Goal: Information Seeking & Learning: Learn about a topic

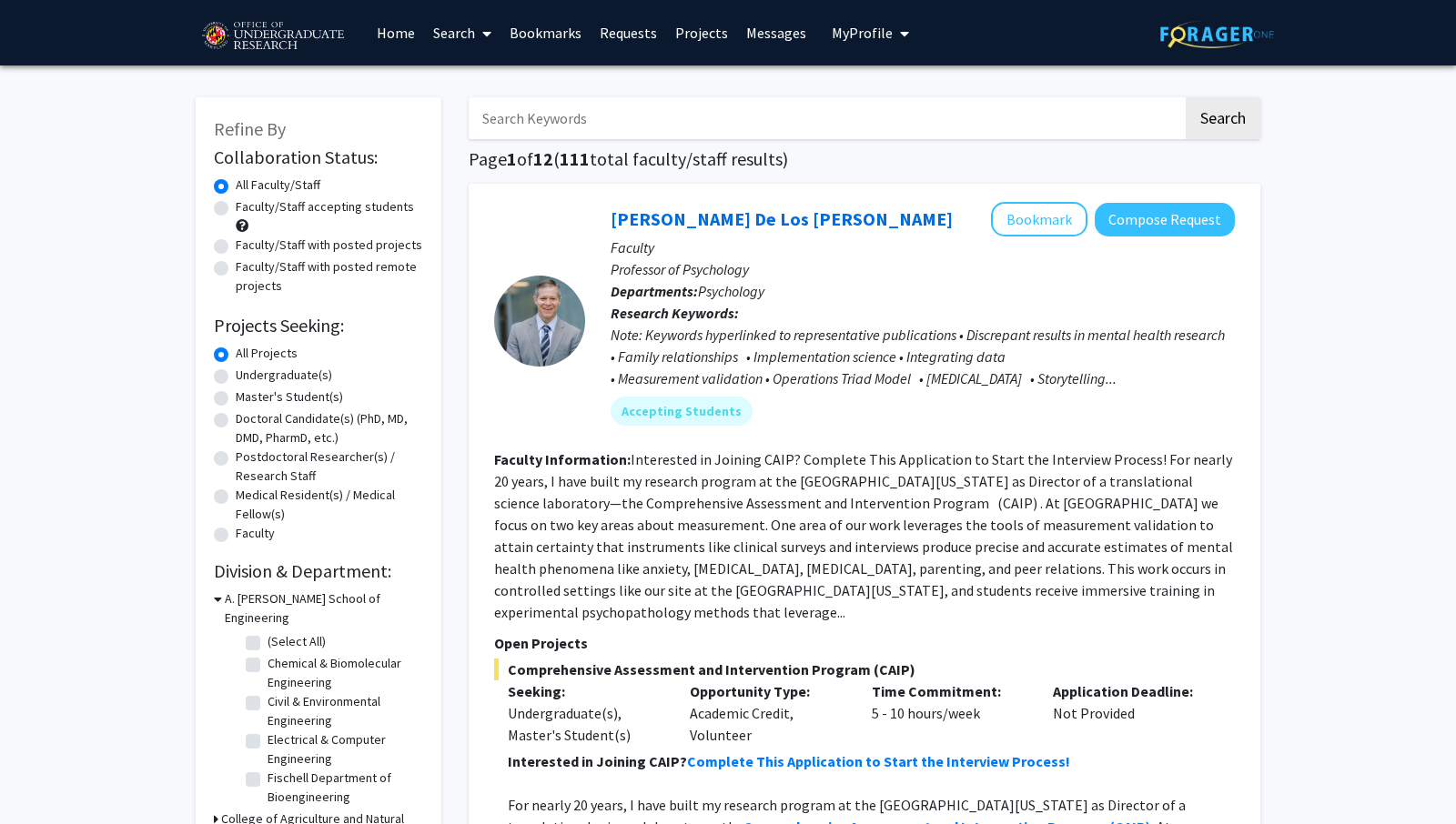
click at [288, 374] on label "Undergraduate(s)" at bounding box center [283, 375] width 96 height 19
click at [248, 374] on input "Undergraduate(s)" at bounding box center [241, 372] width 12 height 12
radio input "true"
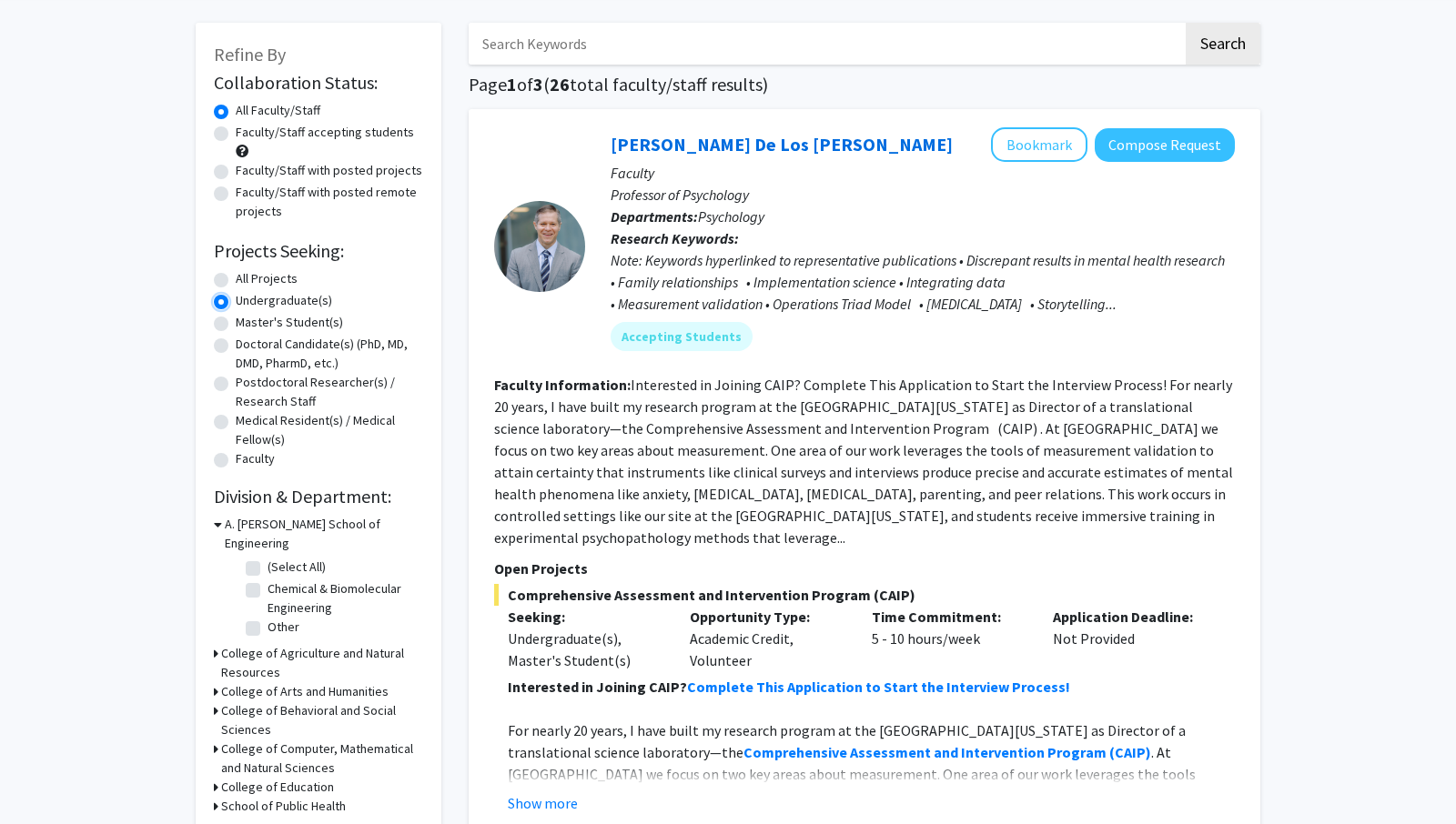
scroll to position [167, 0]
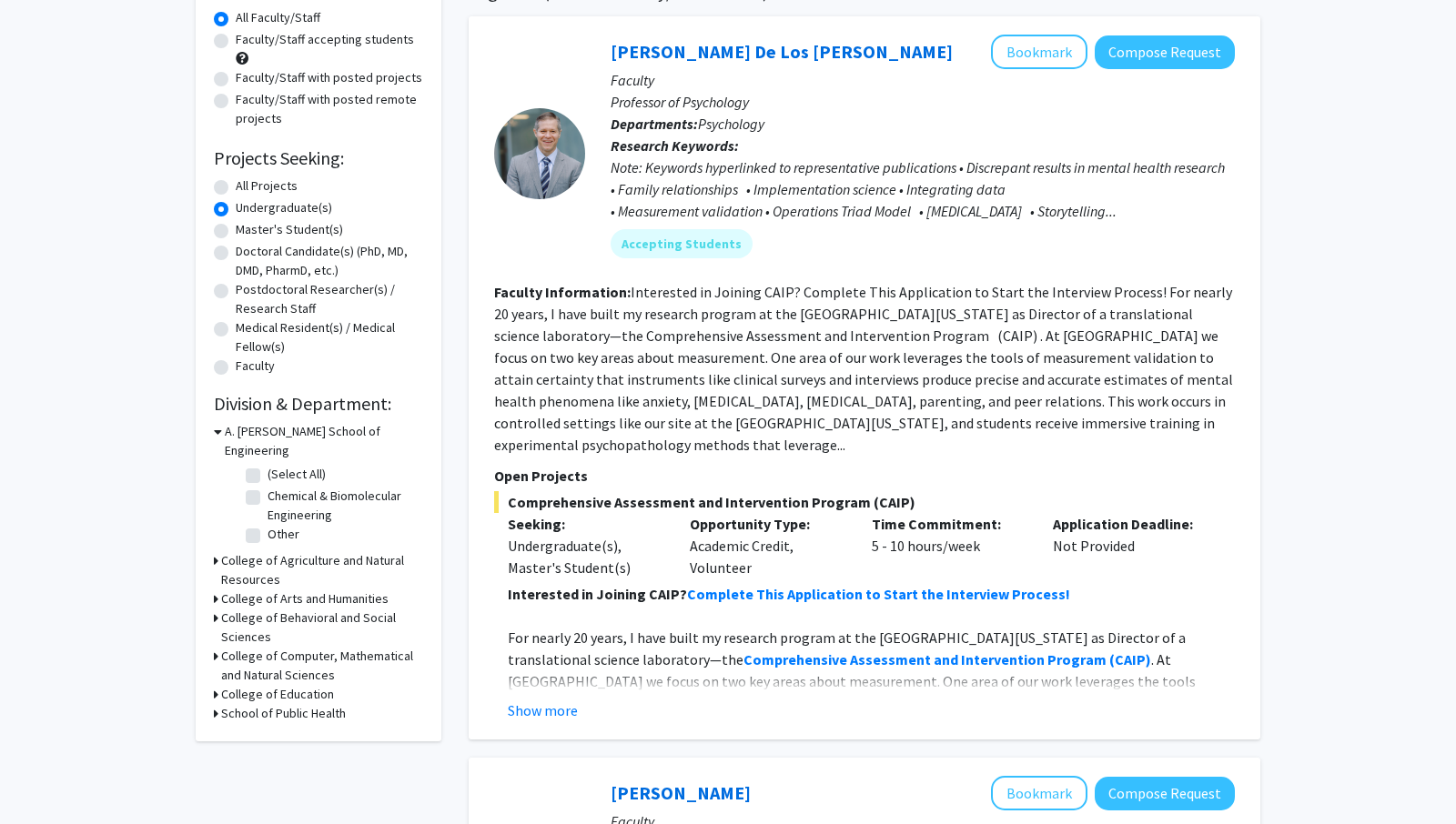
click at [215, 429] on icon at bounding box center [217, 432] width 8 height 19
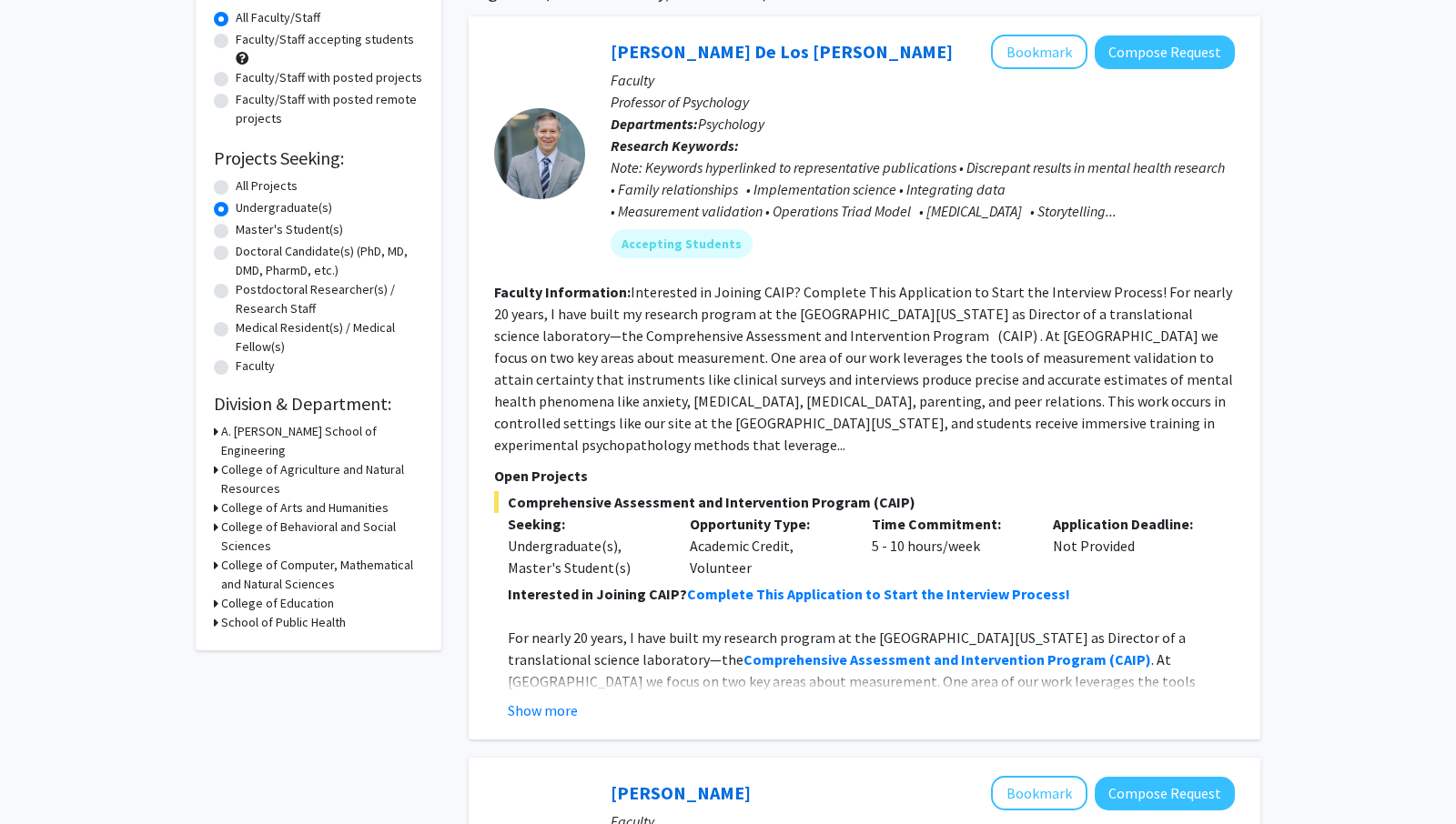
click at [215, 429] on icon at bounding box center [216, 432] width 5 height 19
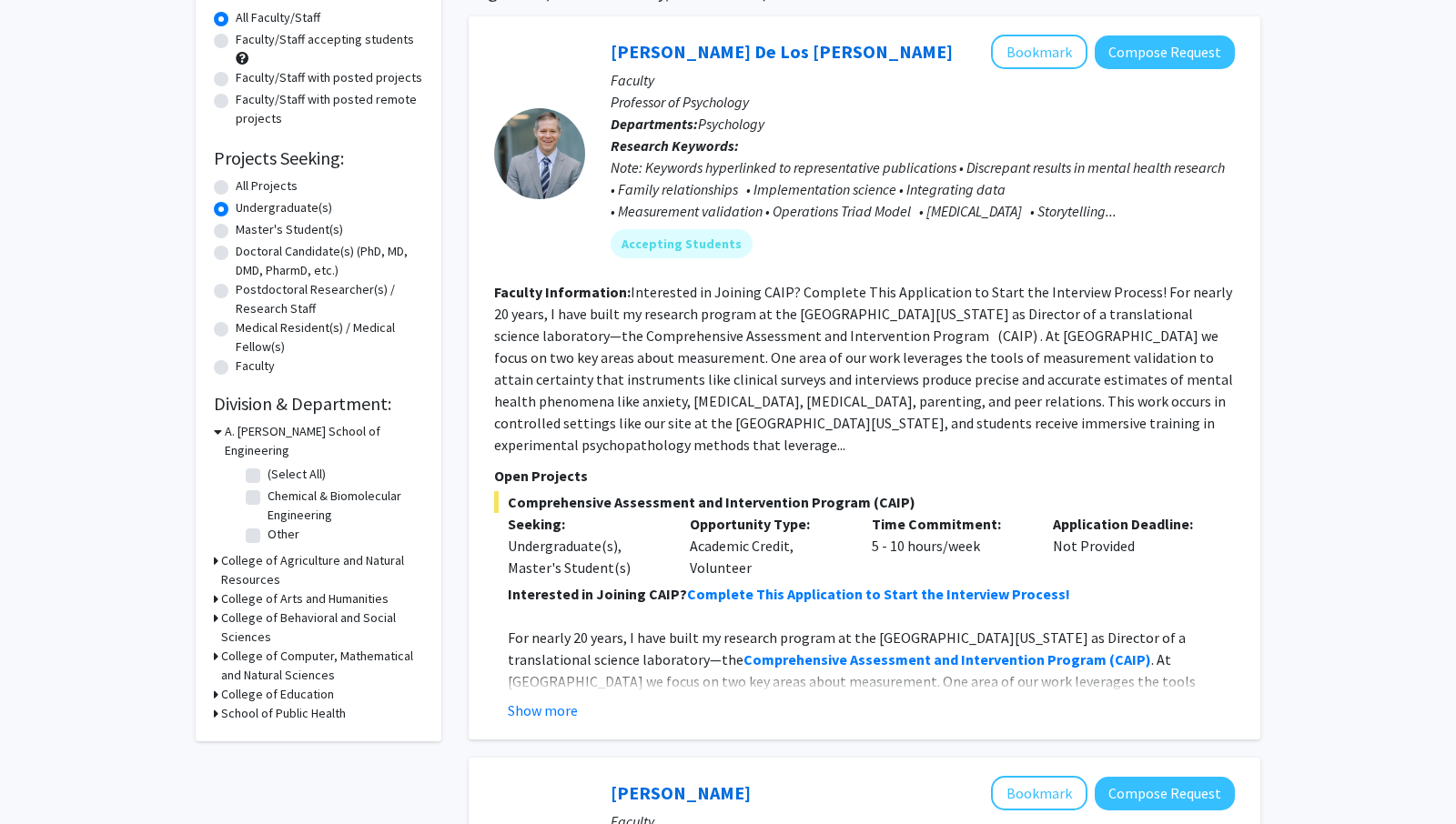
click at [215, 429] on icon at bounding box center [217, 432] width 8 height 19
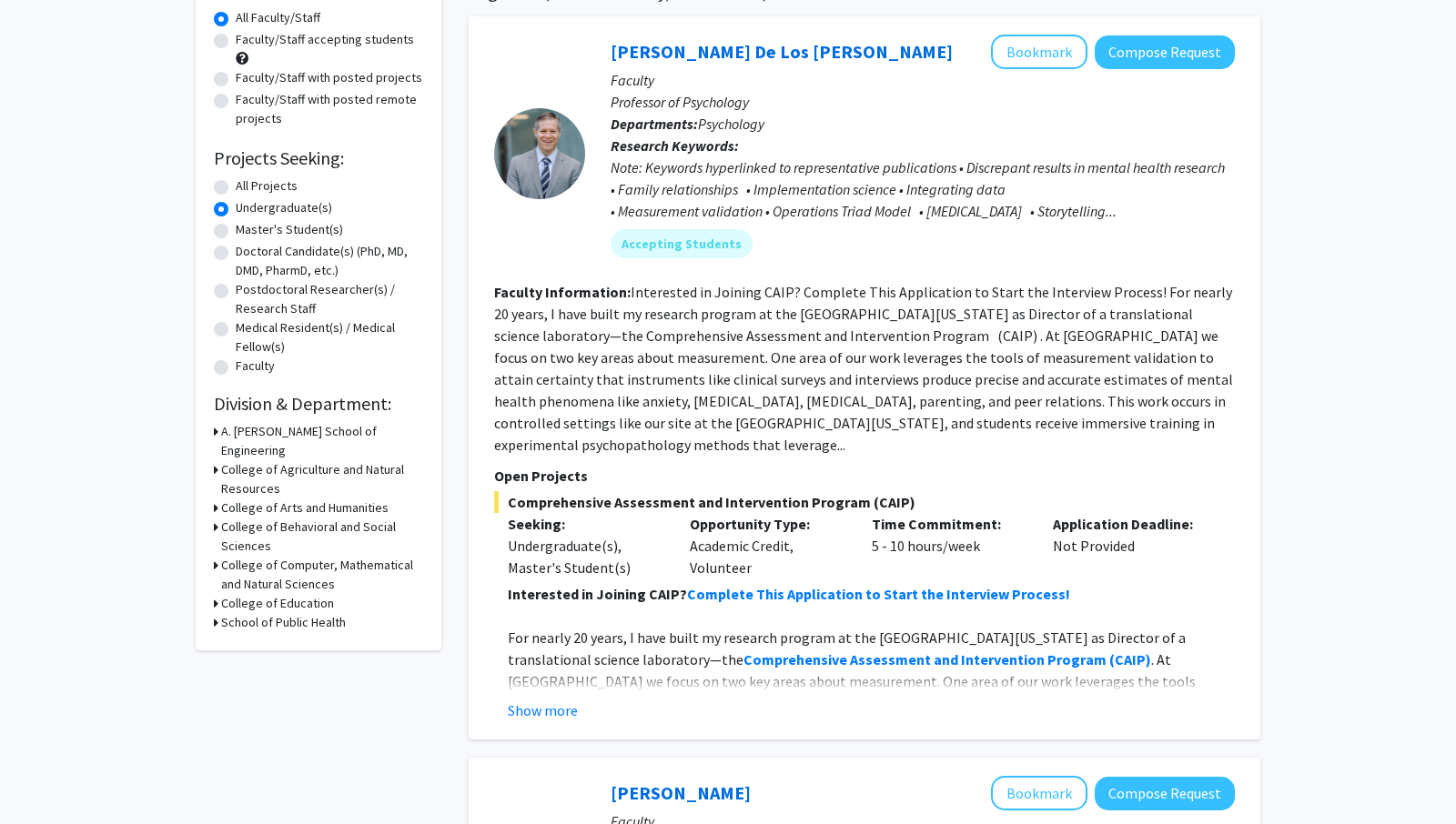
click at [214, 440] on icon at bounding box center [216, 432] width 5 height 19
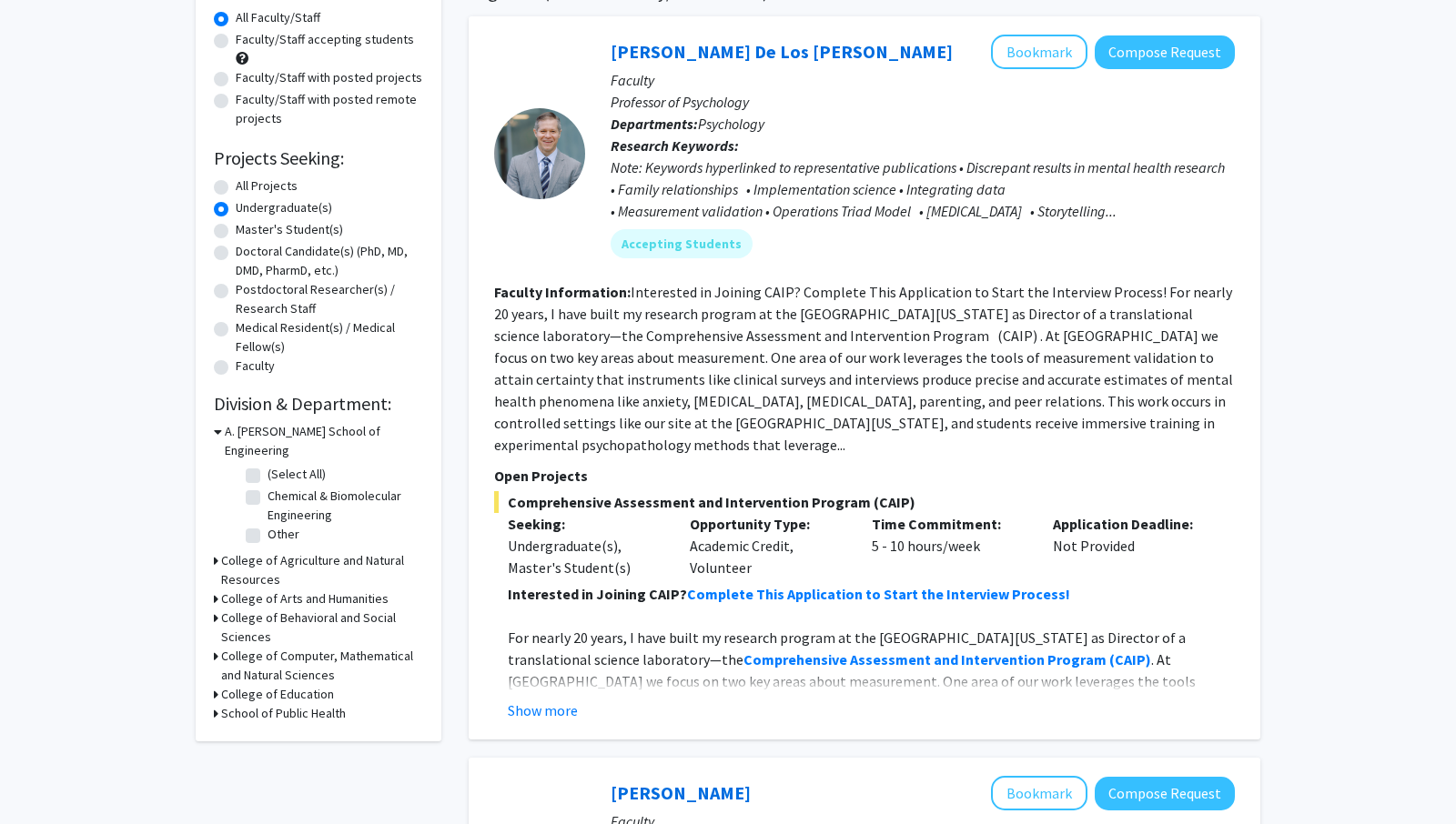
click at [216, 436] on icon at bounding box center [217, 432] width 8 height 19
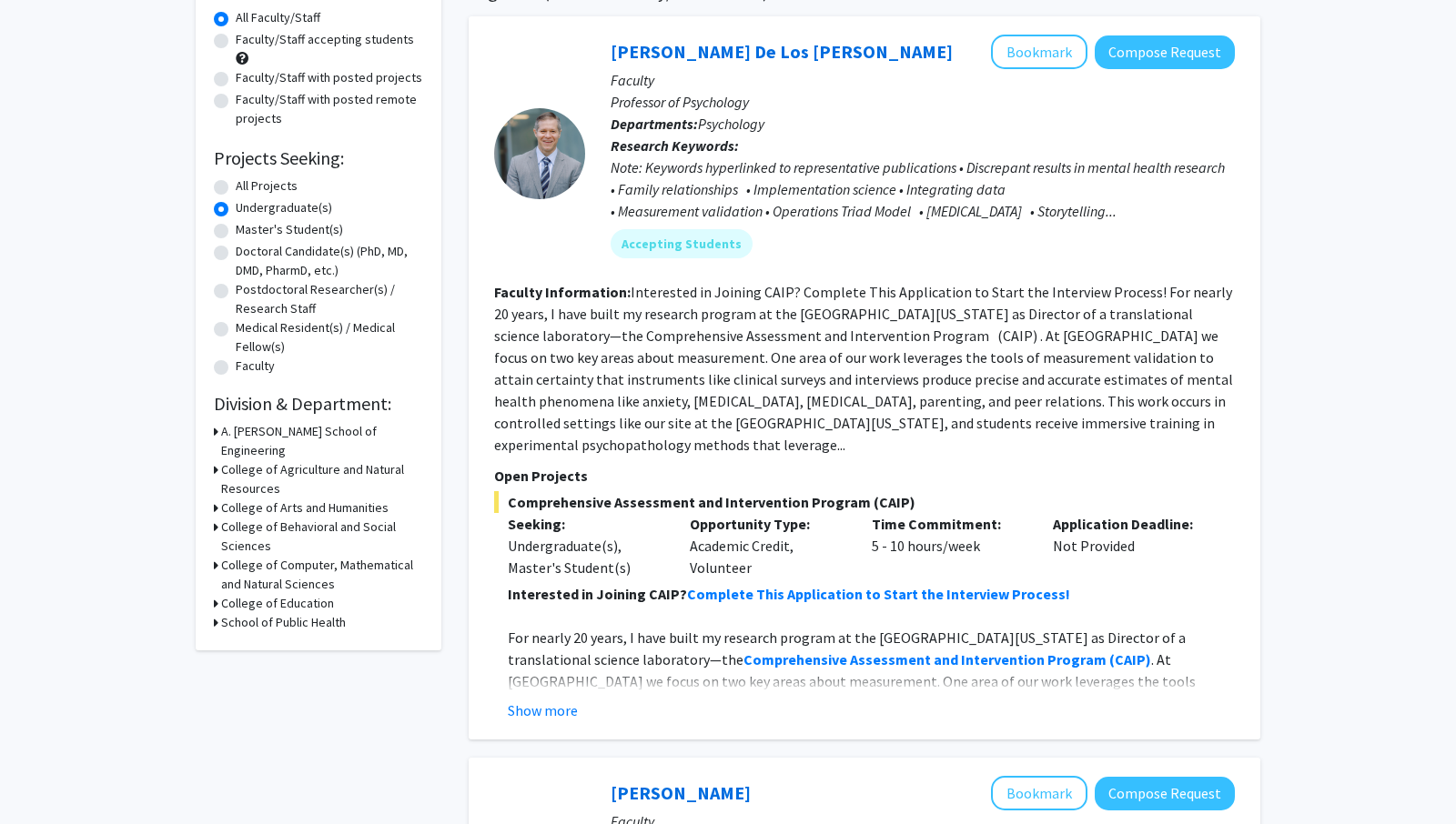
click at [216, 436] on icon at bounding box center [216, 432] width 5 height 19
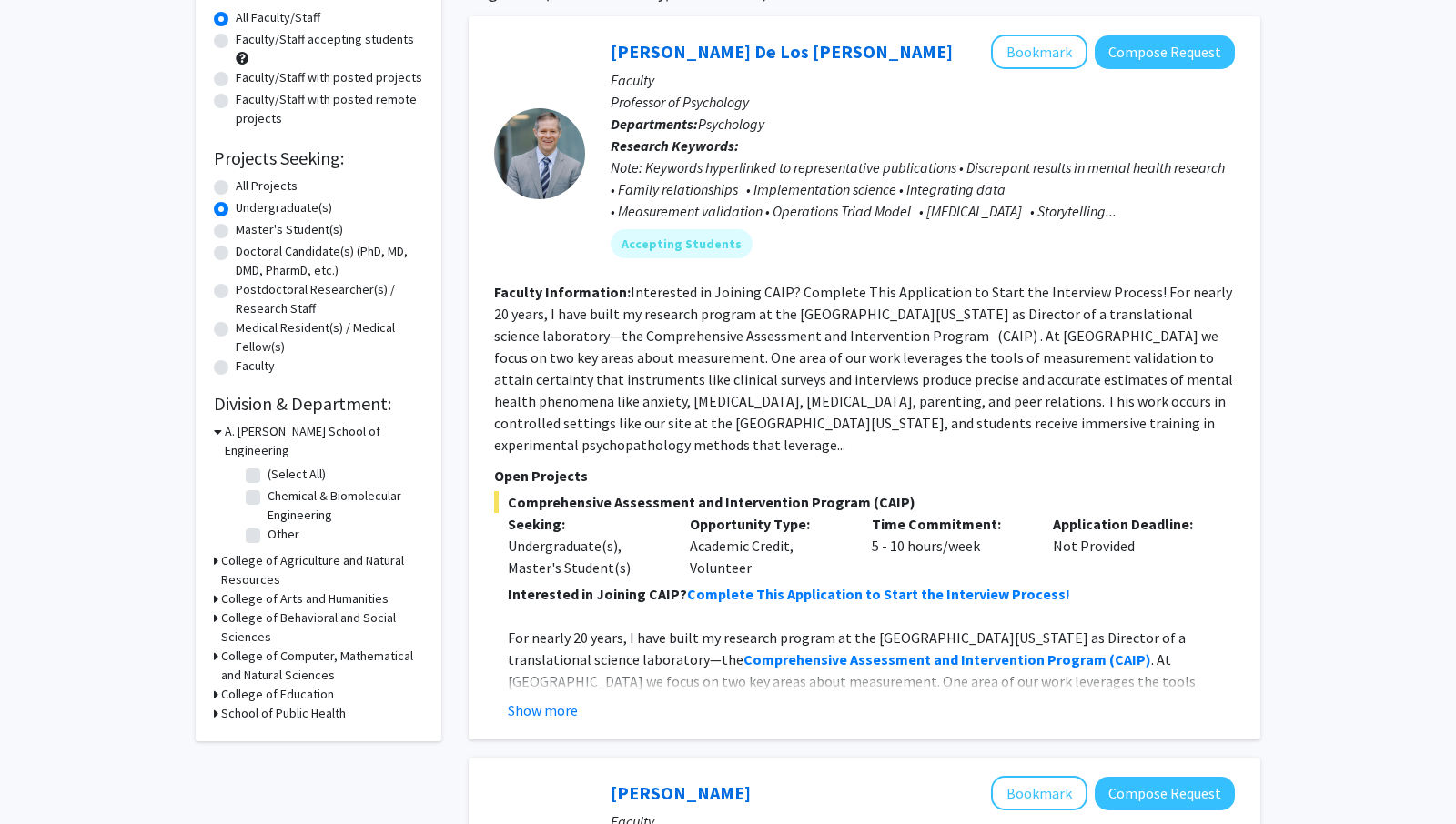
click at [267, 465] on label "(Select All)" at bounding box center [296, 474] width 58 height 19
click at [267, 465] on input "(Select All)" at bounding box center [273, 470] width 12 height 12
checkbox input "true"
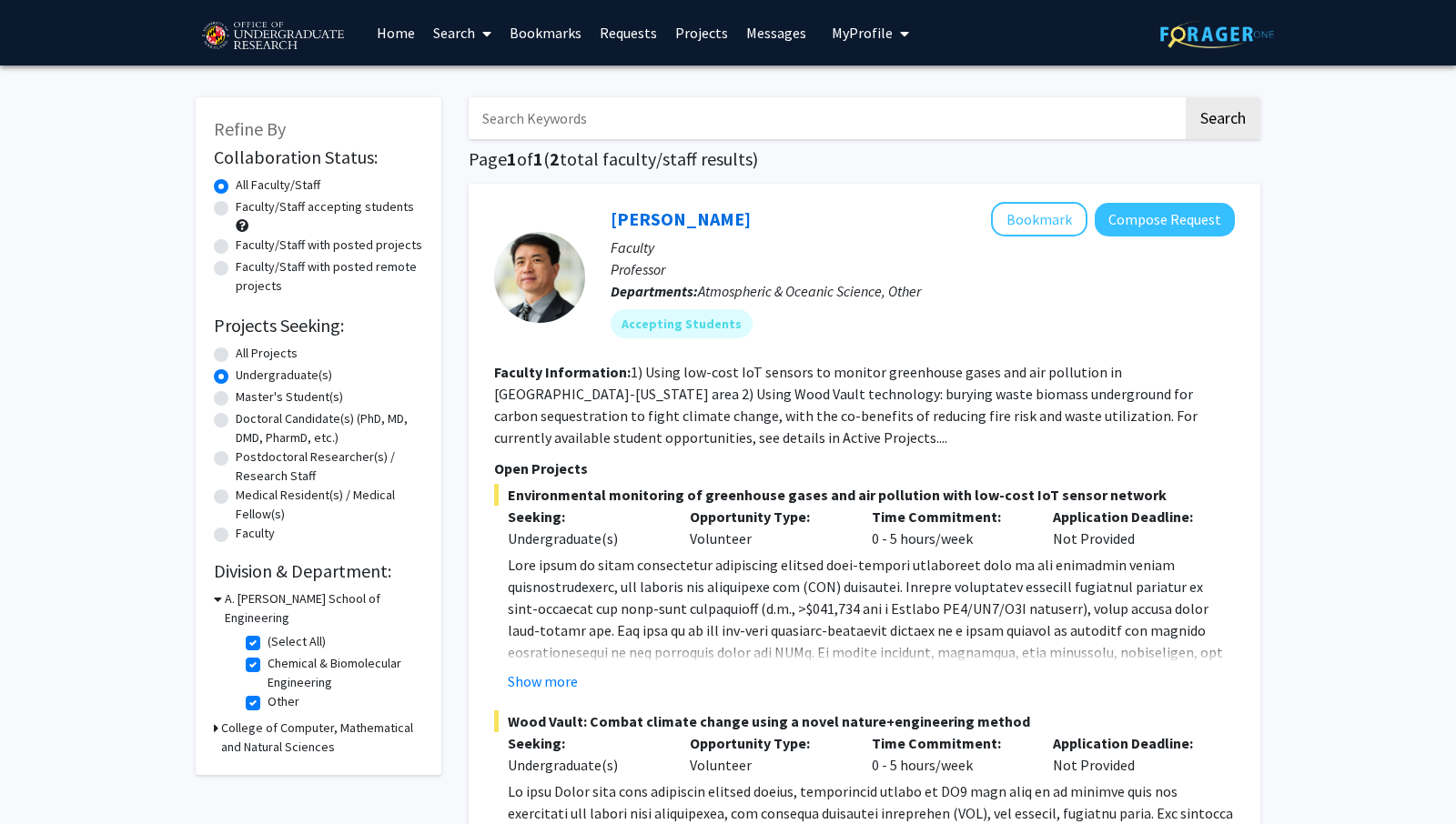
click at [215, 600] on icon at bounding box center [217, 598] width 8 height 19
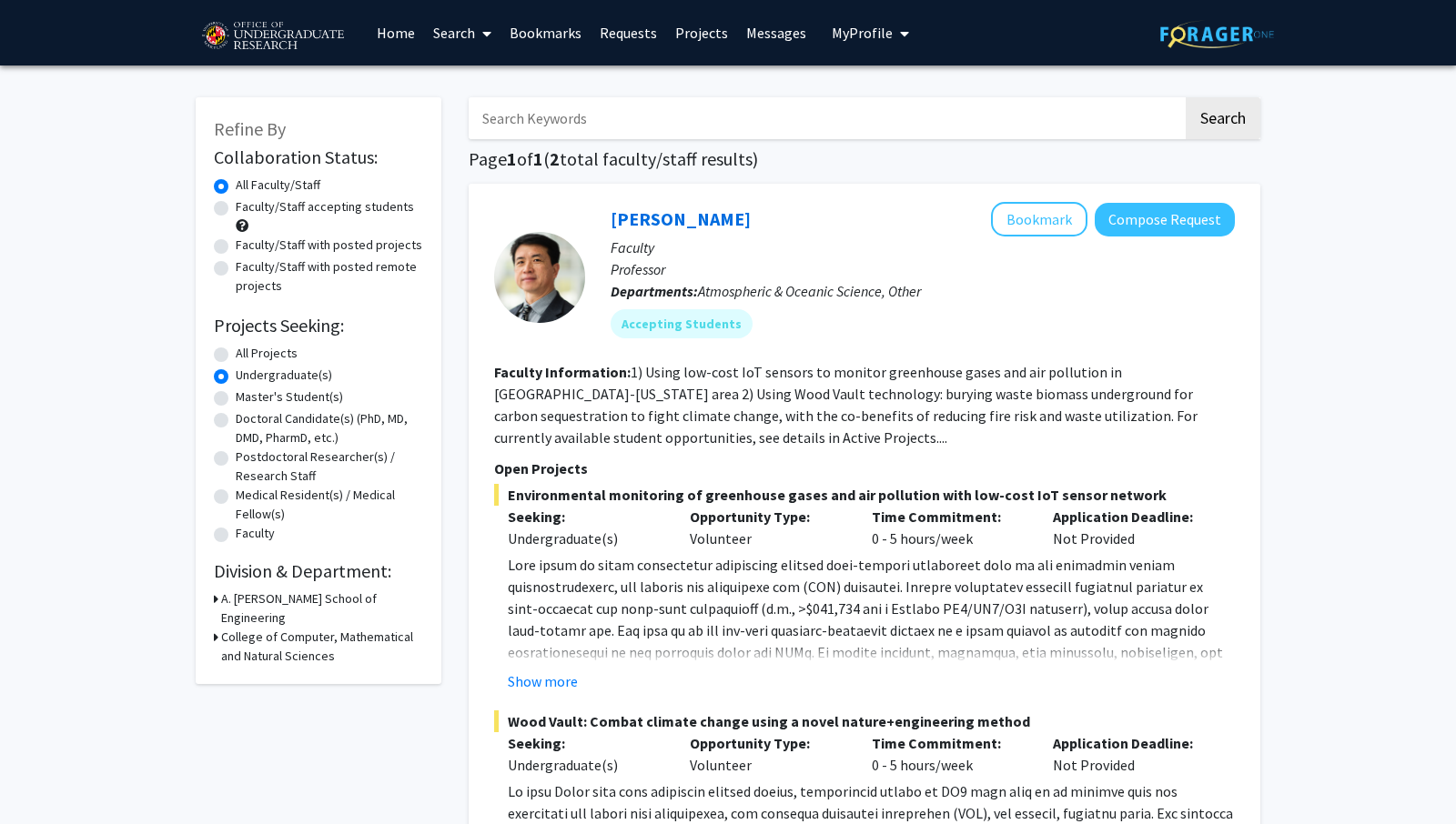
click at [212, 625] on div "Refine By Collaboration Status: Collaboration Status All Faculty/Staff Collabor…" at bounding box center [318, 390] width 246 height 587
click at [212, 621] on div "Refine By Collaboration Status: Collaboration Status All Faculty/Staff Collabor…" at bounding box center [318, 390] width 246 height 587
click at [217, 627] on icon at bounding box center [216, 637] width 5 height 19
drag, startPoint x: 252, startPoint y: 665, endPoint x: 221, endPoint y: 608, distance: 64.9
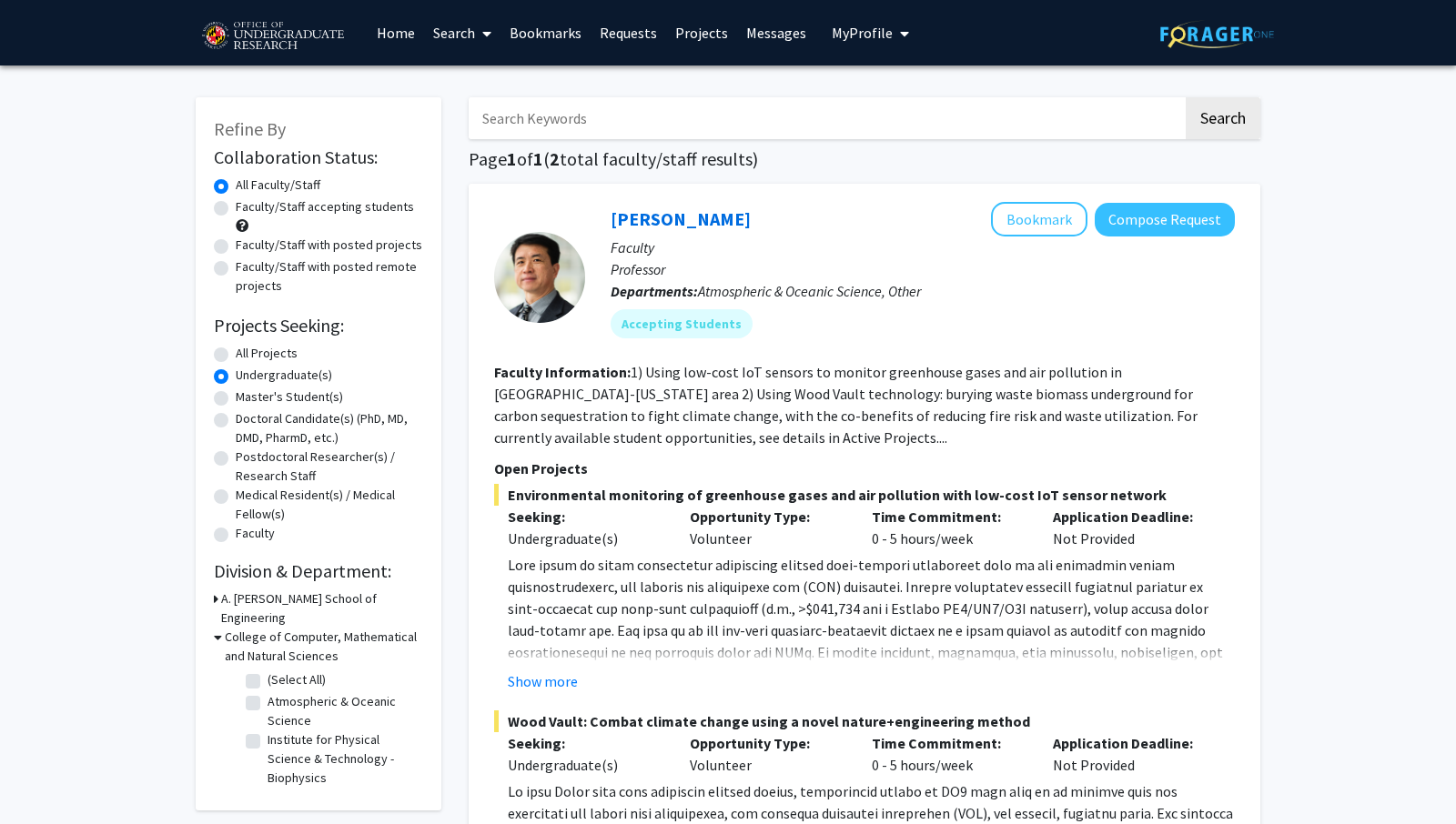
click at [221, 608] on form "A. James Clark School of Engineering College of Computer, Mathematical and Natu…" at bounding box center [318, 690] width 209 height 203
click at [216, 627] on icon at bounding box center [217, 637] width 8 height 19
click at [216, 599] on icon at bounding box center [216, 598] width 5 height 19
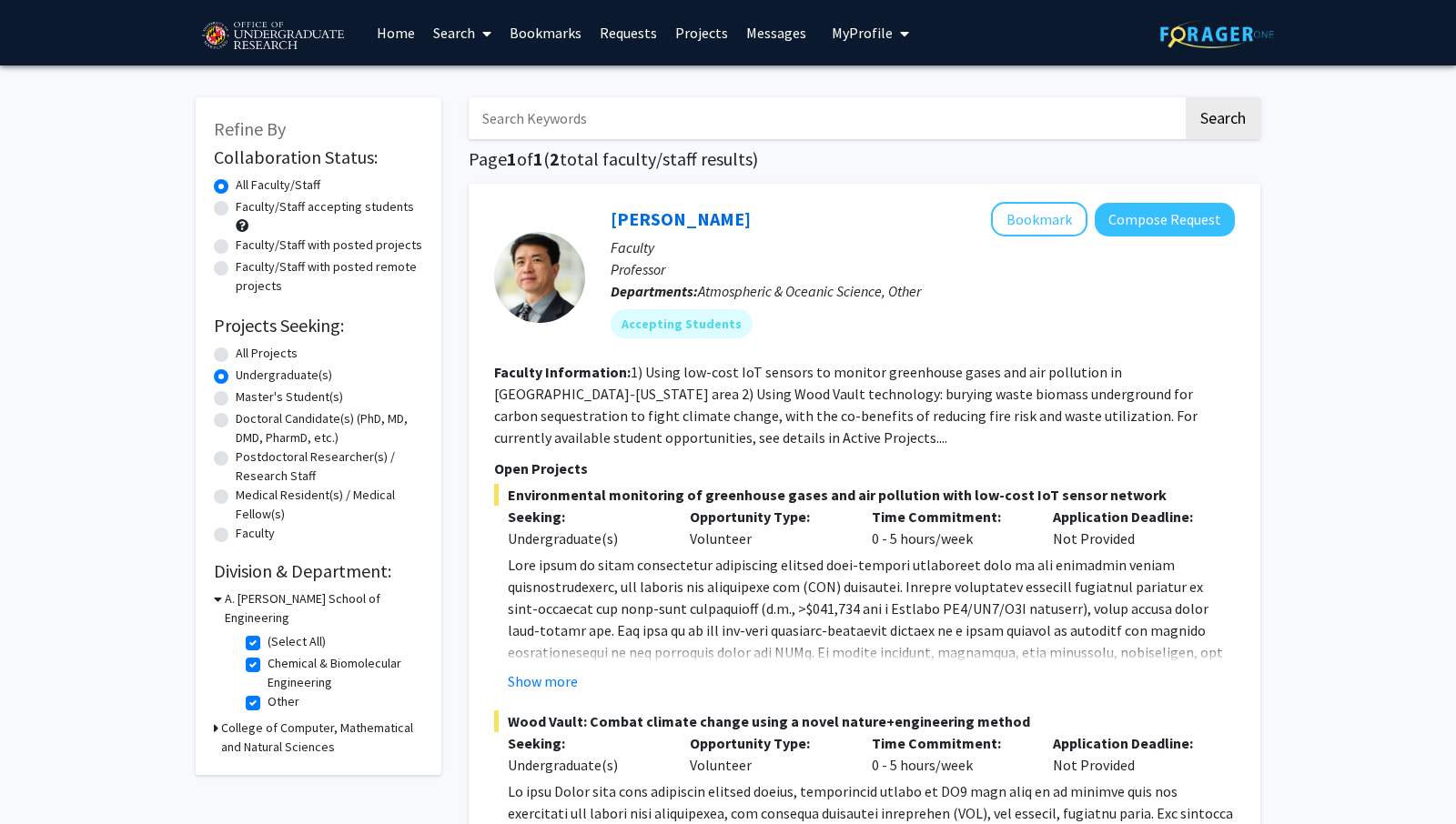
click at [267, 632] on label "(Select All)" at bounding box center [296, 642] width 58 height 19
click at [267, 632] on input "(Select All)" at bounding box center [273, 638] width 12 height 12
checkbox input "false"
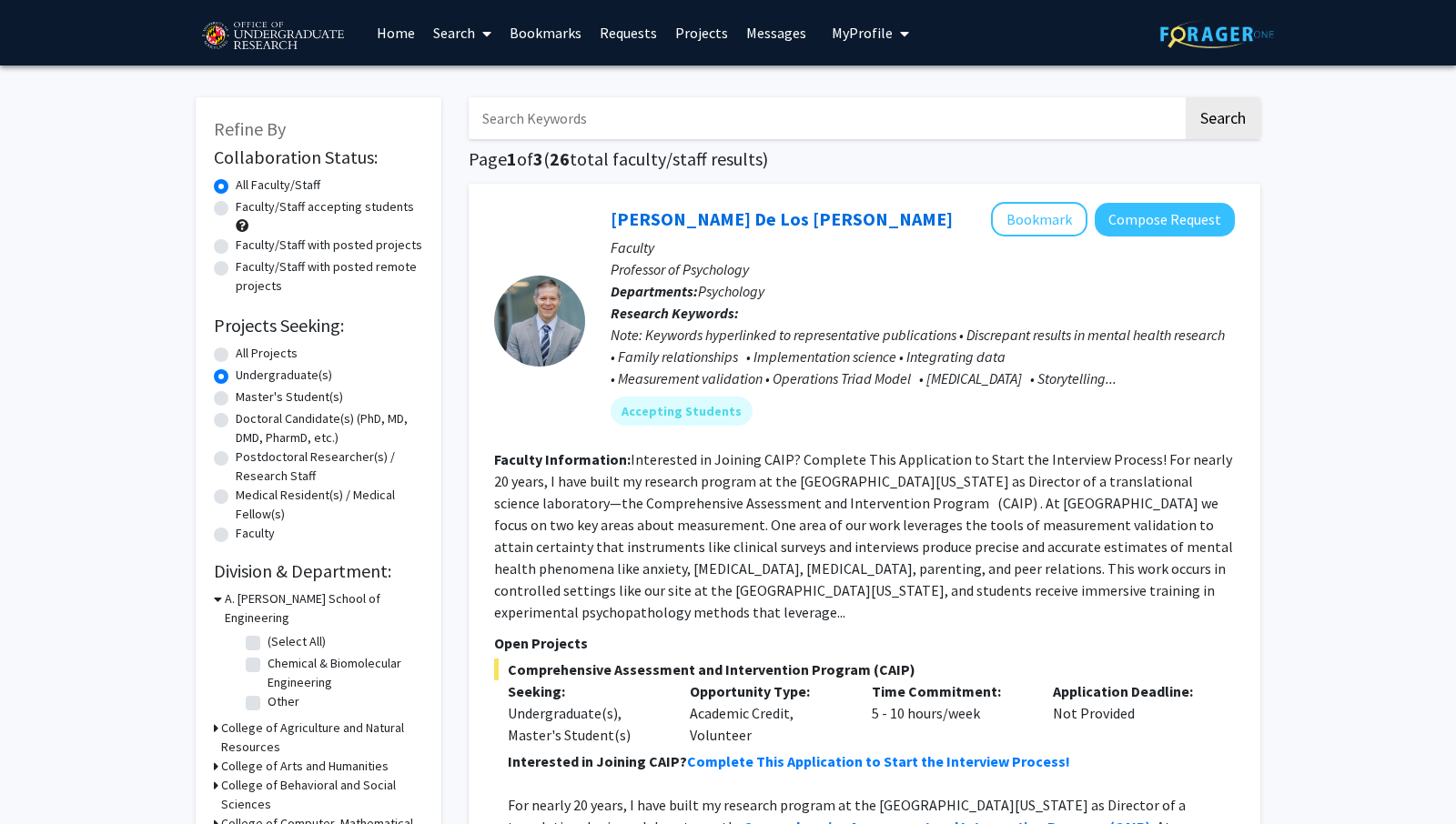
click at [222, 597] on div "A. James Clark School of Engineering" at bounding box center [318, 608] width 209 height 39
click at [212, 605] on div "Refine By Collaboration Status: Collaboration Status All Faculty/Staff Collabor…" at bounding box center [318, 502] width 246 height 811
click at [221, 594] on icon at bounding box center [217, 598] width 8 height 19
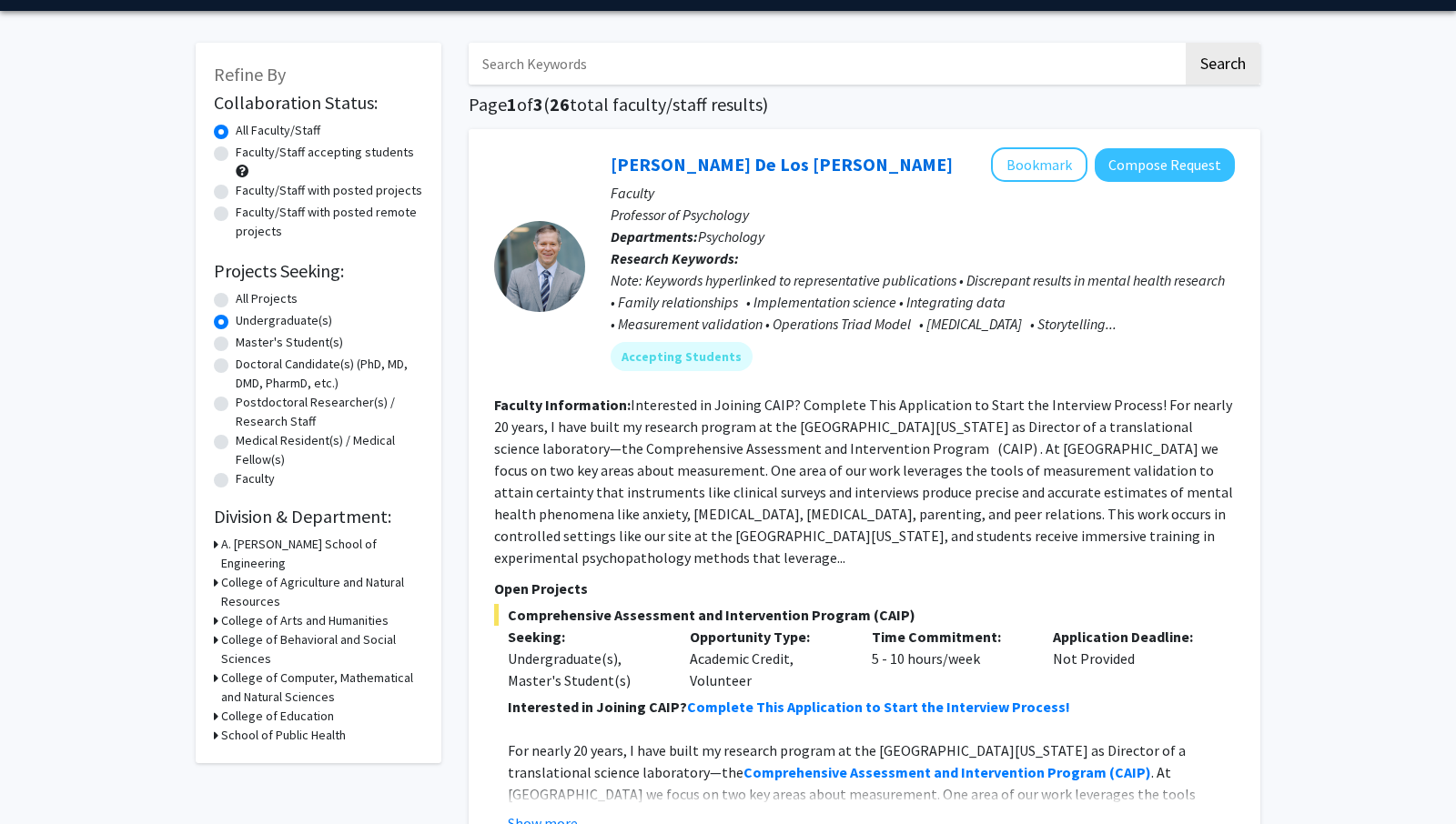
scroll to position [69, 0]
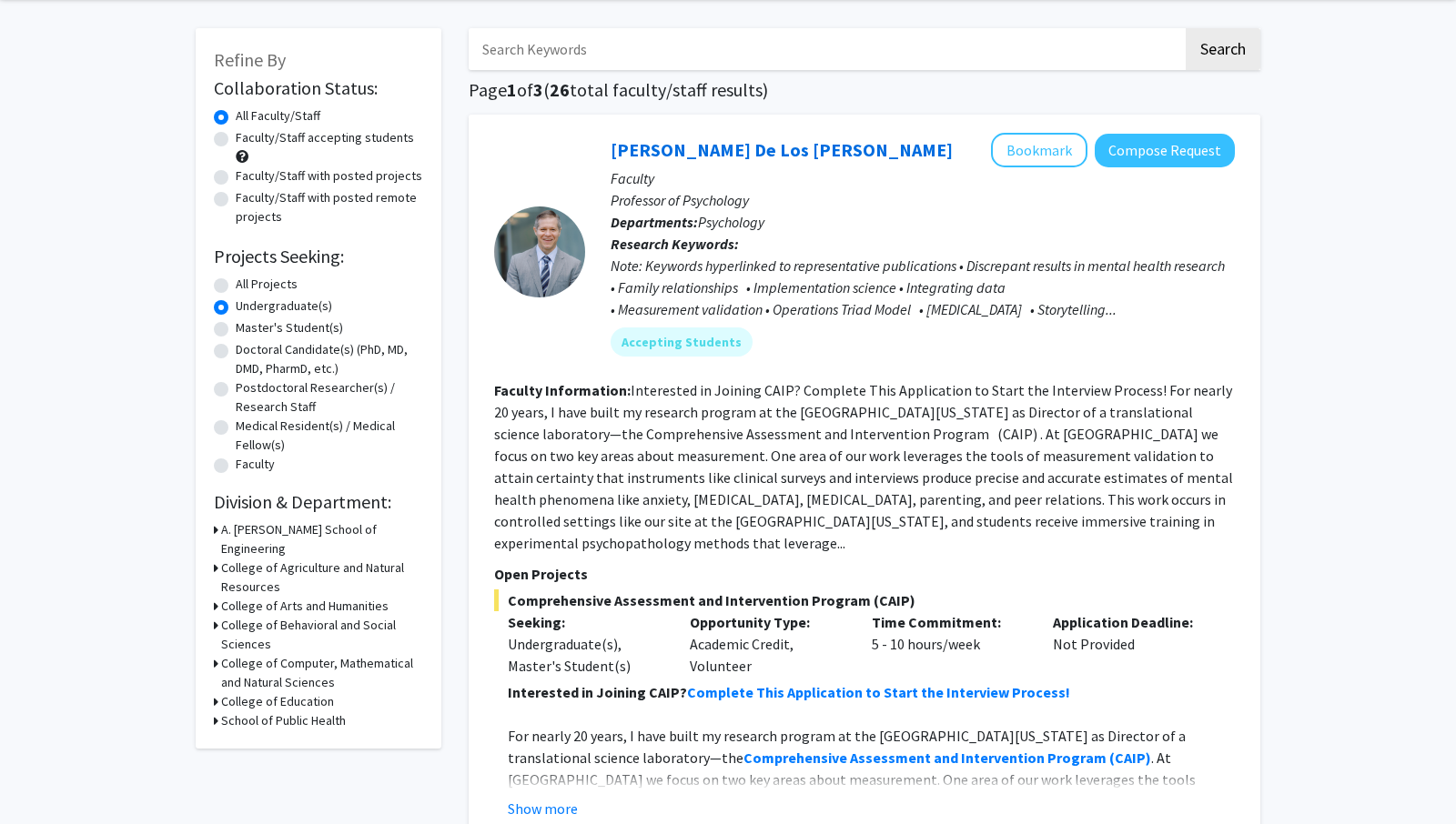
click at [218, 654] on icon at bounding box center [216, 663] width 5 height 19
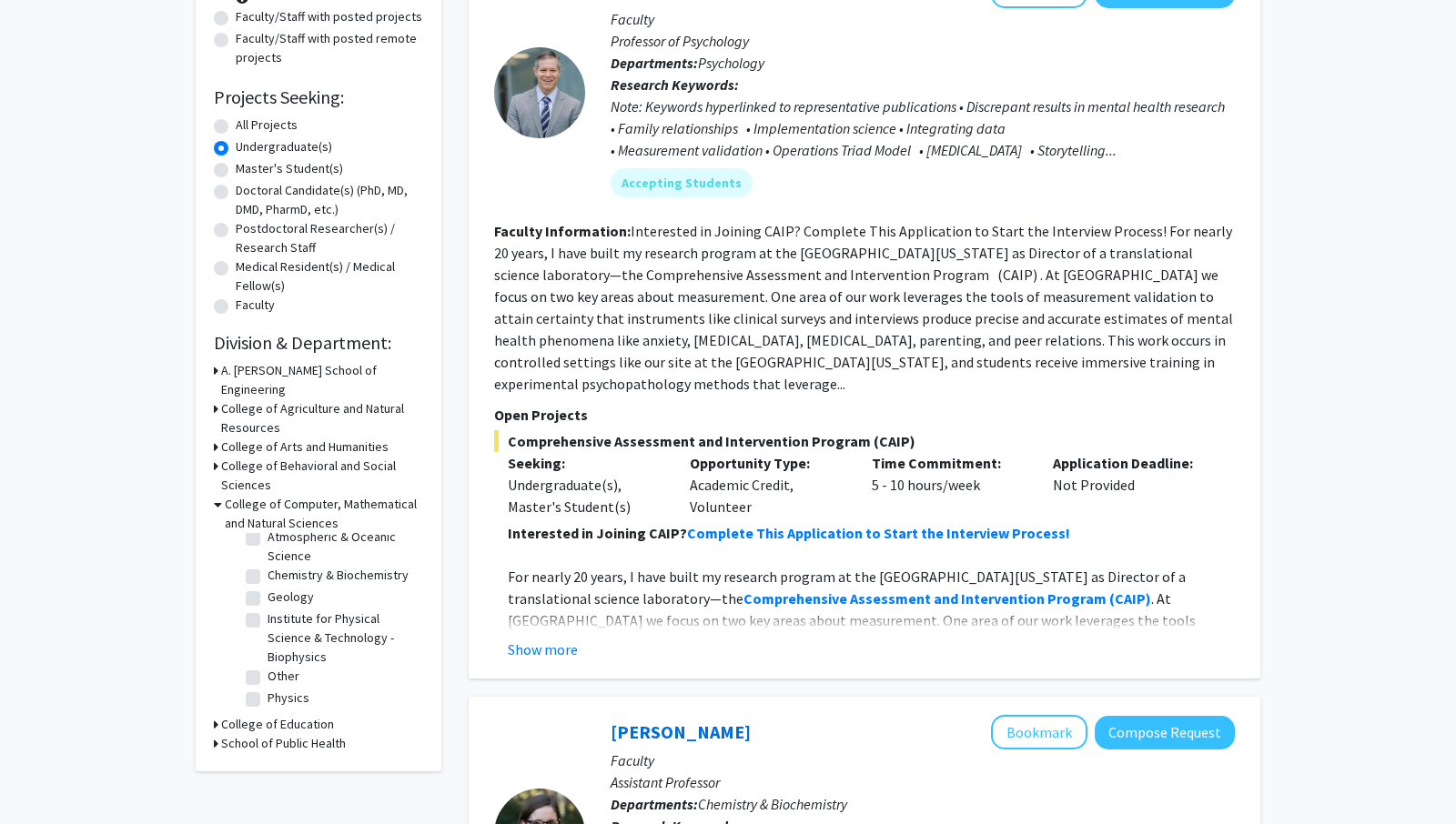
scroll to position [230, 0]
click at [301, 666] on fieldset "Other Other" at bounding box center [343, 675] width 151 height 19
click at [267, 666] on label "Other" at bounding box center [283, 675] width 32 height 19
click at [267, 666] on input "Other" at bounding box center [273, 672] width 12 height 12
checkbox input "true"
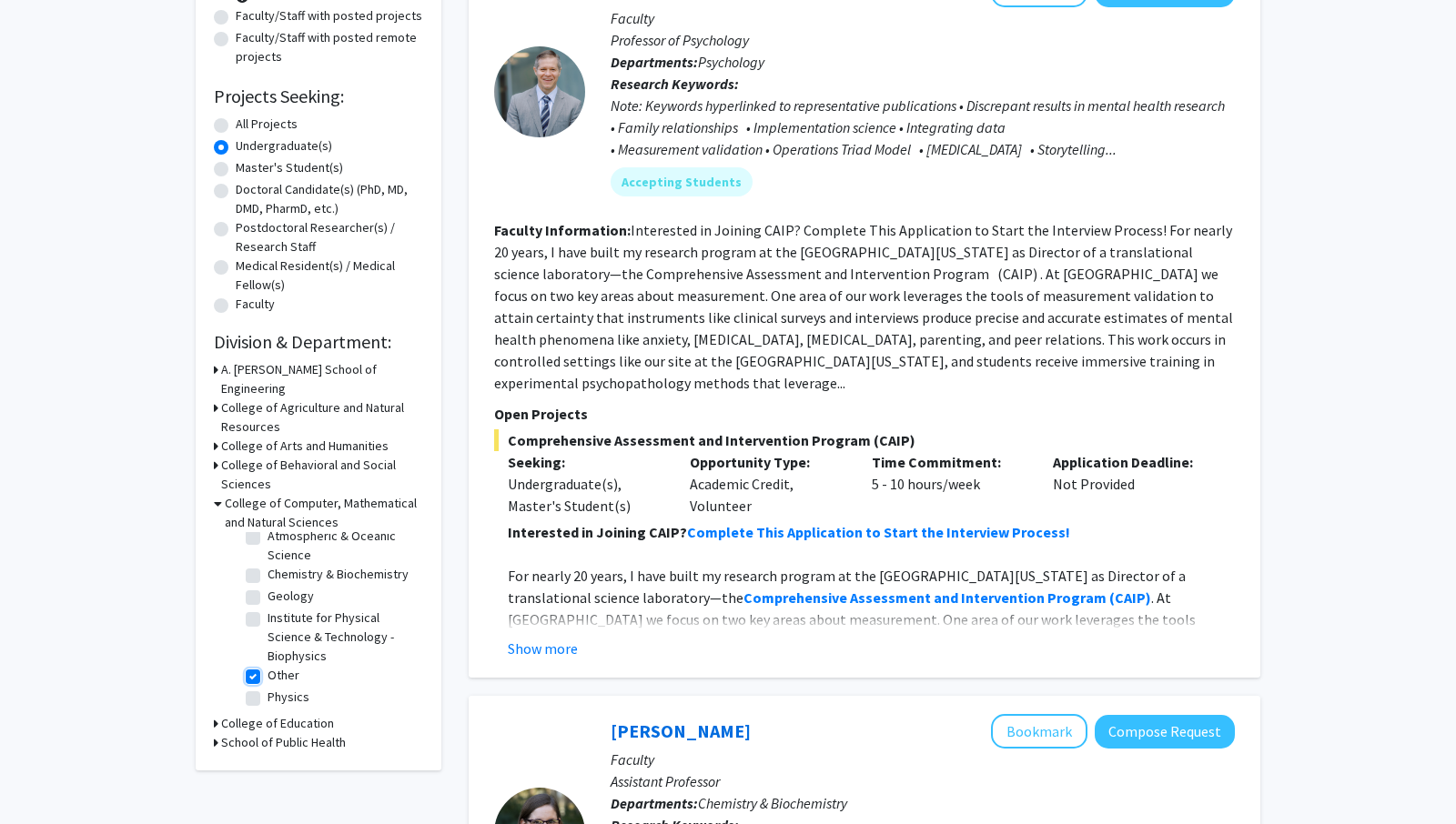
checkbox input "true"
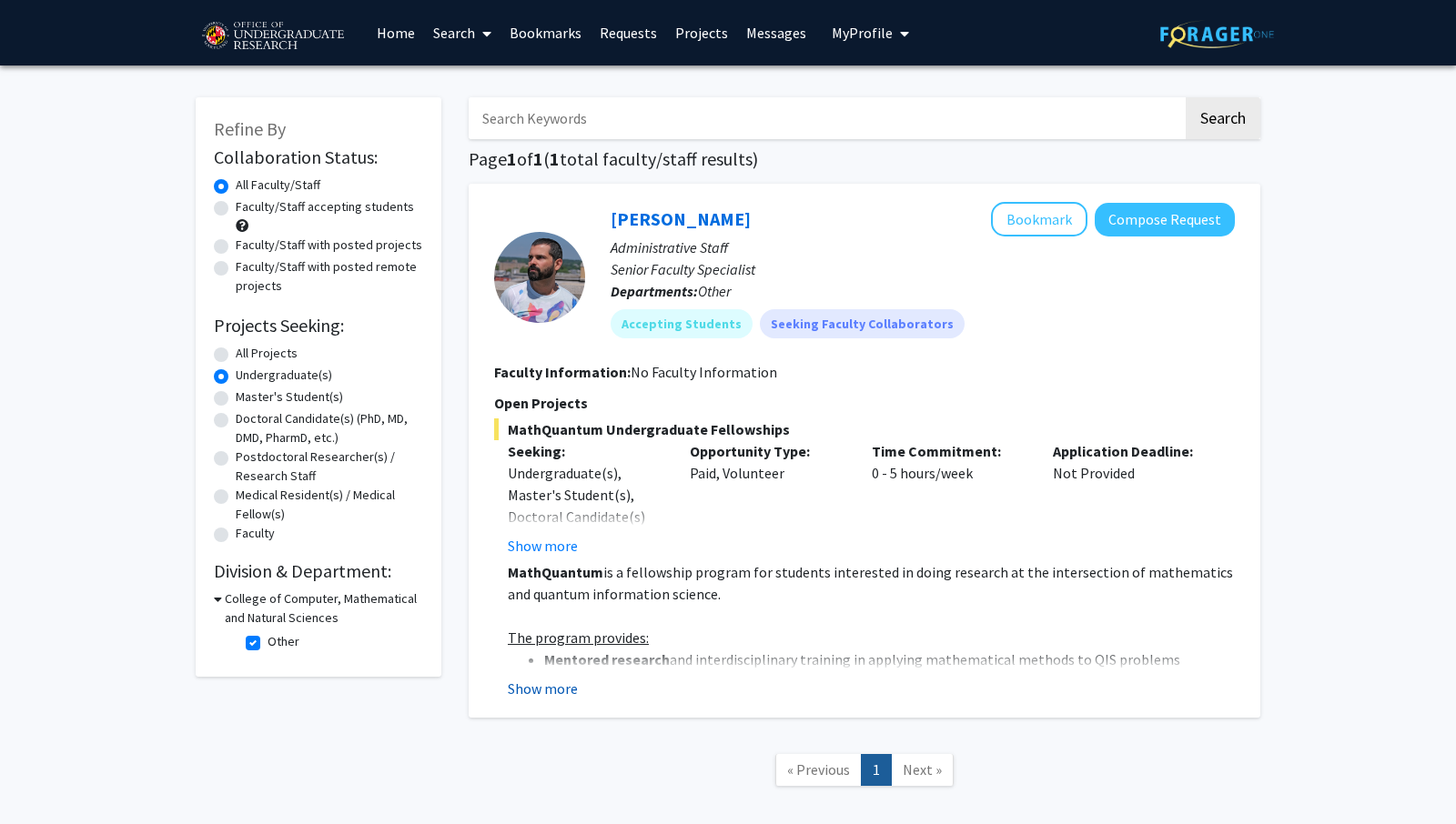
click at [560, 681] on button "Show more" at bounding box center [542, 688] width 70 height 22
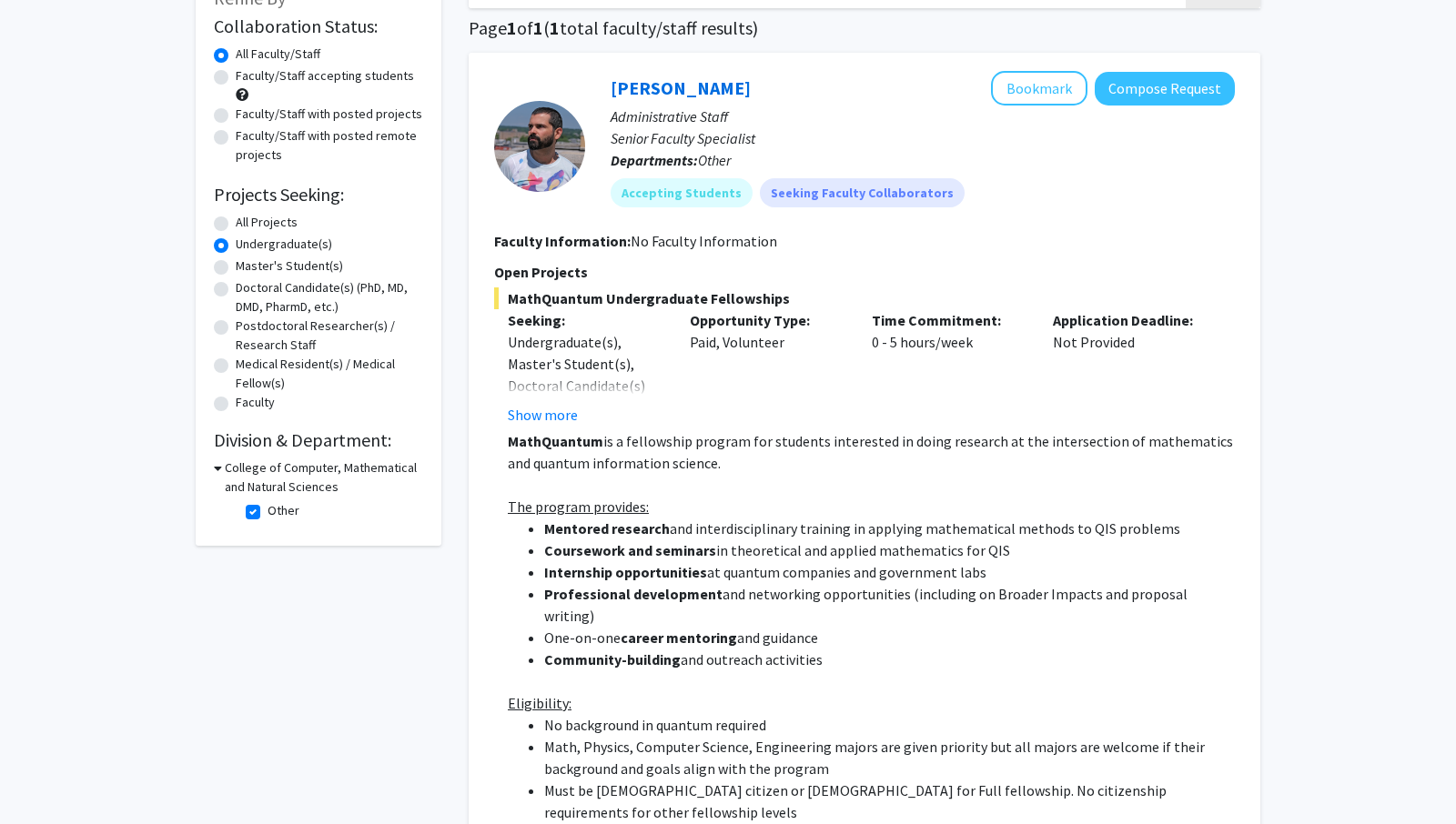
scroll to position [132, 0]
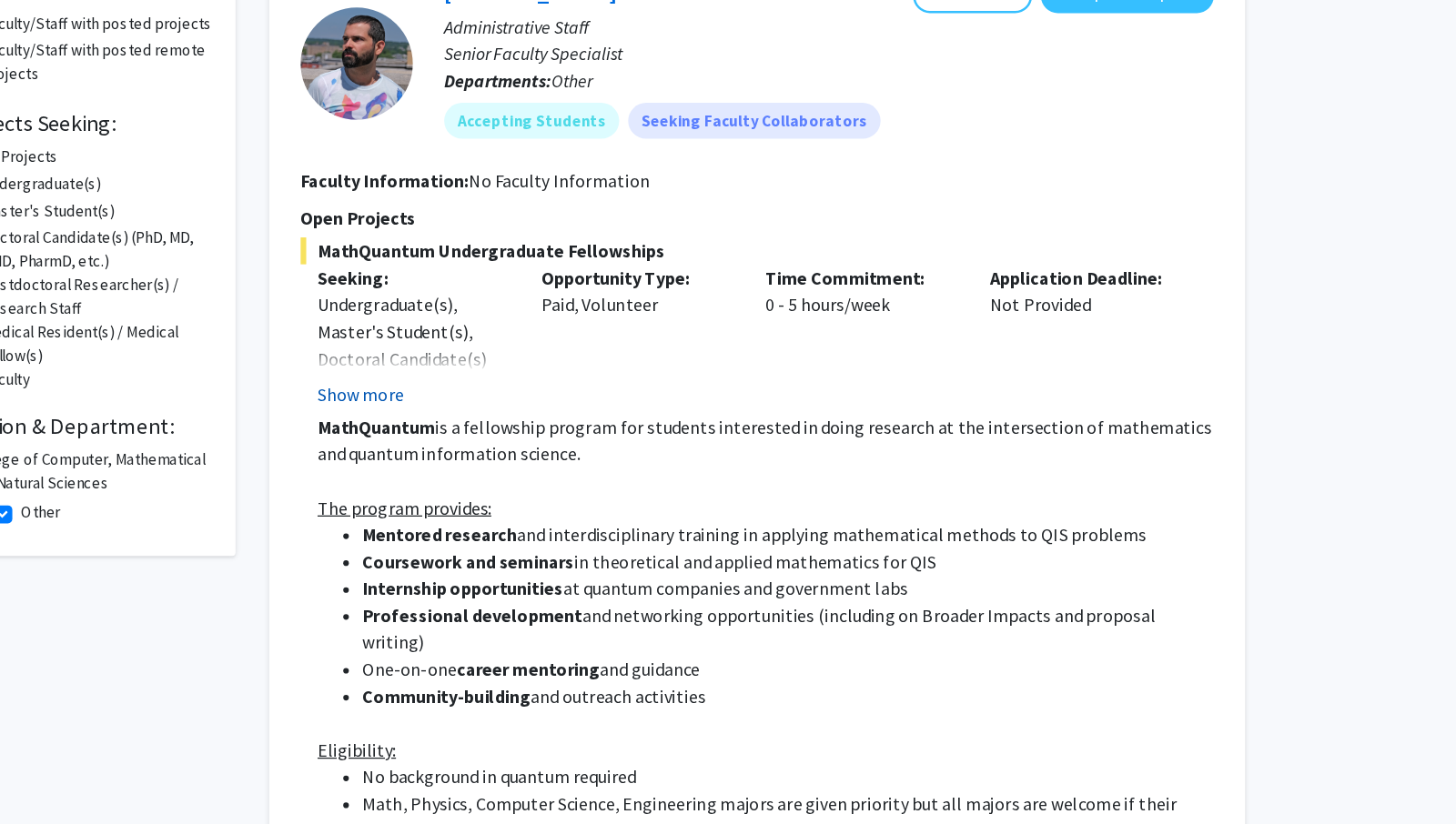
click at [570, 413] on button "Show more" at bounding box center [542, 413] width 70 height 22
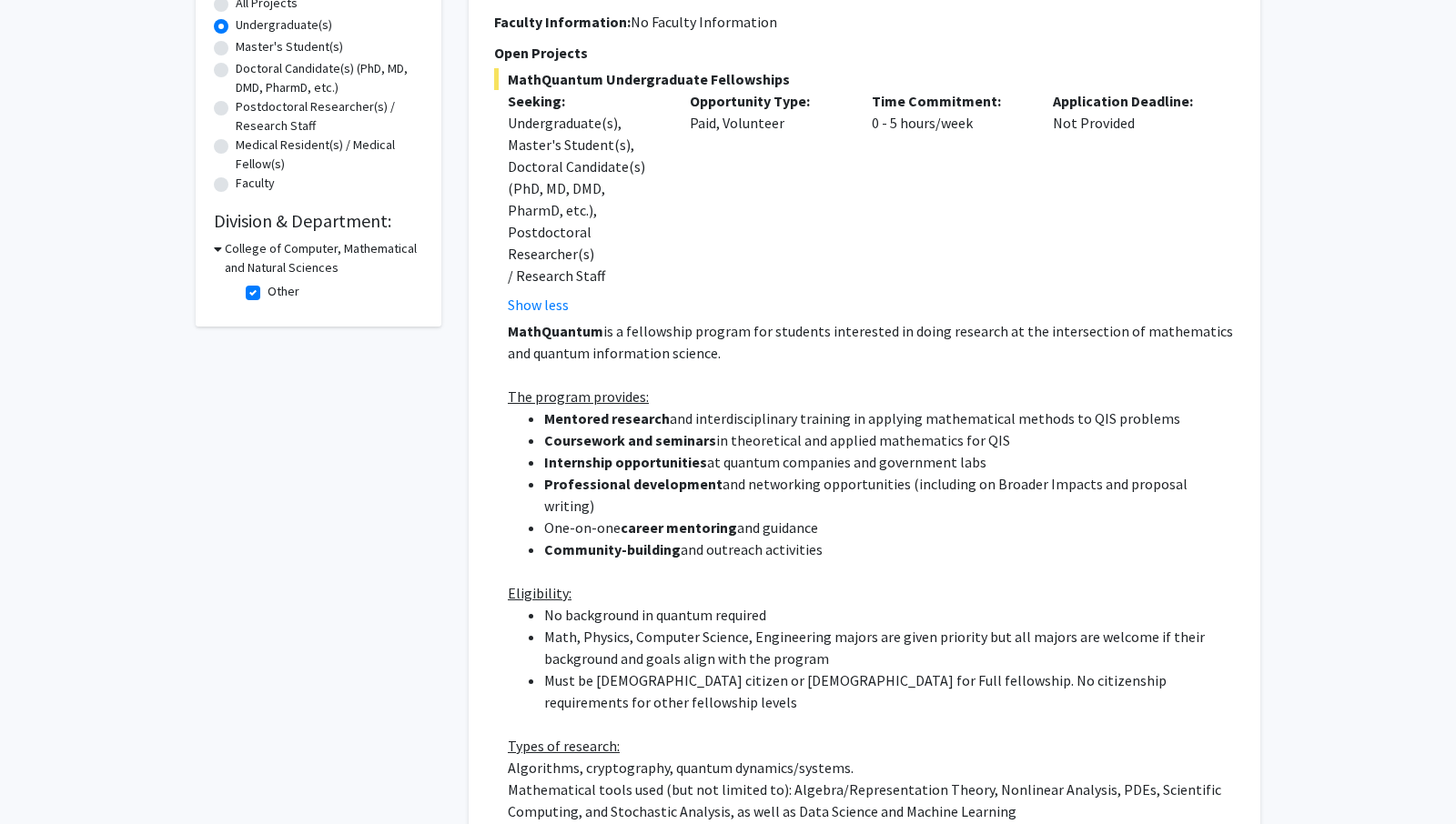
scroll to position [351, 0]
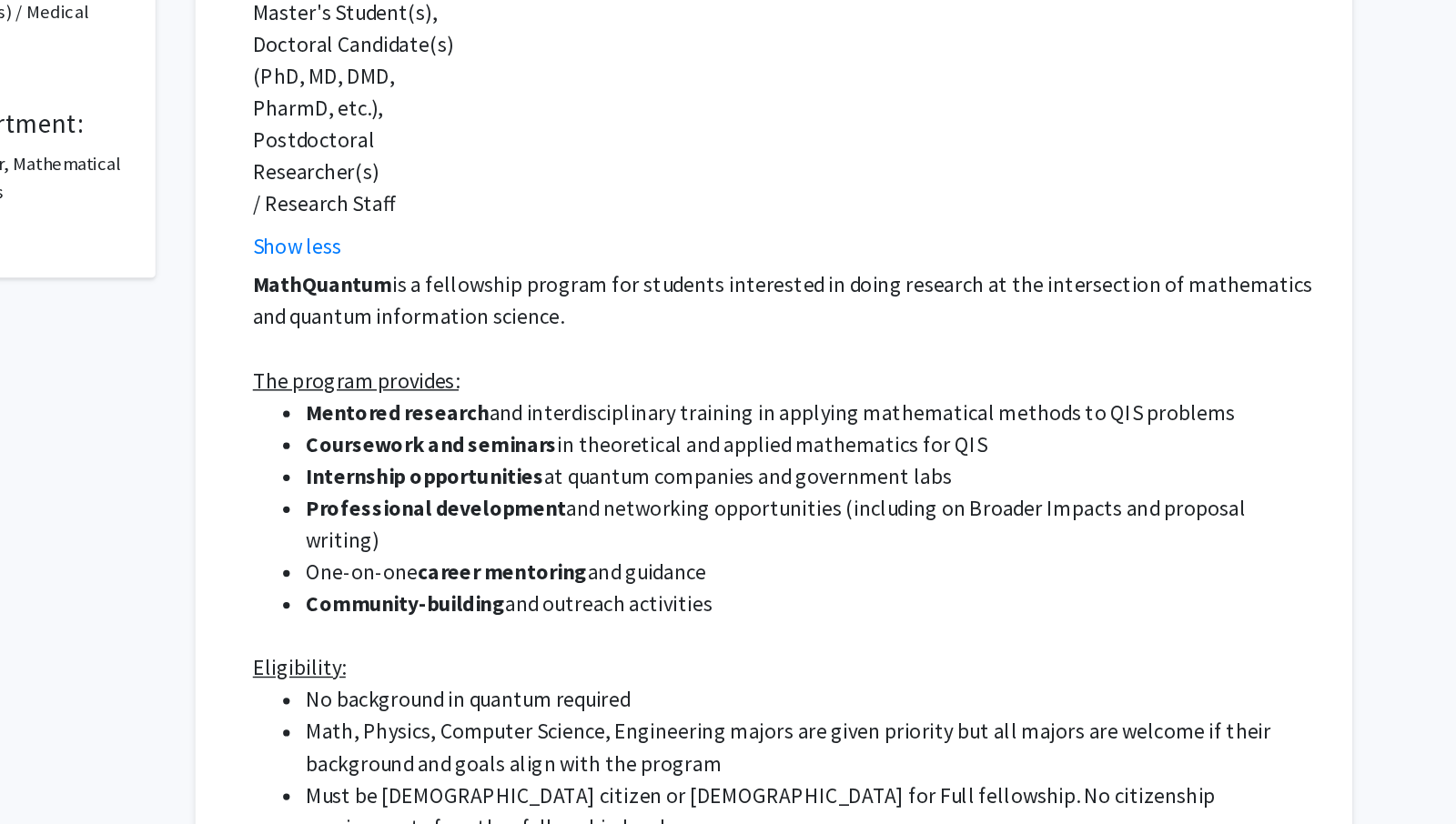
click at [961, 451] on li "Internship opportunities at quantum companies and government labs" at bounding box center [889, 461] width 691 height 22
click at [920, 472] on li "Professional development and networking opportunities (including on Broader Imp…" at bounding box center [889, 494] width 691 height 43
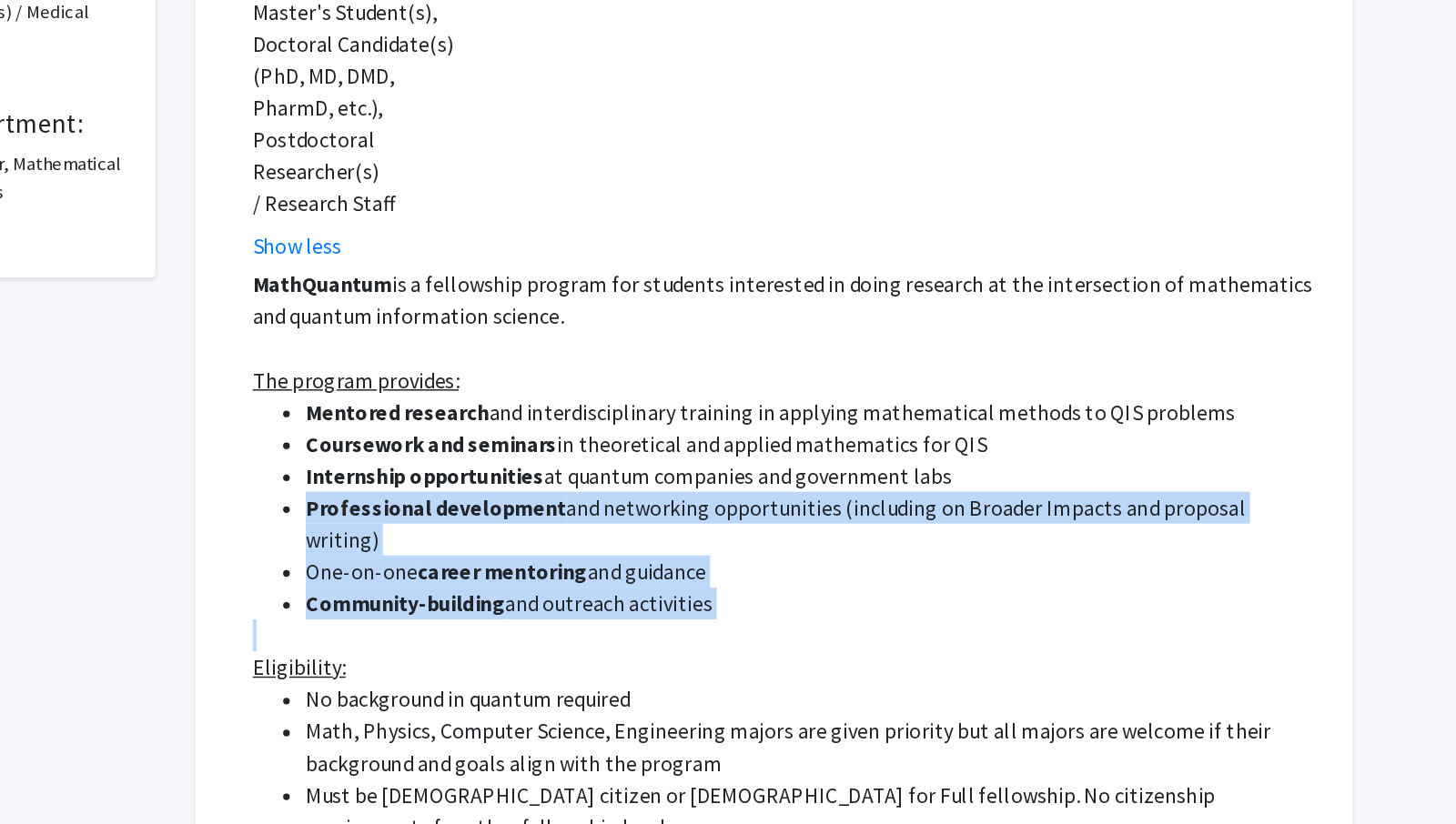
drag, startPoint x: 920, startPoint y: 452, endPoint x: 888, endPoint y: 522, distance: 77.0
click at [888, 522] on div "MathQuantum is a fellowship program for students interested in doing research a…" at bounding box center [871, 744] width 727 height 851
click at [888, 560] on p at bounding box center [871, 570] width 727 height 22
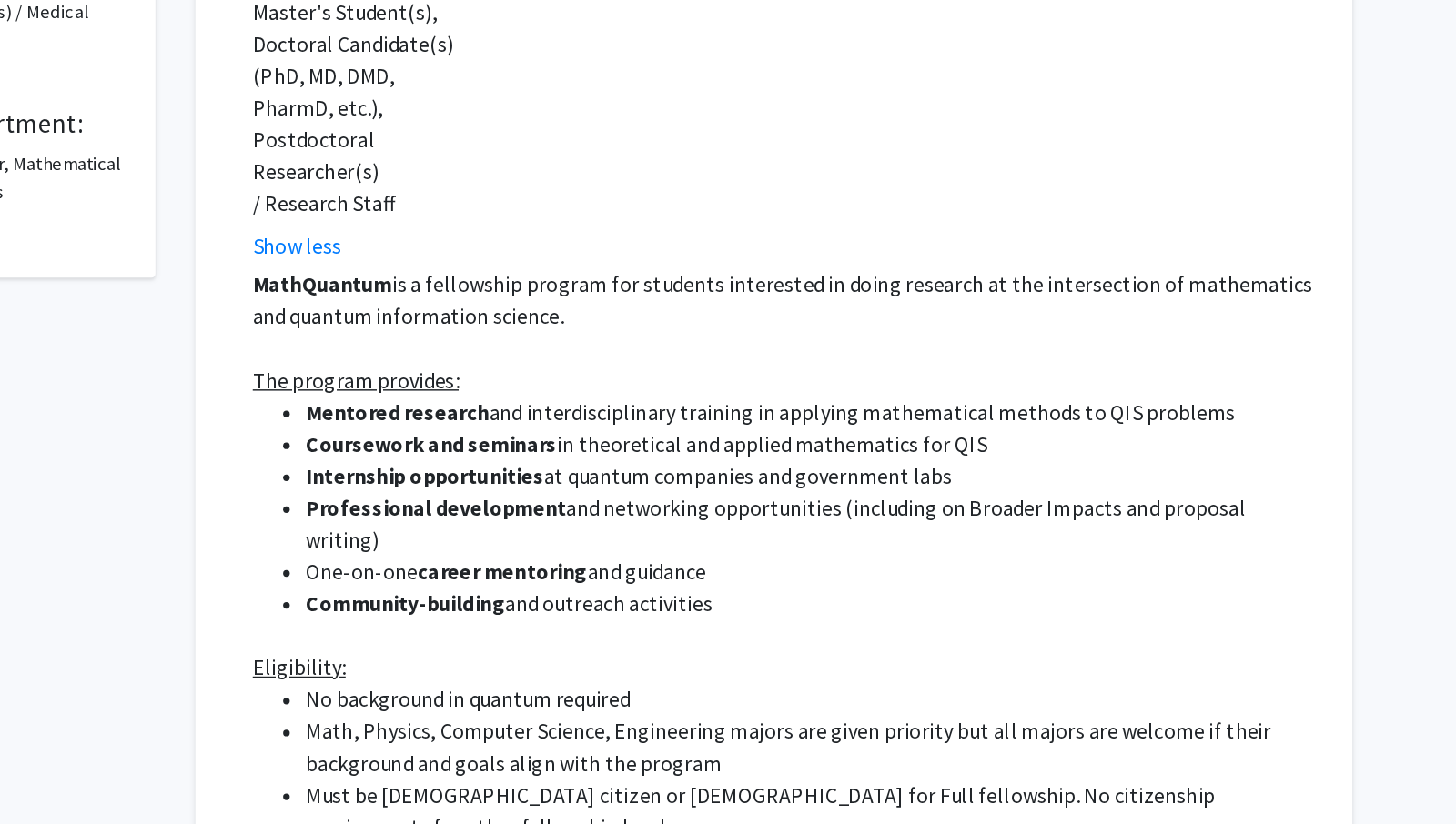
click at [888, 560] on p at bounding box center [871, 570] width 727 height 22
drag, startPoint x: 888, startPoint y: 522, endPoint x: 736, endPoint y: 463, distance: 163.0
click at [736, 463] on div "MathQuantum is a fellowship program for students interested in doing research a…" at bounding box center [871, 744] width 727 height 851
click at [736, 472] on li "Professional development and networking opportunities (including on Broader Imp…" at bounding box center [889, 494] width 691 height 43
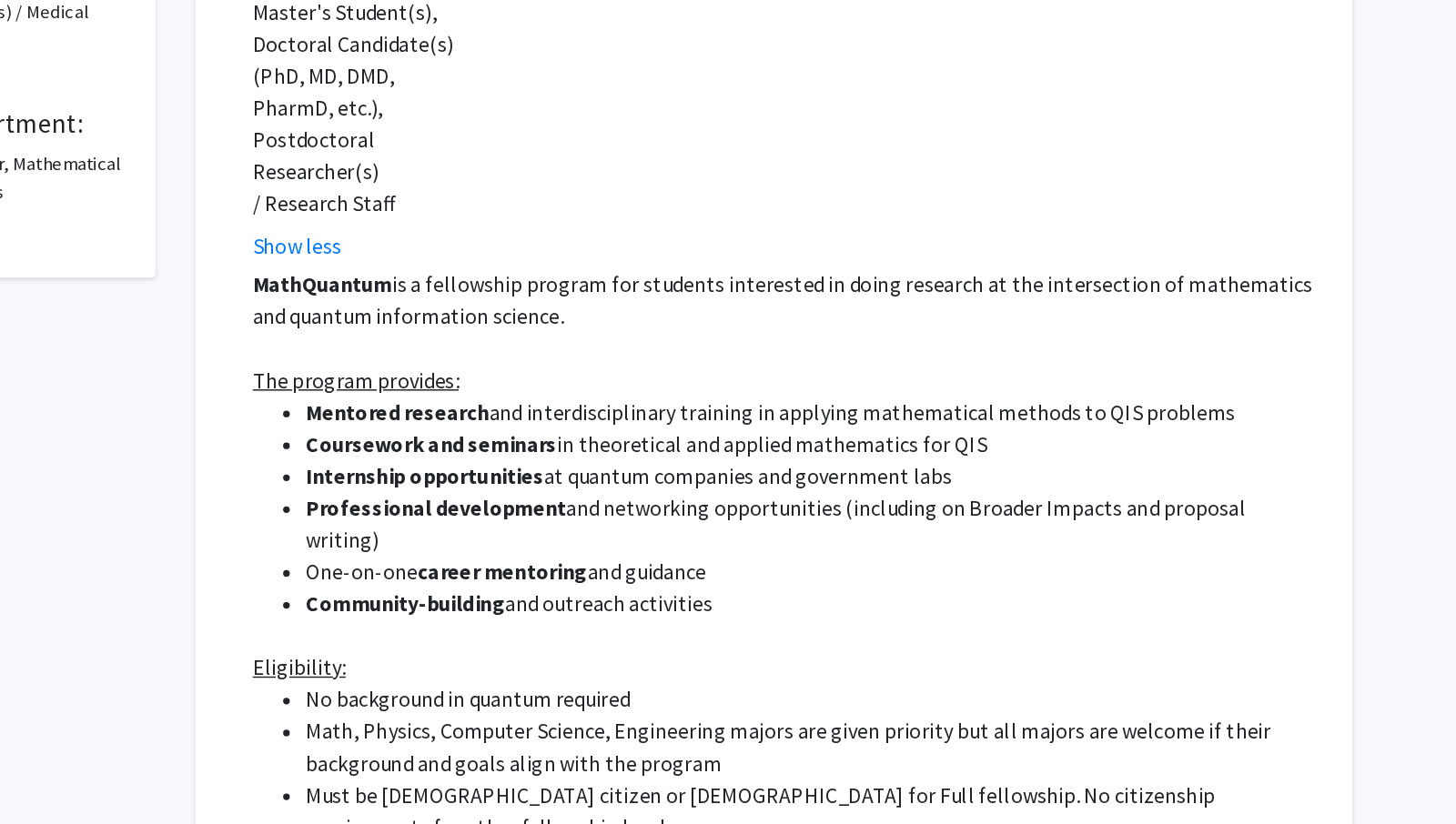
click at [736, 472] on li "Professional development and networking opportunities (including on Broader Imp…" at bounding box center [889, 494] width 691 height 43
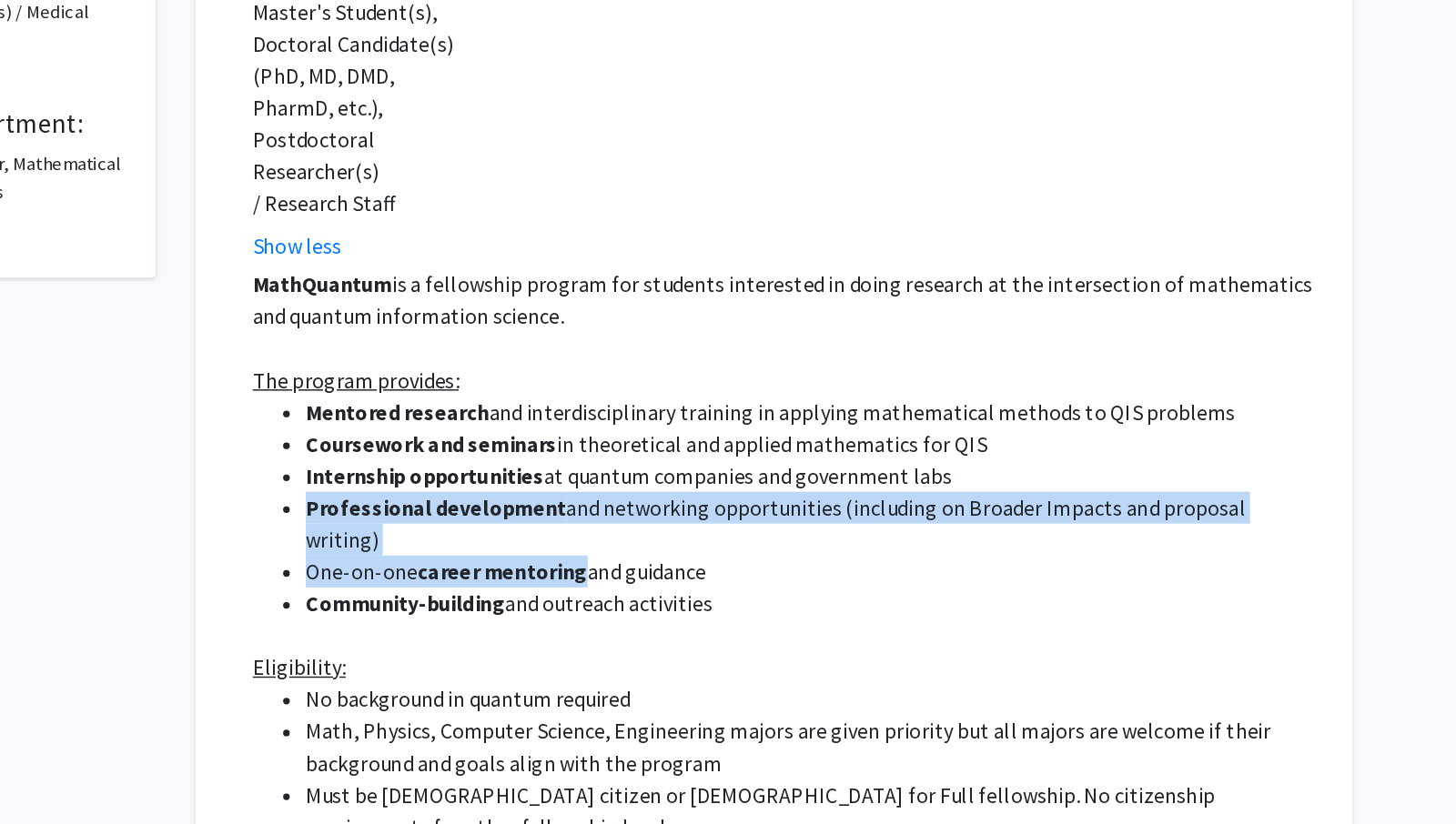
drag, startPoint x: 736, startPoint y: 463, endPoint x: 787, endPoint y: 477, distance: 52.9
click at [787, 477] on ul "Mentored research and interdisciplinary training in applying mathematical metho…" at bounding box center [871, 483] width 727 height 152
click at [787, 515] on li "One-on-one career mentoring and guidance" at bounding box center [889, 526] width 691 height 22
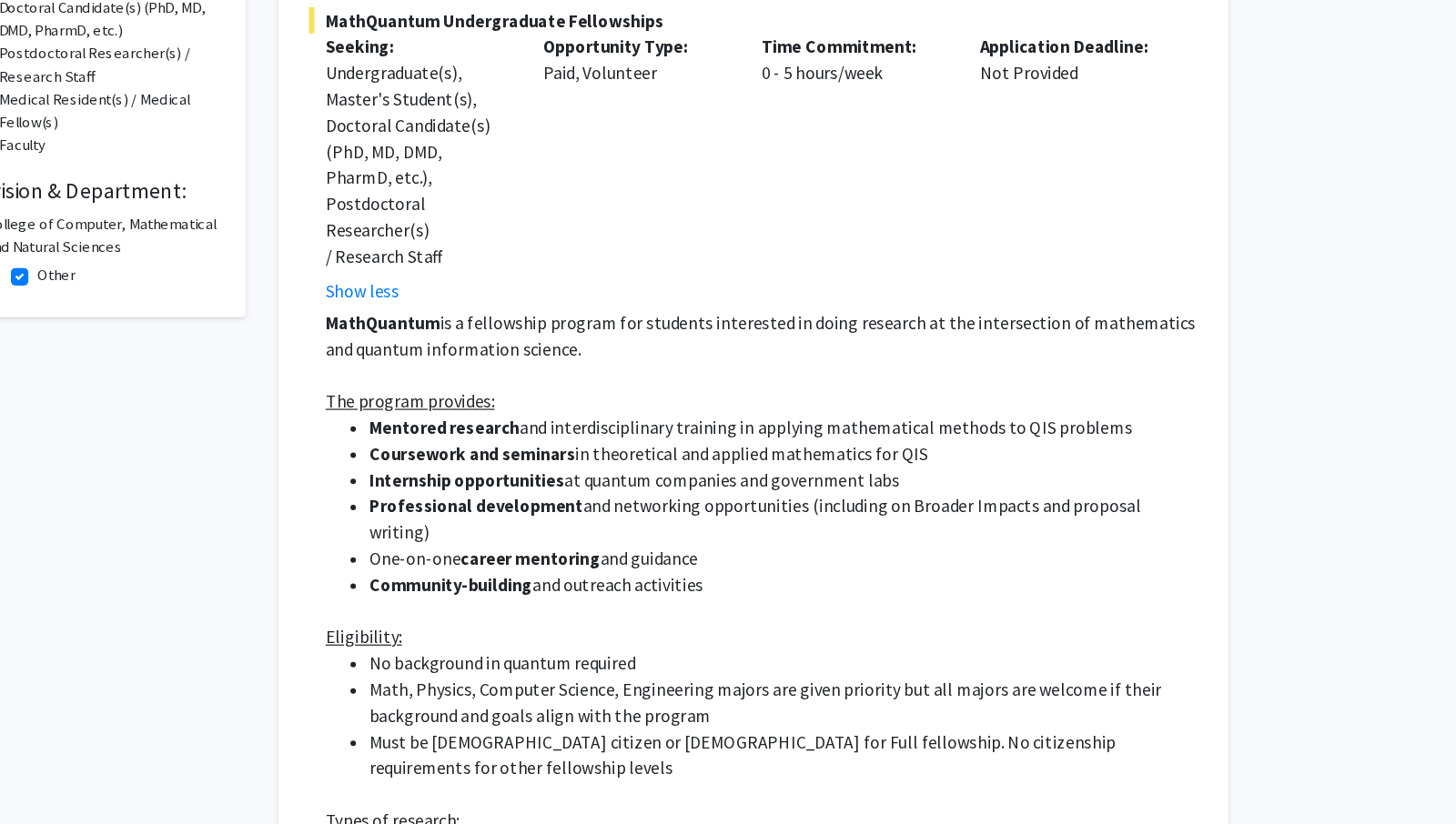
click at [812, 319] on p "MathQuantum is a fellowship program for students interested in doing research a…" at bounding box center [871, 341] width 727 height 43
drag, startPoint x: 812, startPoint y: 303, endPoint x: 871, endPoint y: 327, distance: 63.7
click at [871, 327] on p "MathQuantum is a fellowship program for students interested in doing research a…" at bounding box center [871, 341] width 727 height 43
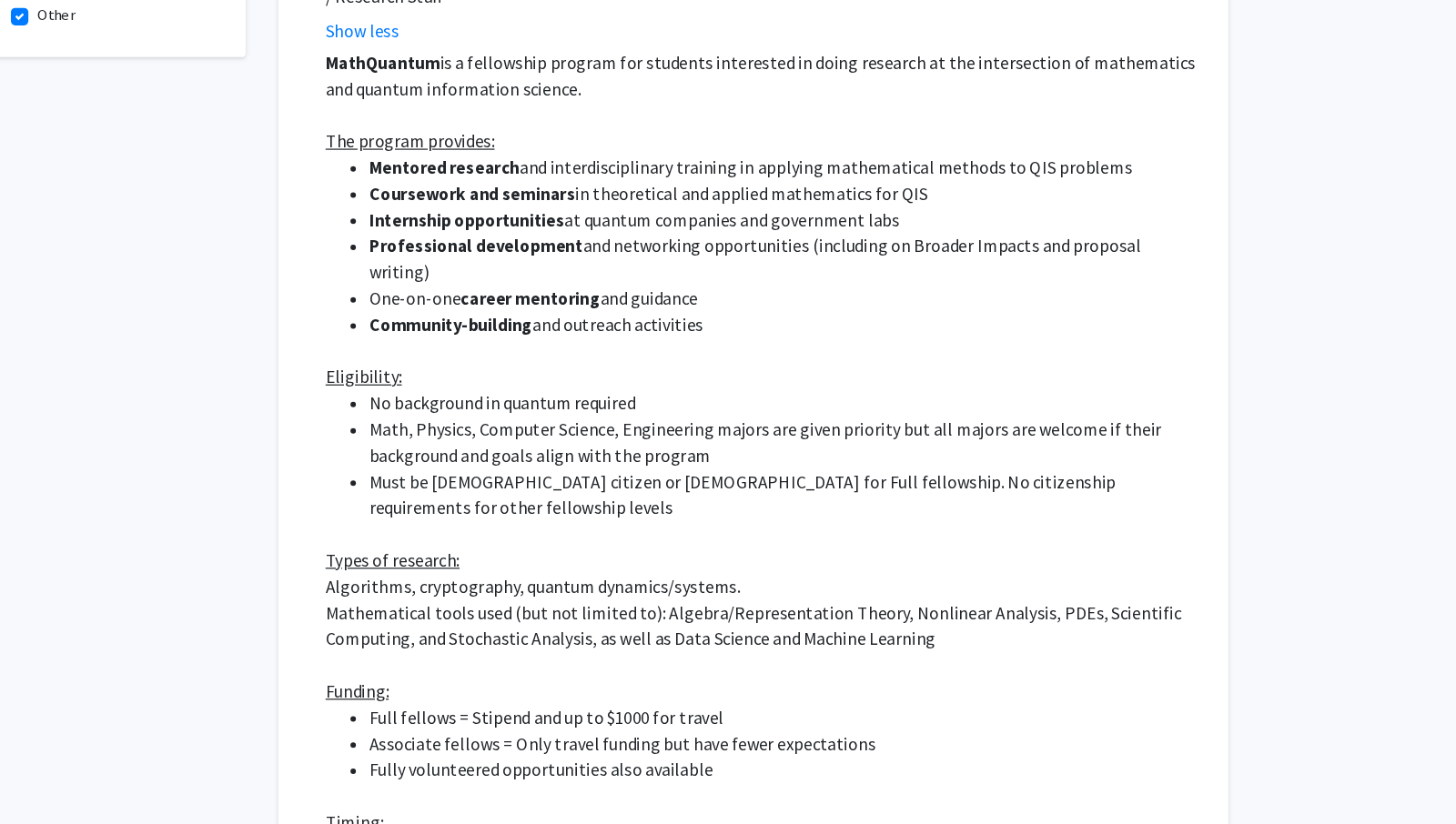
scroll to position [576, 0]
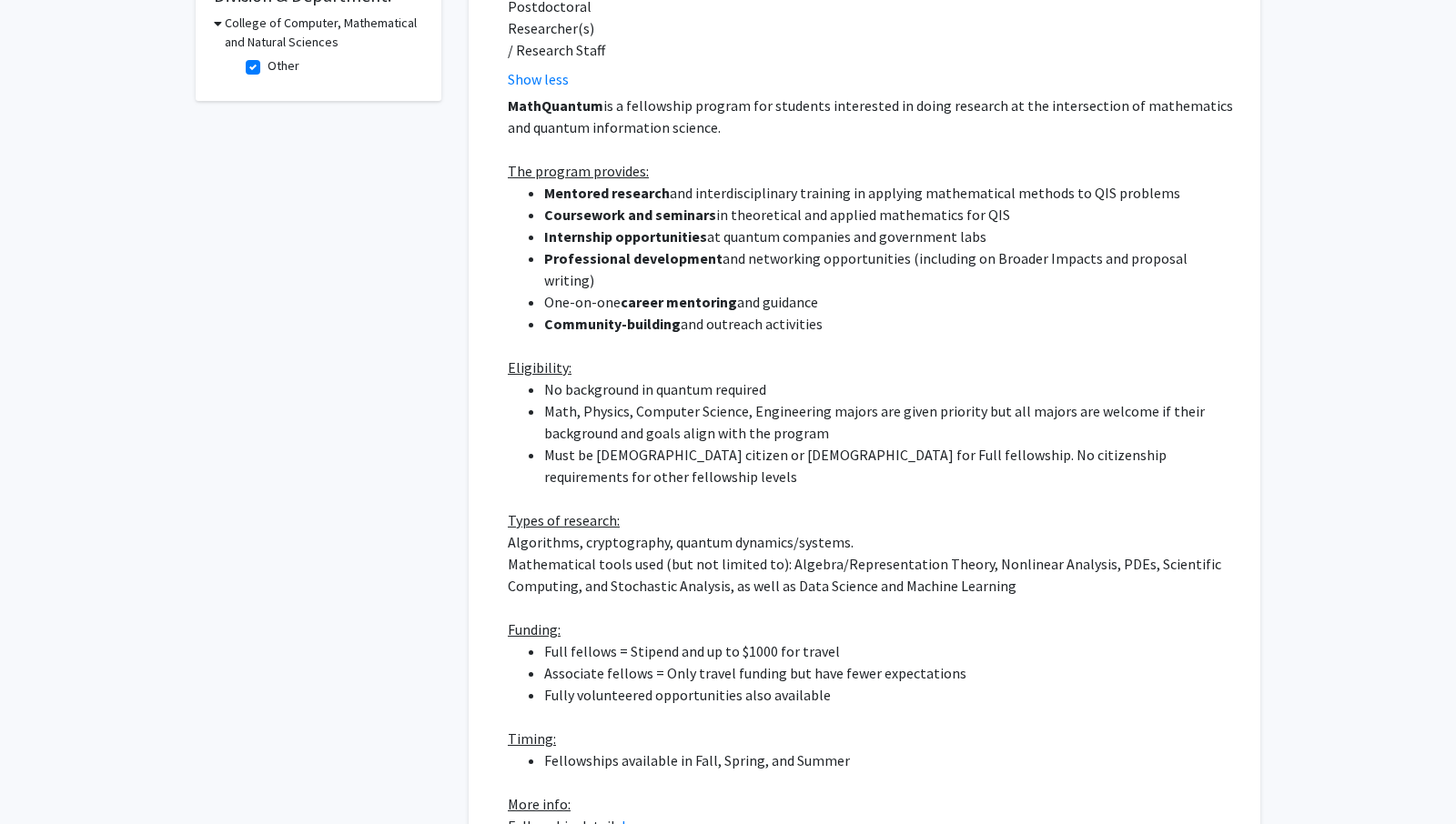
click at [536, 110] on p "MathQuantum is a fellowship program for students interested in doing research a…" at bounding box center [871, 117] width 727 height 43
drag, startPoint x: 536, startPoint y: 110, endPoint x: 663, endPoint y: 115, distance: 127.1
click at [663, 115] on p "MathQuantum is a fellowship program for students interested in doing research a…" at bounding box center [871, 117] width 727 height 43
copy p "quantum information science"
click at [825, 313] on li "Community-building and outreach activities" at bounding box center [889, 324] width 691 height 22
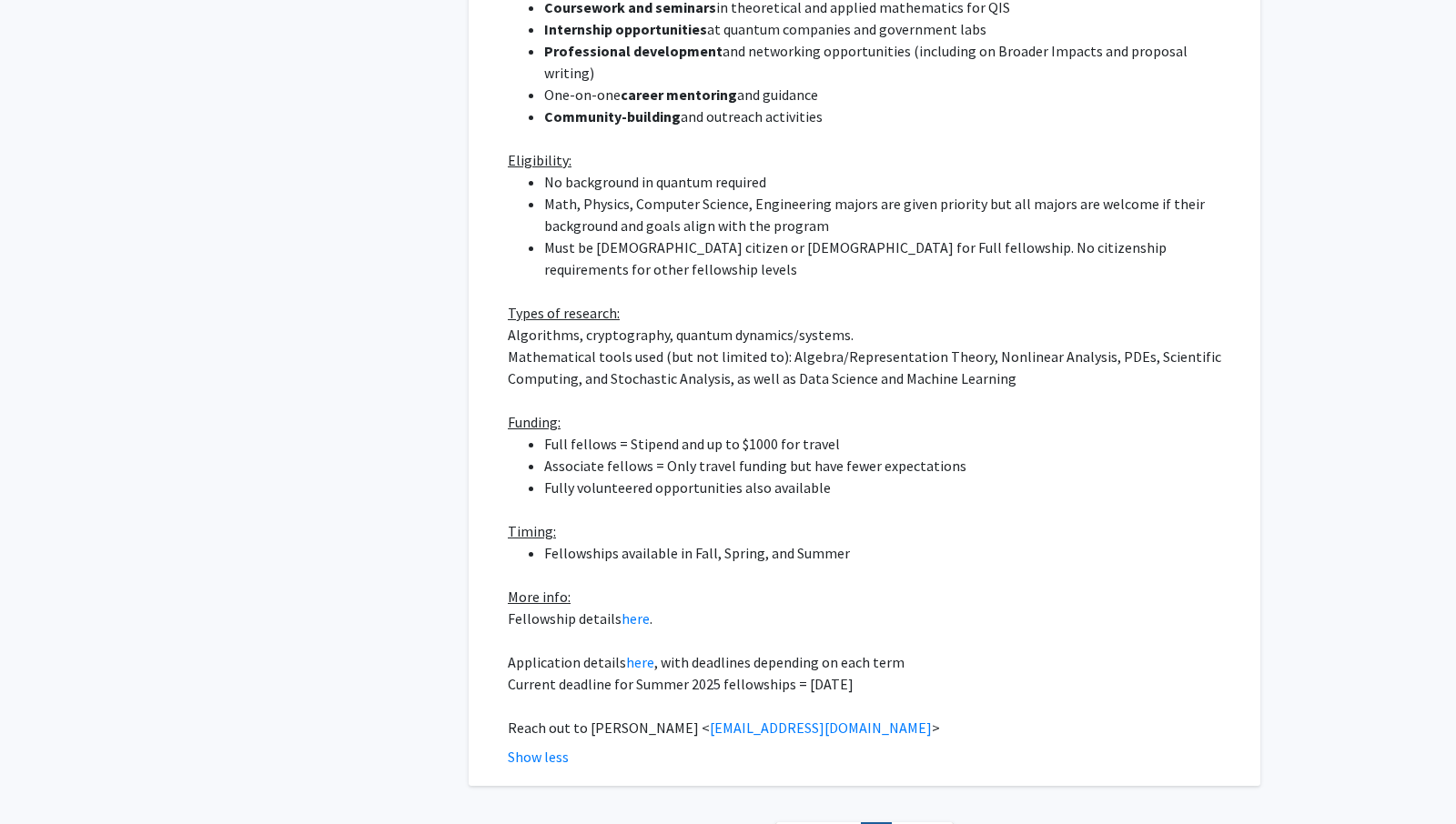
scroll to position [793, 0]
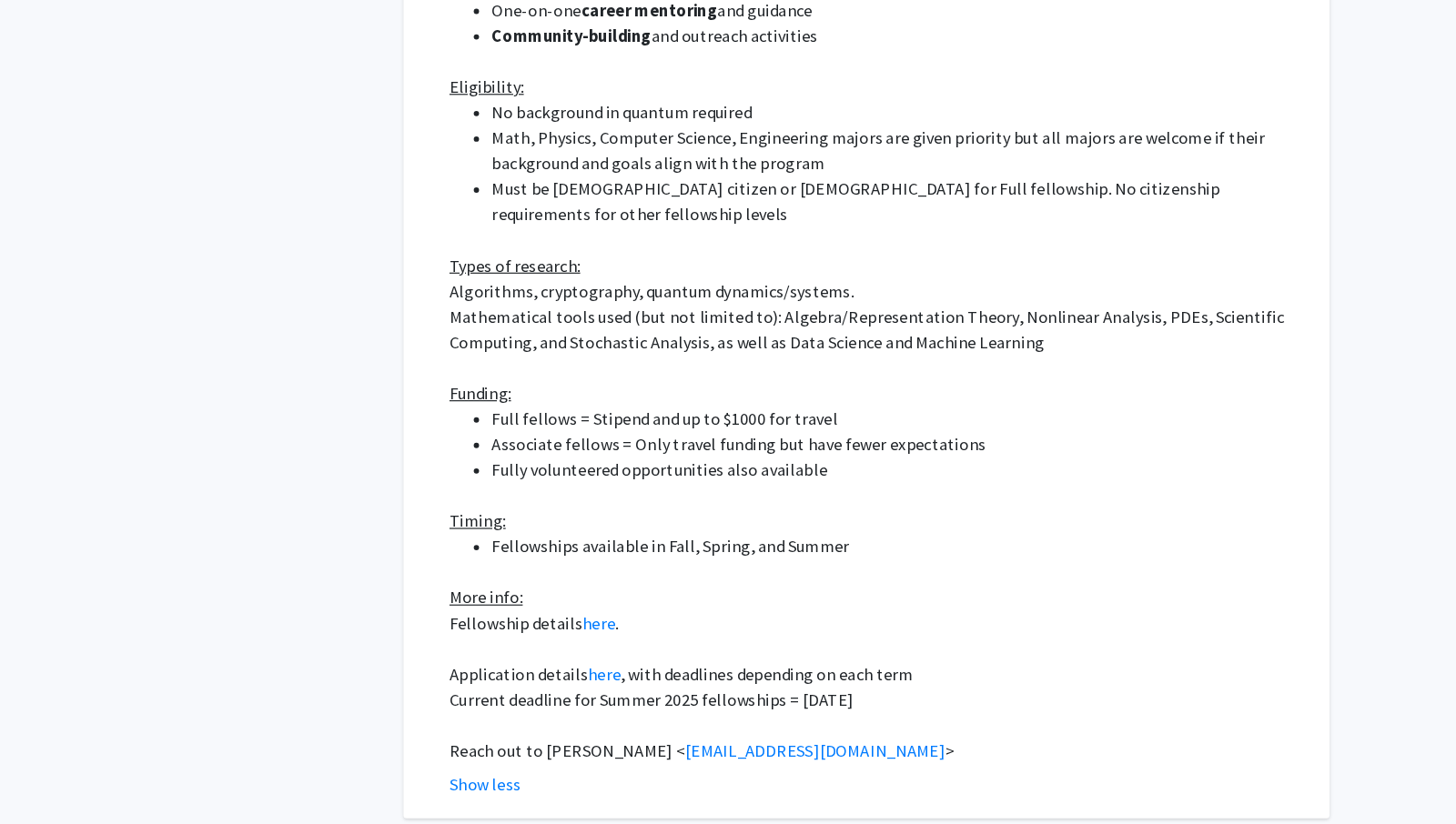
click at [854, 554] on p at bounding box center [871, 564] width 727 height 22
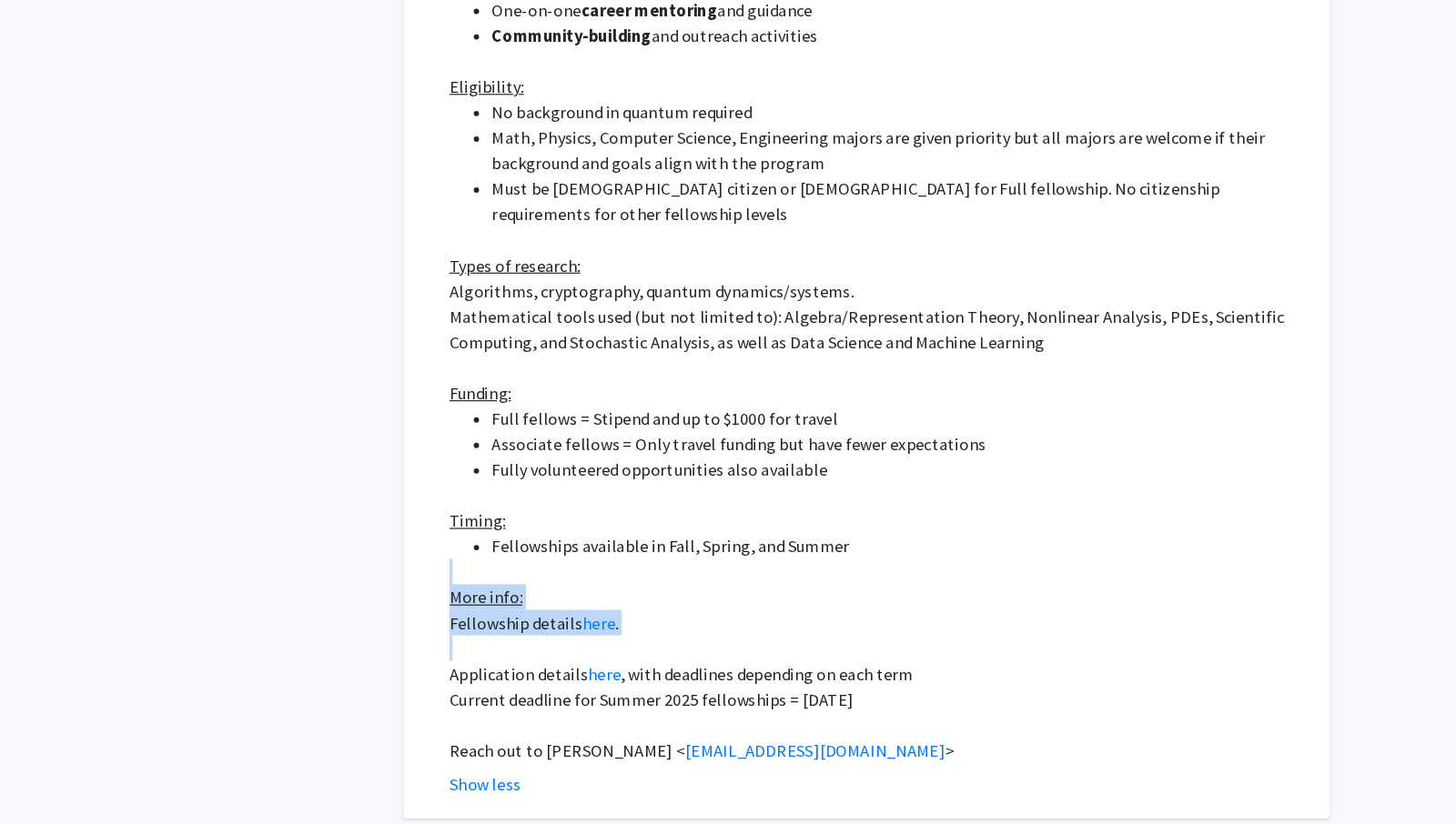
drag, startPoint x: 854, startPoint y: 523, endPoint x: 840, endPoint y: 589, distance: 67.5
click at [840, 589] on div "MathQuantum is a fellowship program for students interested in doing research a…" at bounding box center [871, 302] width 727 height 851
click at [840, 619] on p at bounding box center [871, 629] width 727 height 22
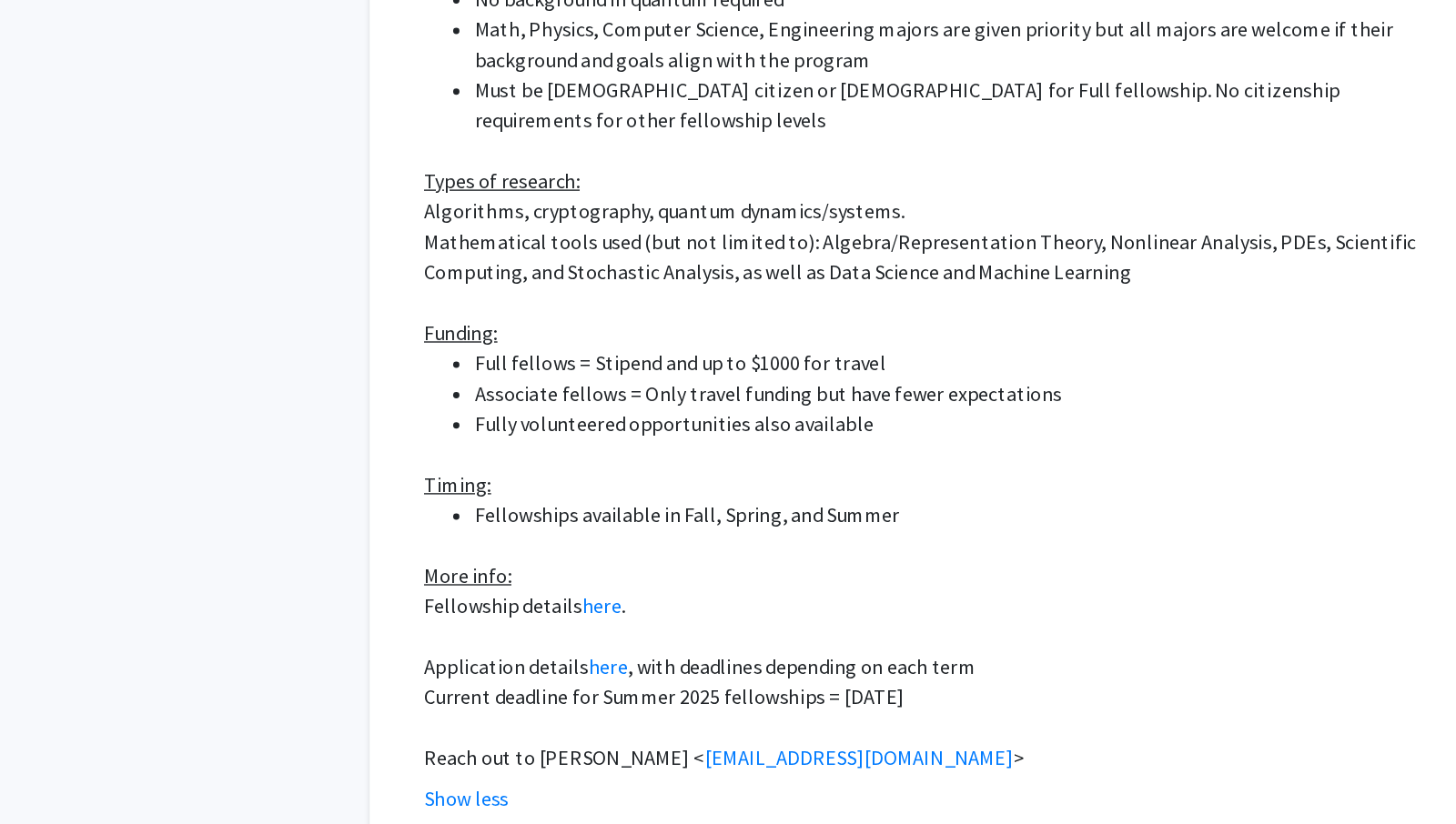
click at [734, 668] on p "Current deadline for Summer 2025 fellowships = February 14th" at bounding box center [871, 678] width 727 height 22
drag, startPoint x: 734, startPoint y: 640, endPoint x: 913, endPoint y: 633, distance: 179.1
click at [913, 668] on p "Current deadline for Summer 2025 fellowships = February 14th" at bounding box center [871, 678] width 727 height 22
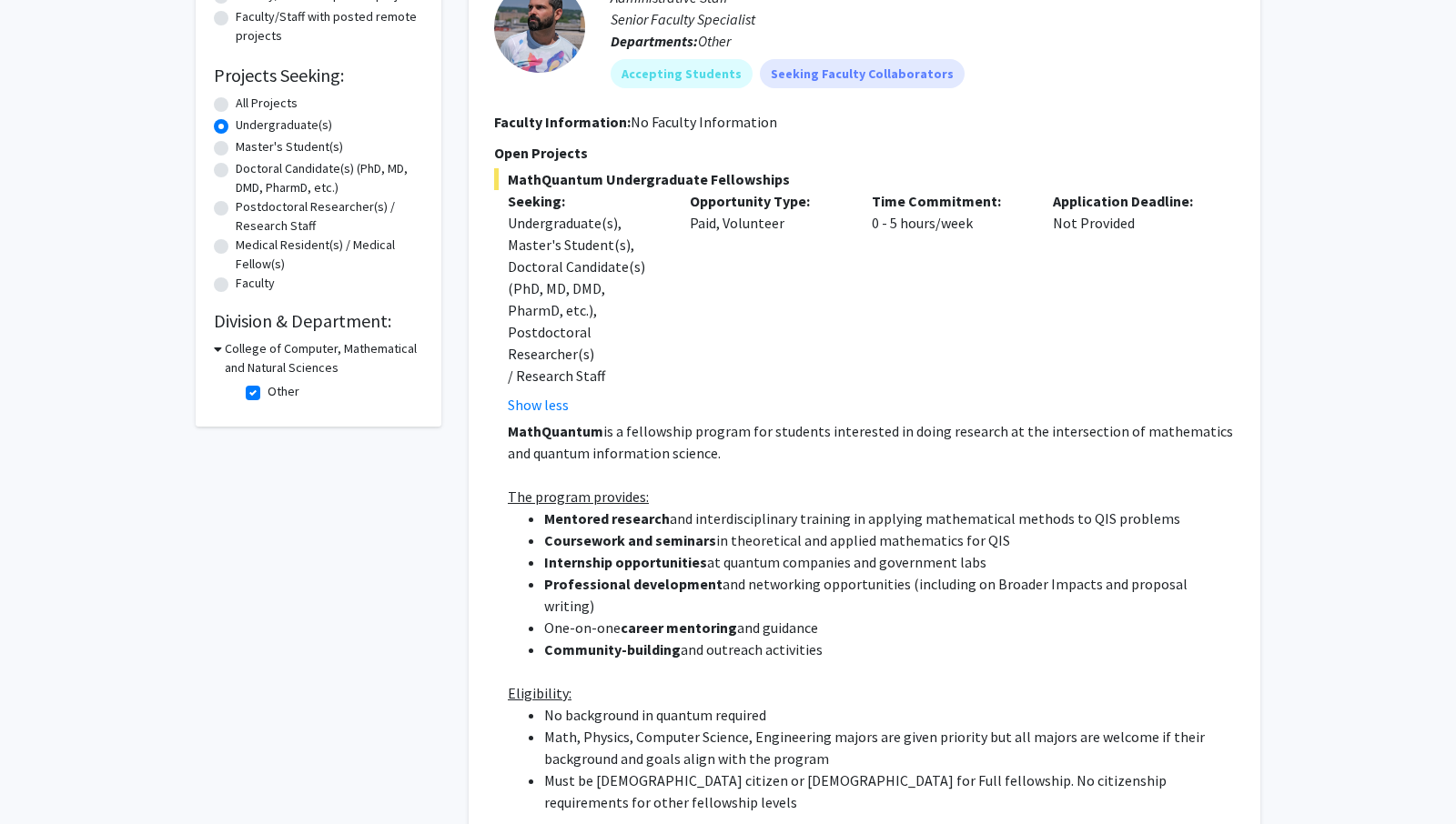
scroll to position [0, 0]
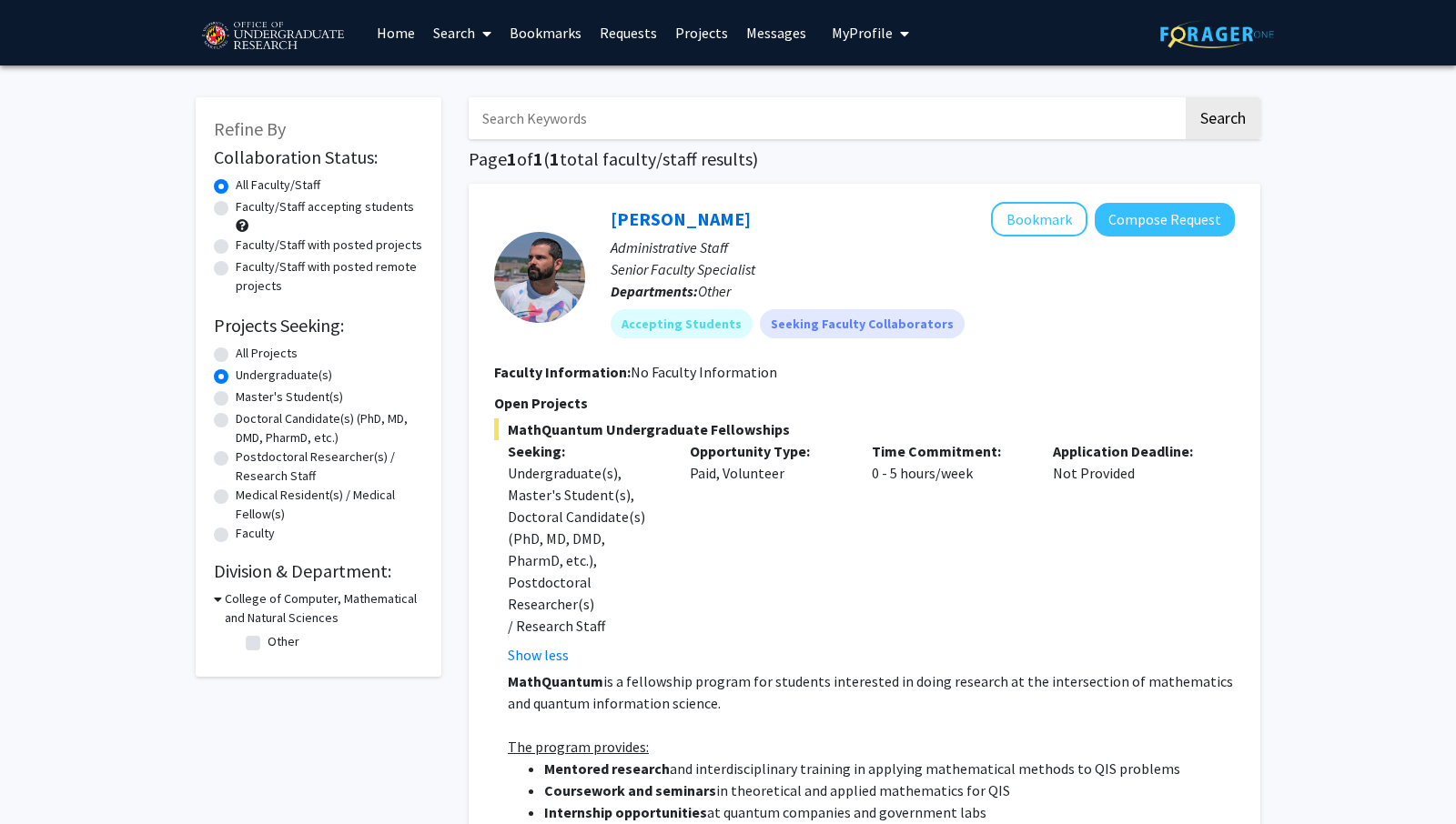
checkbox input "false"
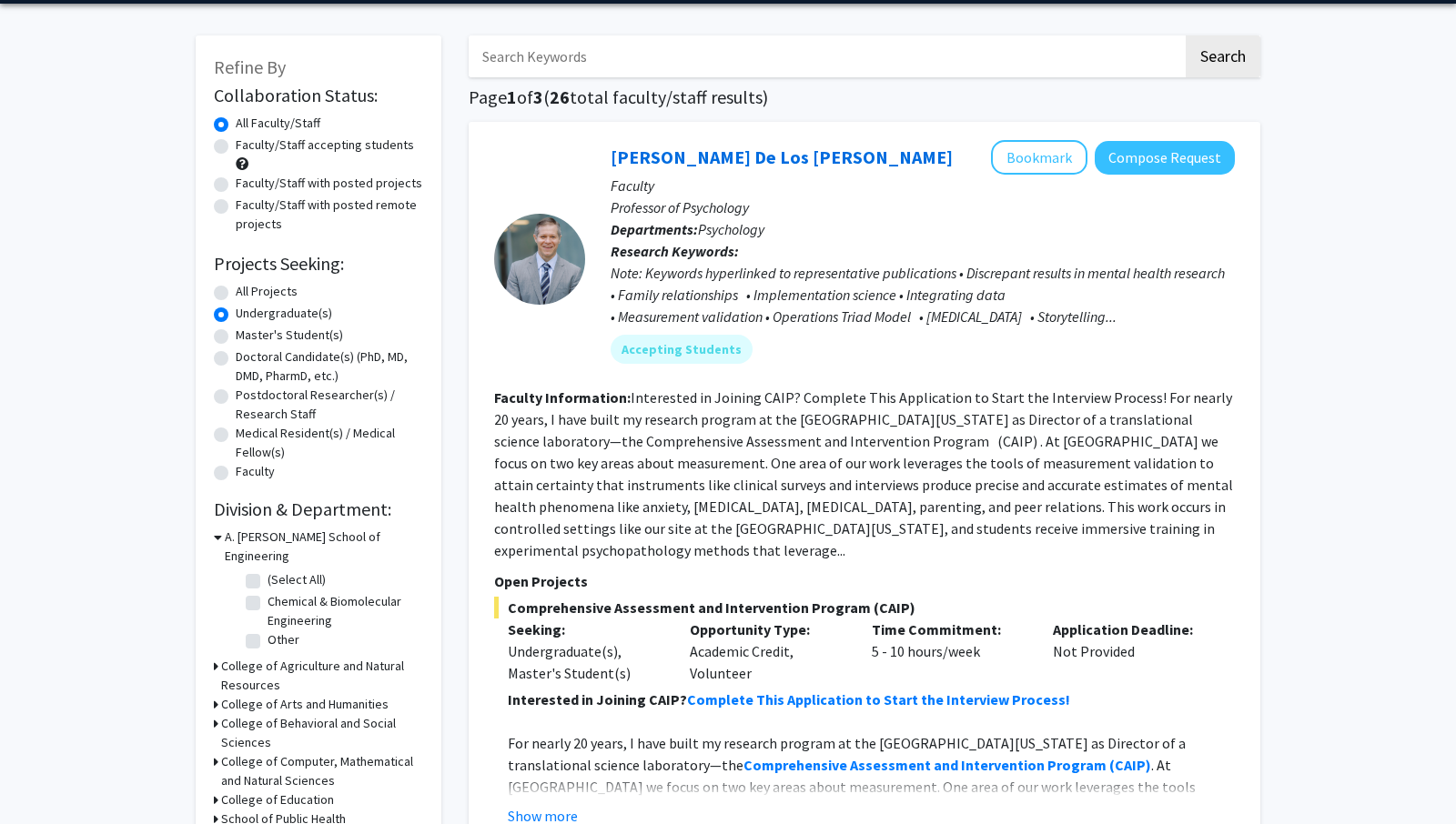
scroll to position [62, 0]
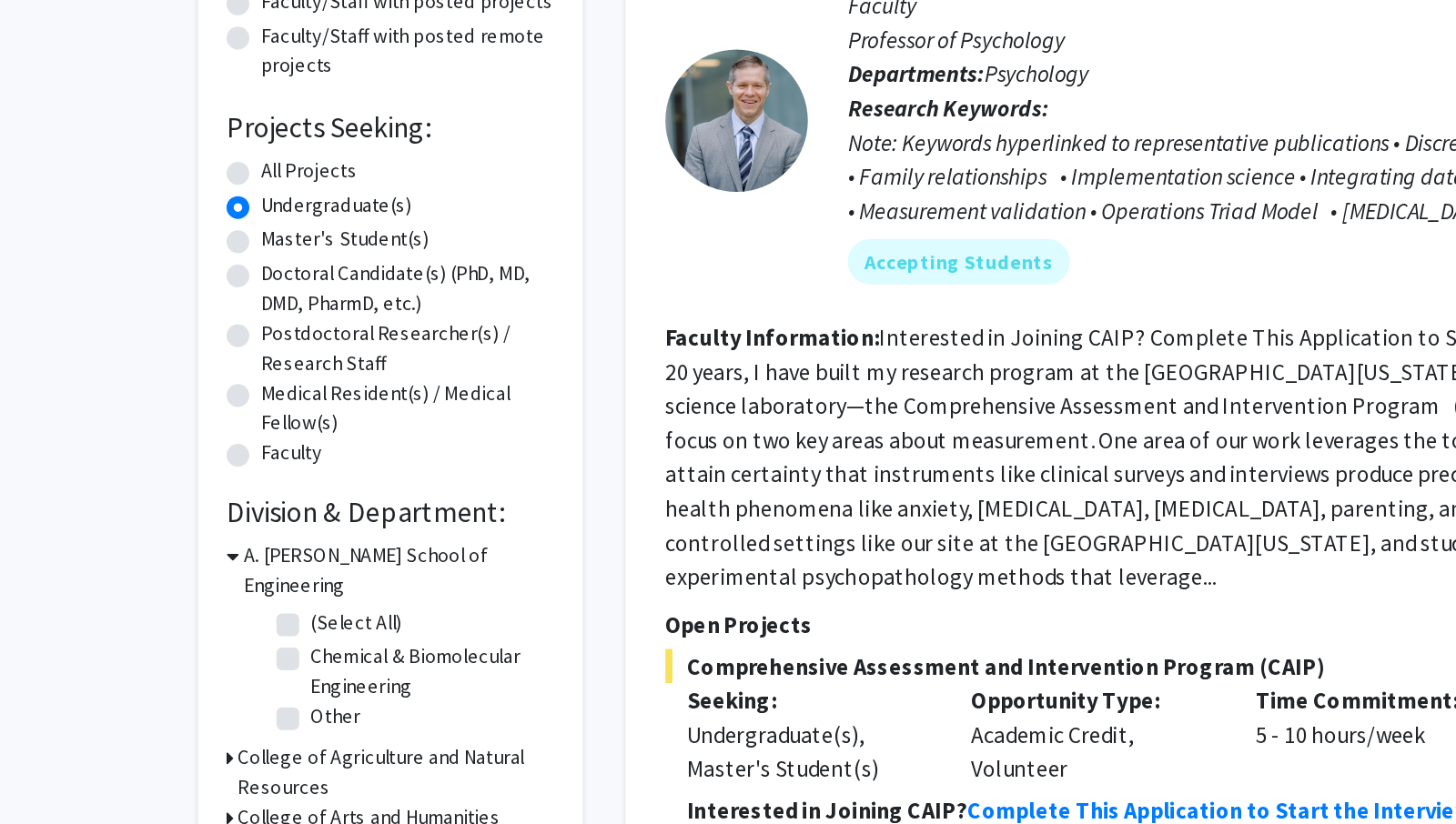
click at [215, 533] on icon at bounding box center [217, 537] width 8 height 19
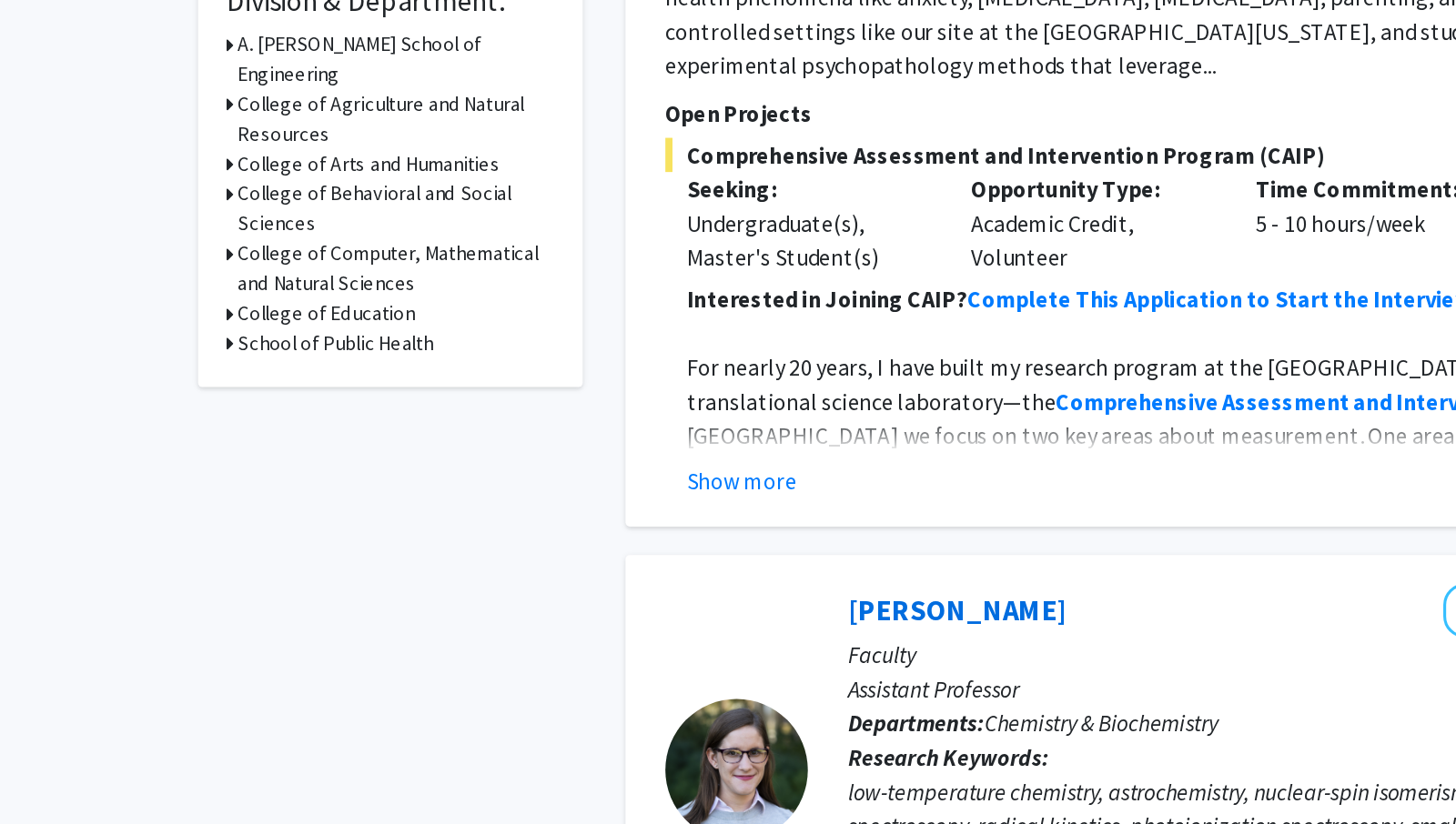
scroll to position [275, 0]
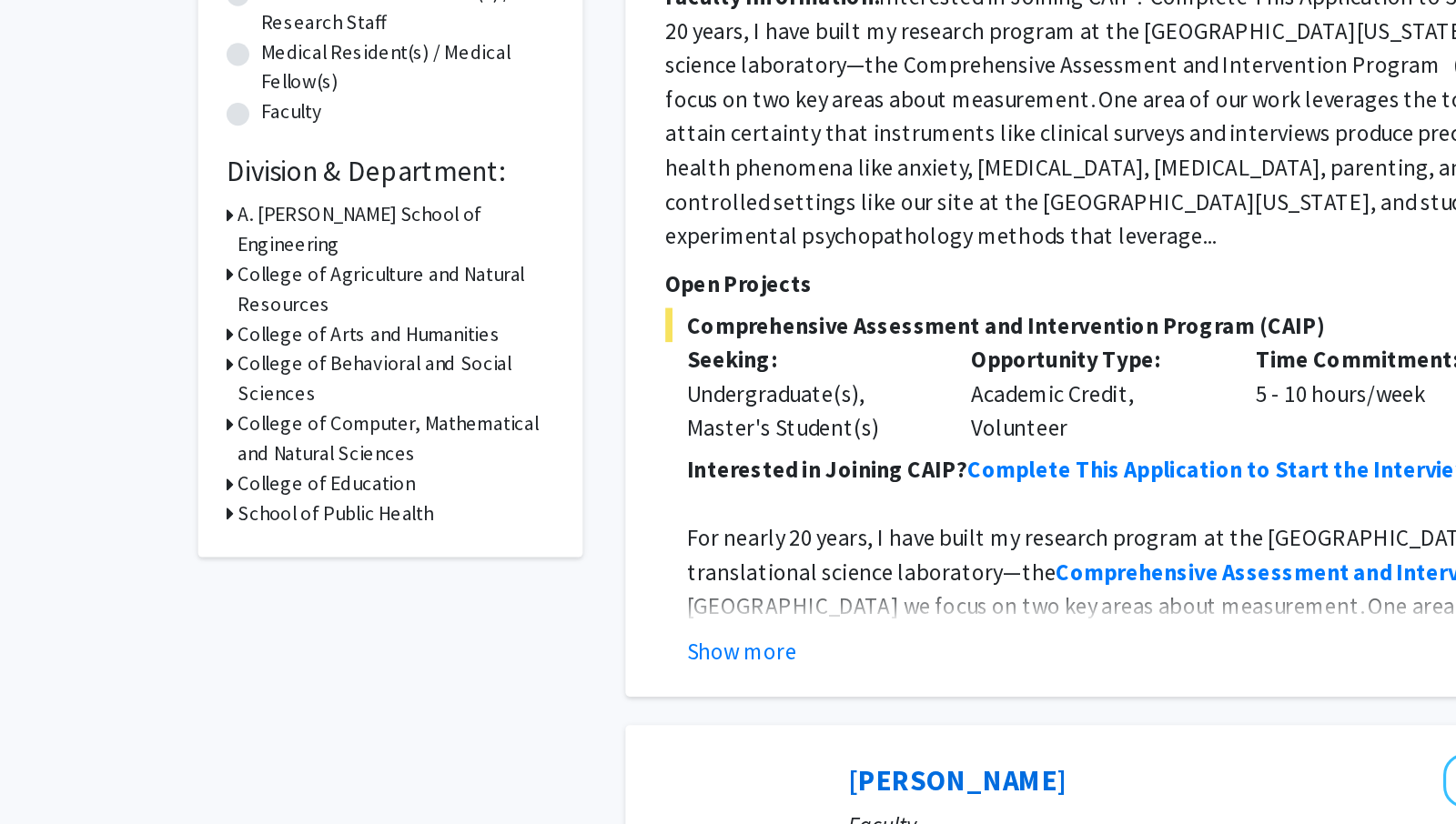
click at [215, 449] on icon at bounding box center [216, 458] width 5 height 19
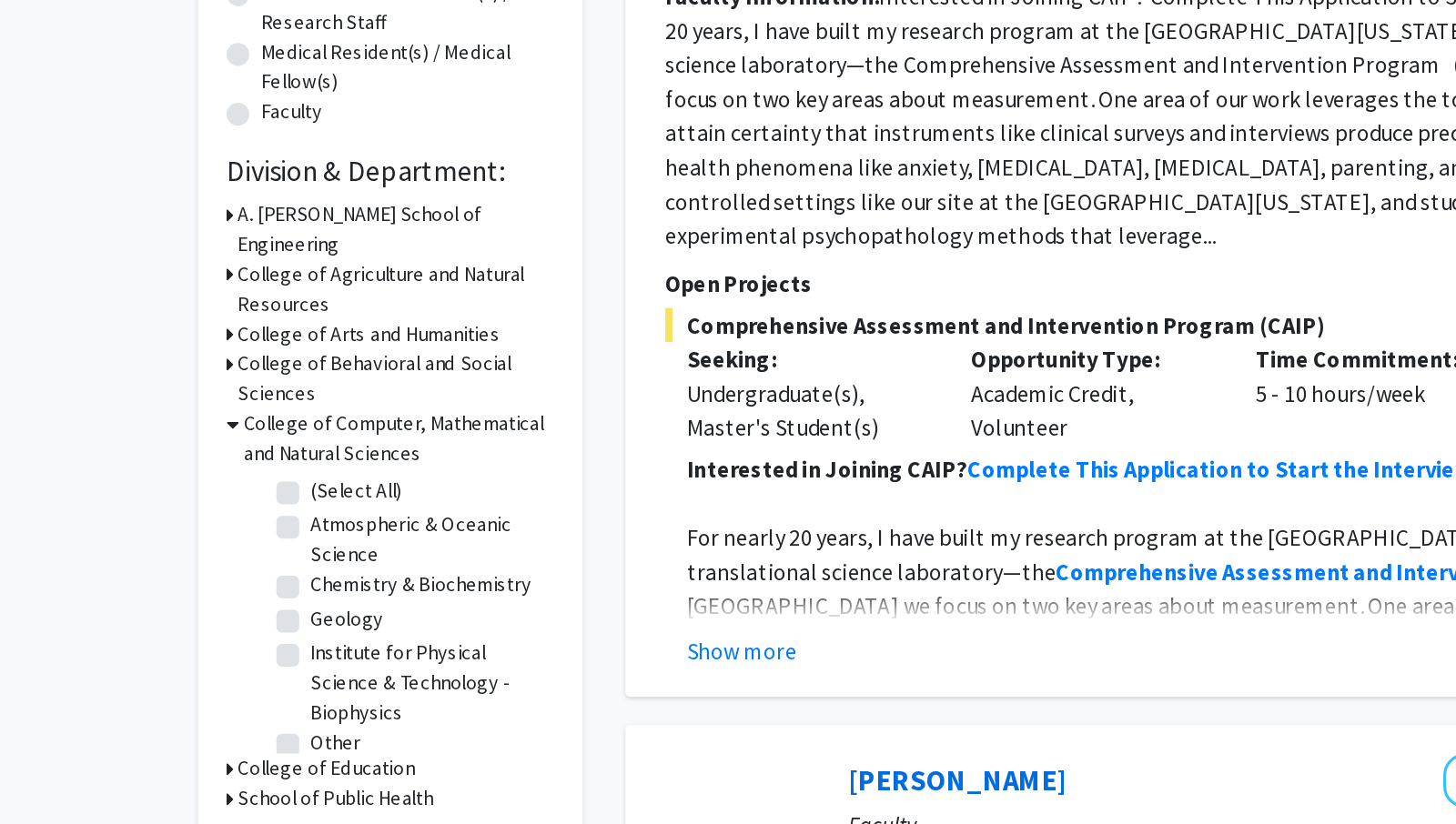
click at [267, 491] on label "(Select All)" at bounding box center [296, 500] width 58 height 19
click at [267, 491] on input "(Select All)" at bounding box center [273, 497] width 12 height 12
checkbox input "true"
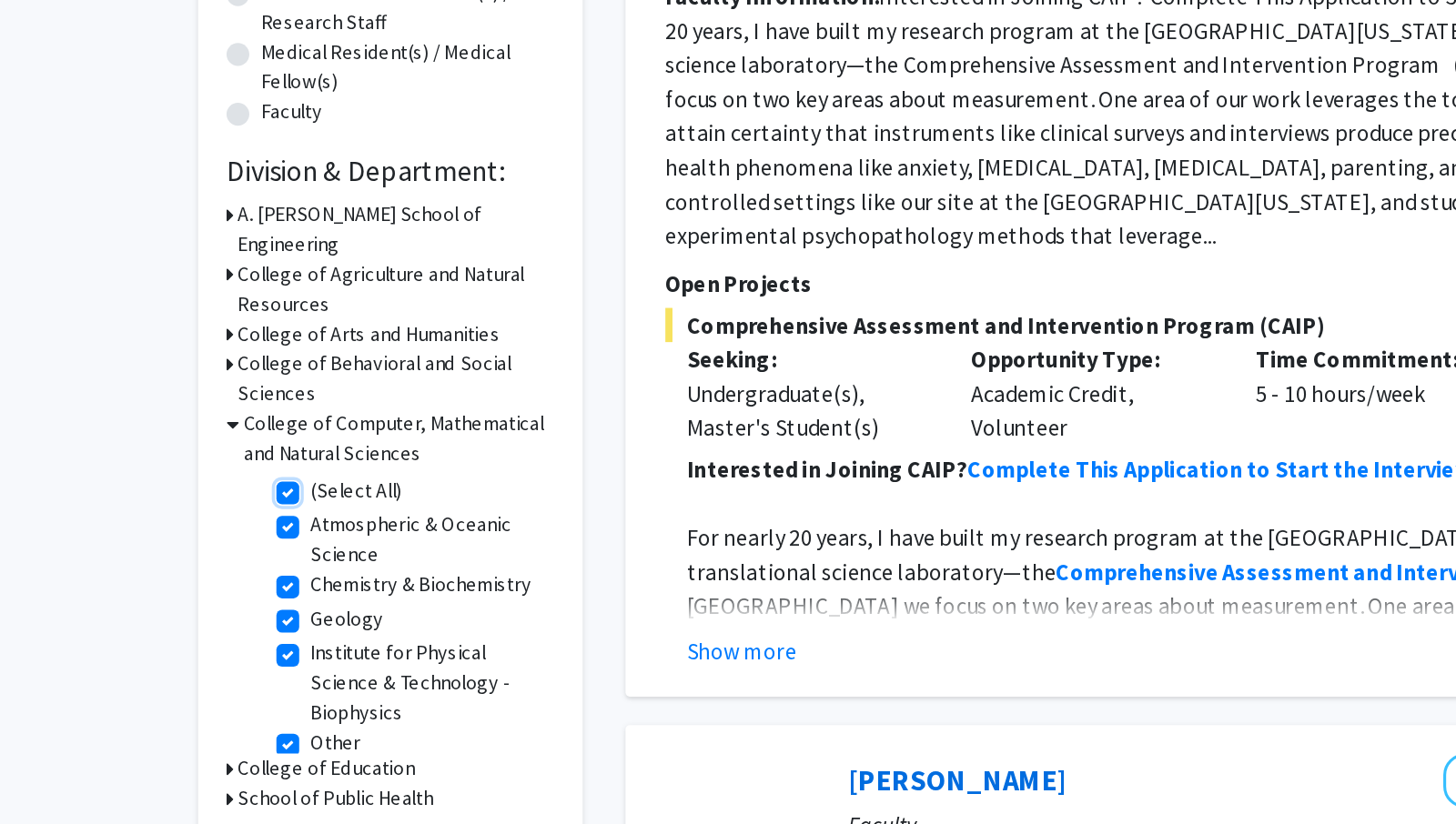
checkbox input "true"
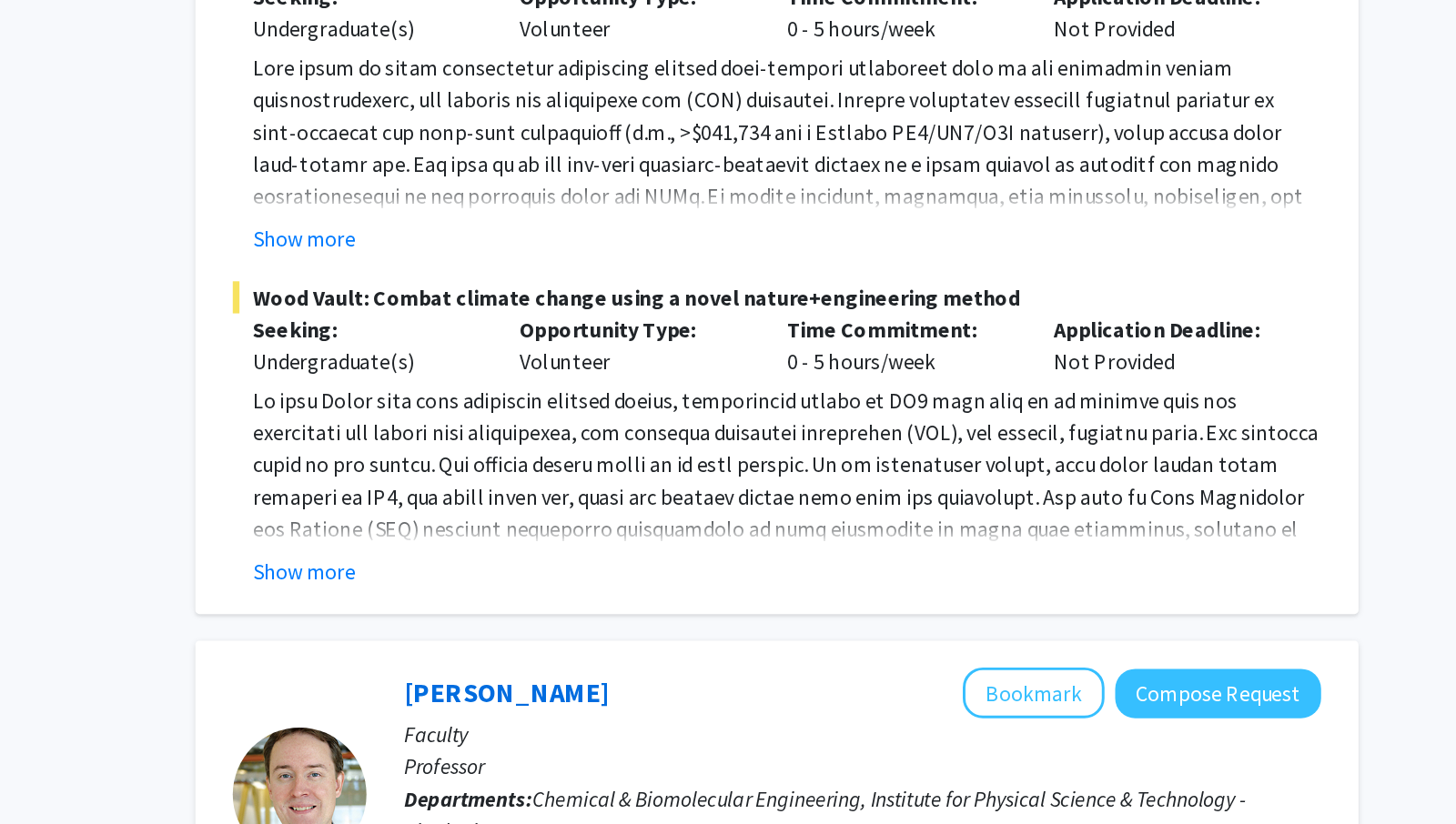
scroll to position [953, 0]
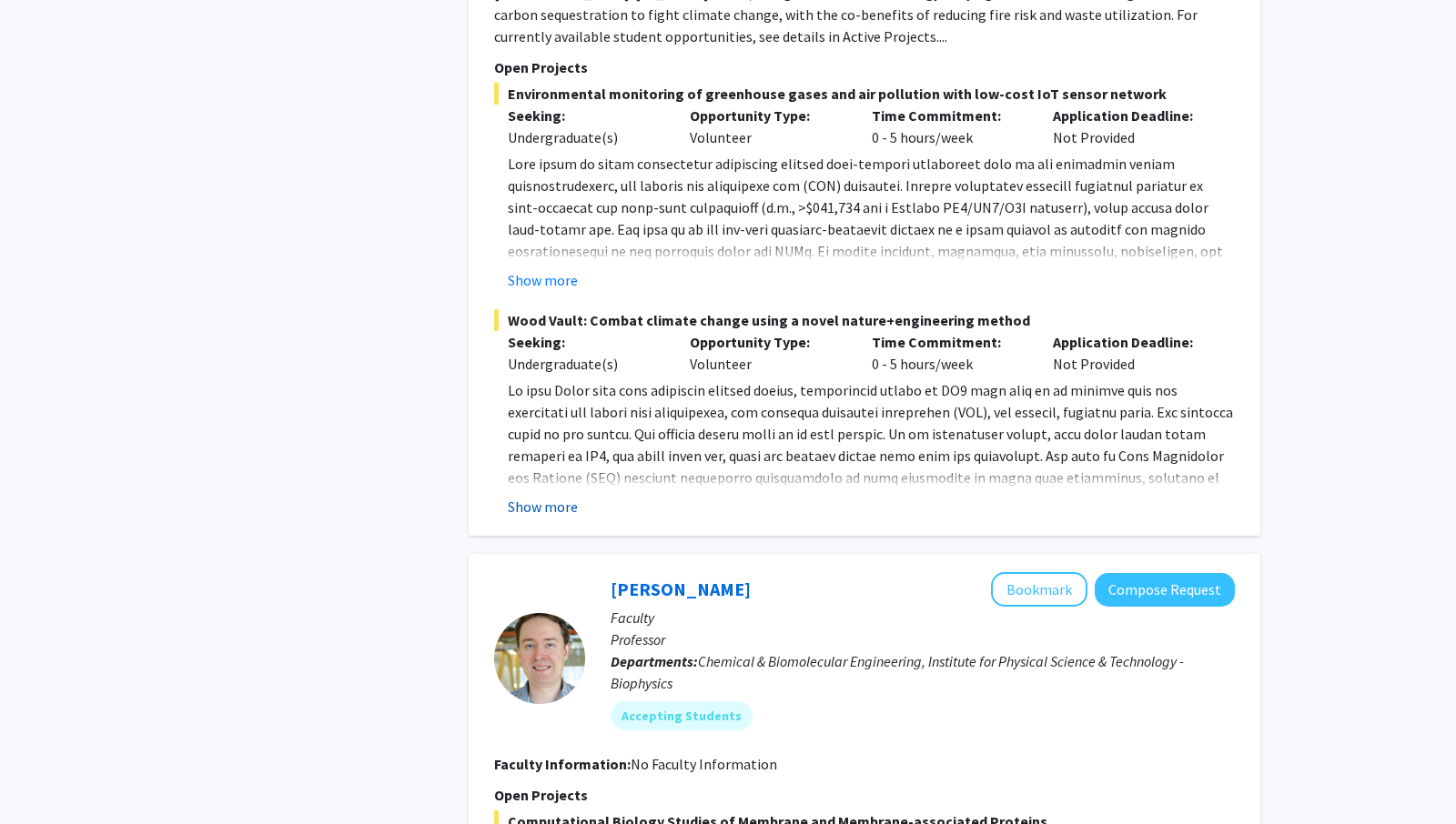
click at [559, 507] on button "Show more" at bounding box center [542, 506] width 70 height 22
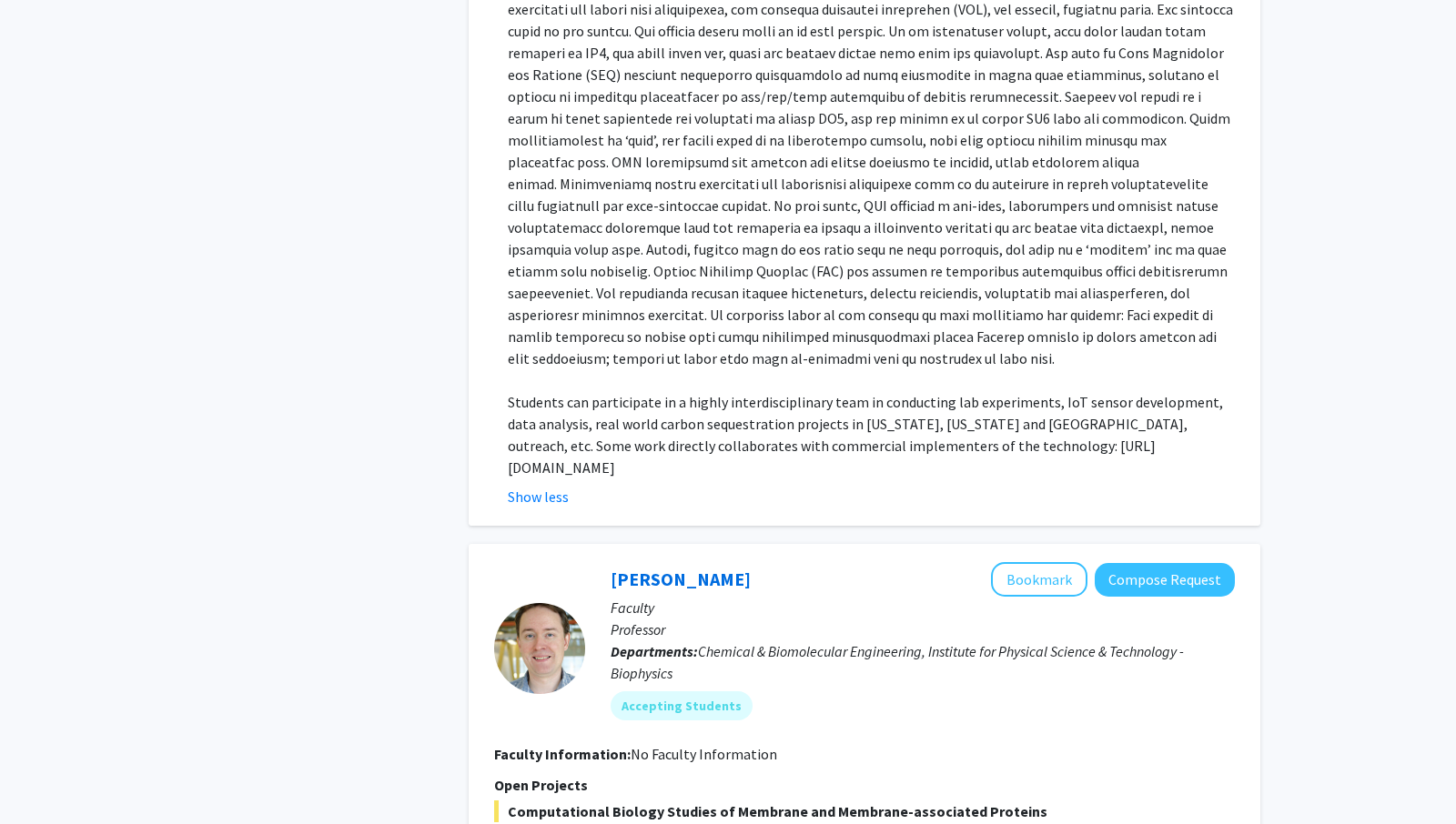
scroll to position [1763, 0]
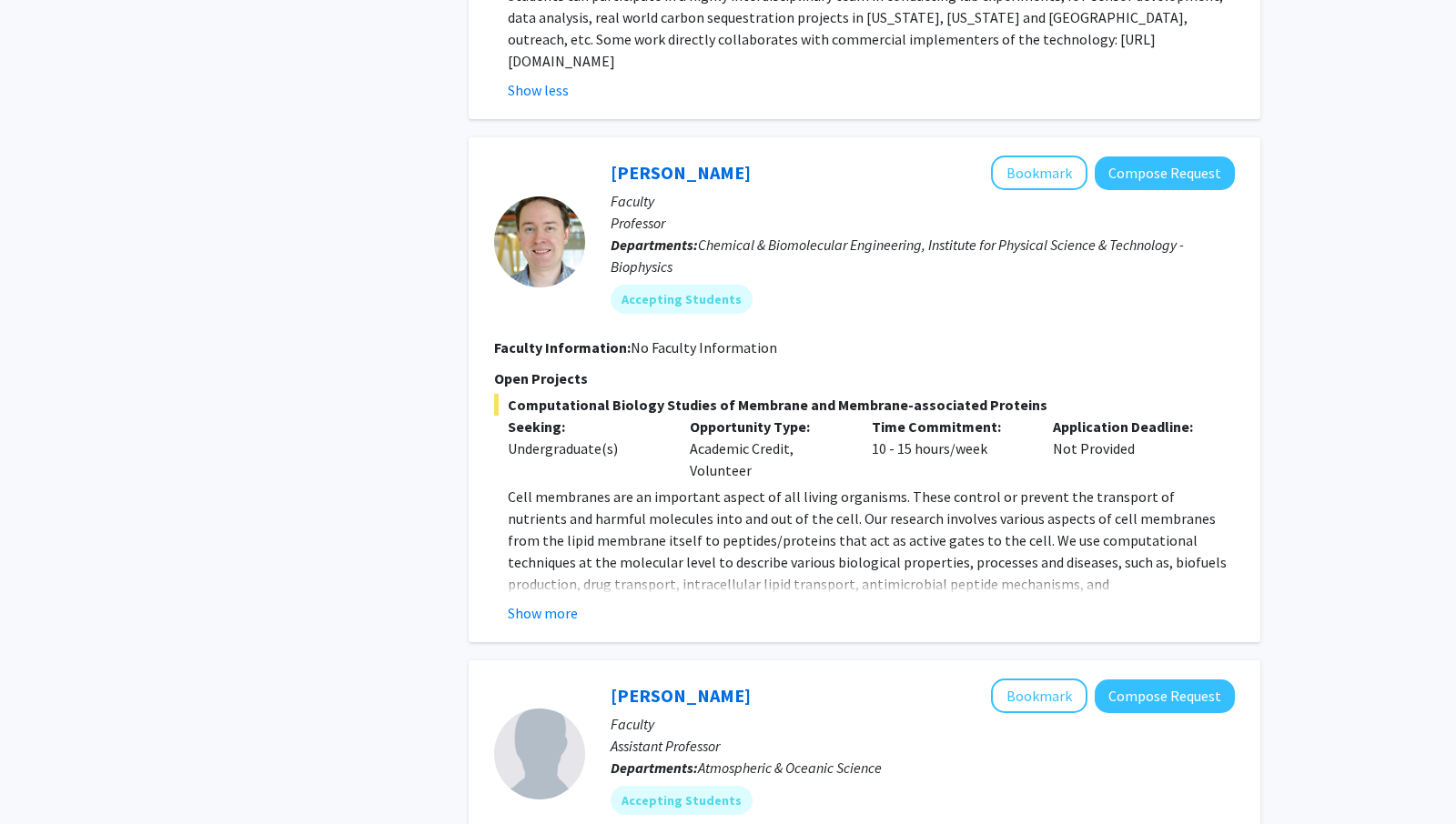
click at [718, 507] on p "Cell membranes are an important aspect of all living organisms. These control o…" at bounding box center [871, 594] width 727 height 218
click at [670, 532] on p "Cell membranes are an important aspect of all living organisms. These control o…" at bounding box center [871, 594] width 727 height 218
click at [567, 602] on button "Show more" at bounding box center [542, 612] width 70 height 22
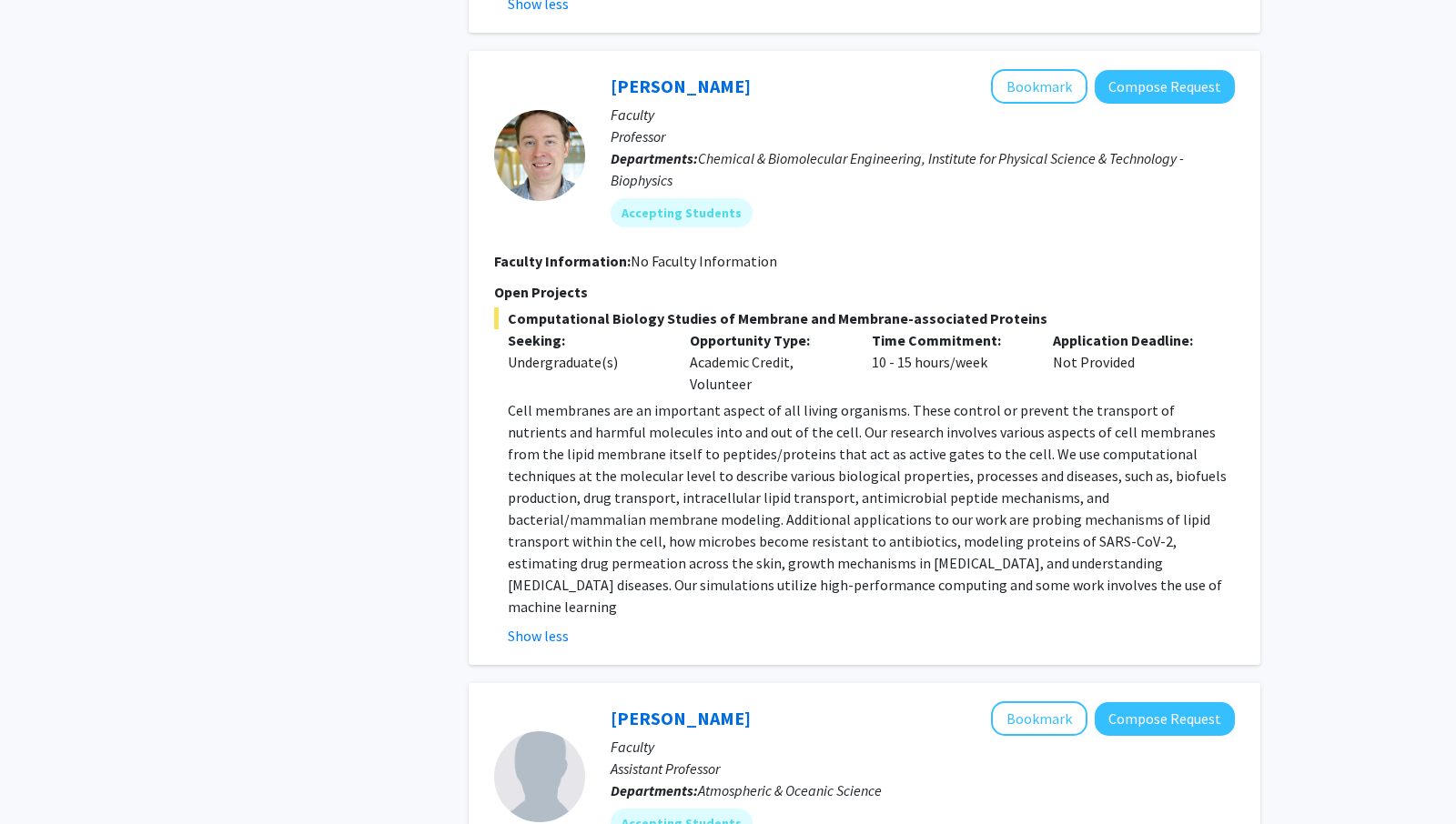
scroll to position [1849, 0]
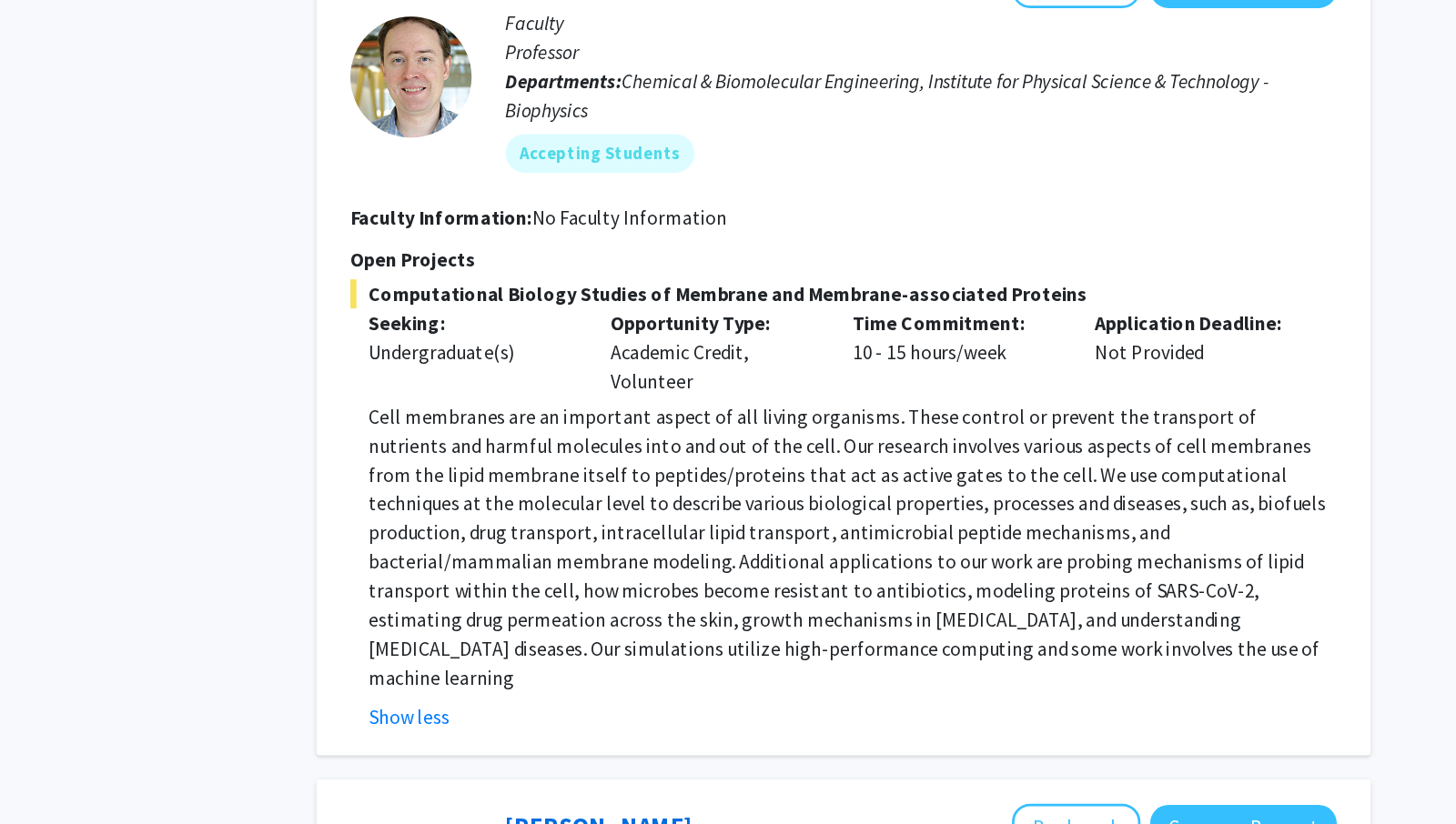
click at [836, 580] on fg-read-more "Cell membranes are an important aspect of all living organisms. These control o…" at bounding box center [864, 522] width 741 height 247
click at [828, 536] on p "Cell membranes are an important aspect of all living organisms. These control o…" at bounding box center [871, 508] width 727 height 218
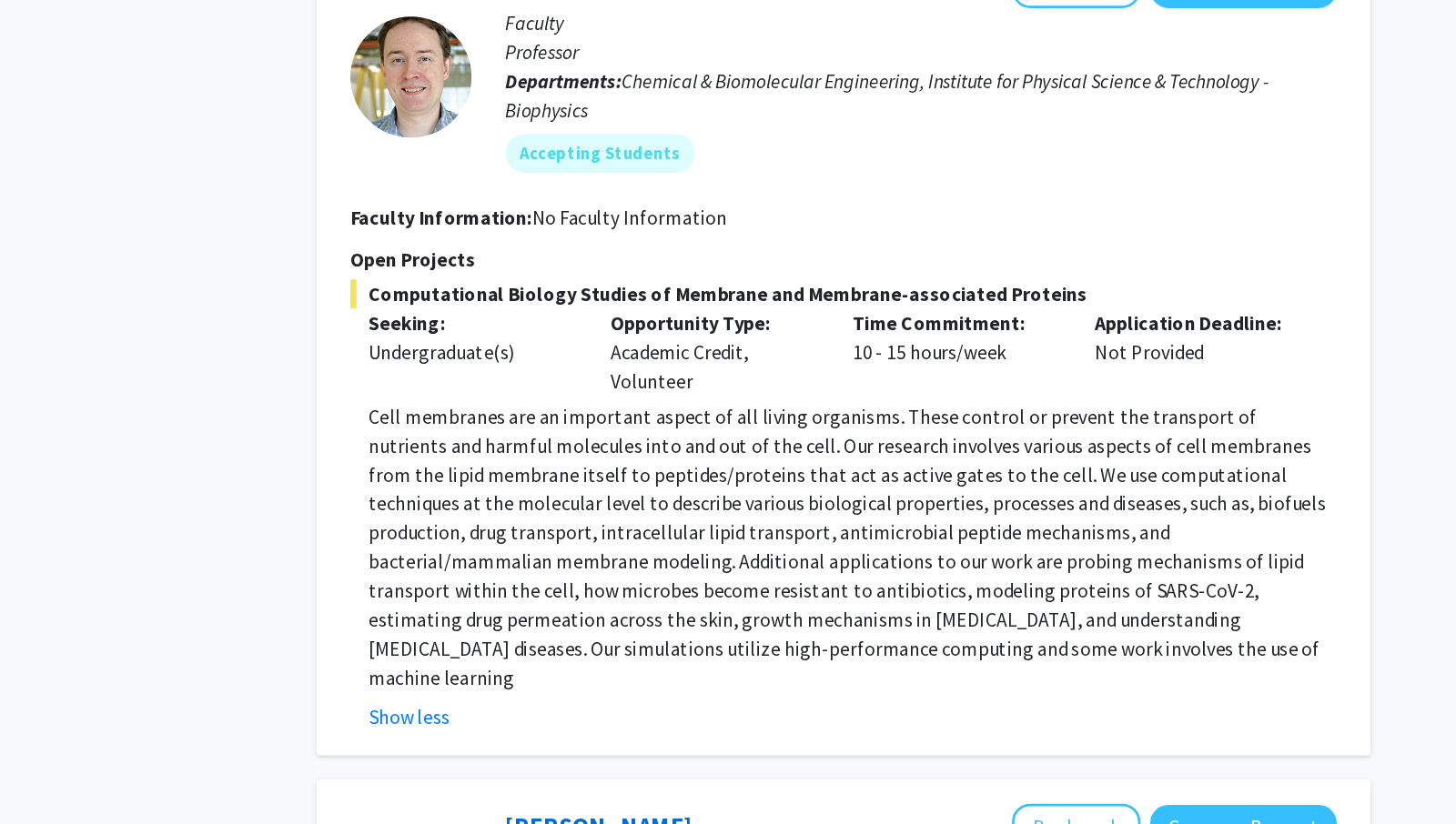
click at [828, 536] on p "Cell membranes are an important aspect of all living organisms. These control o…" at bounding box center [871, 508] width 727 height 218
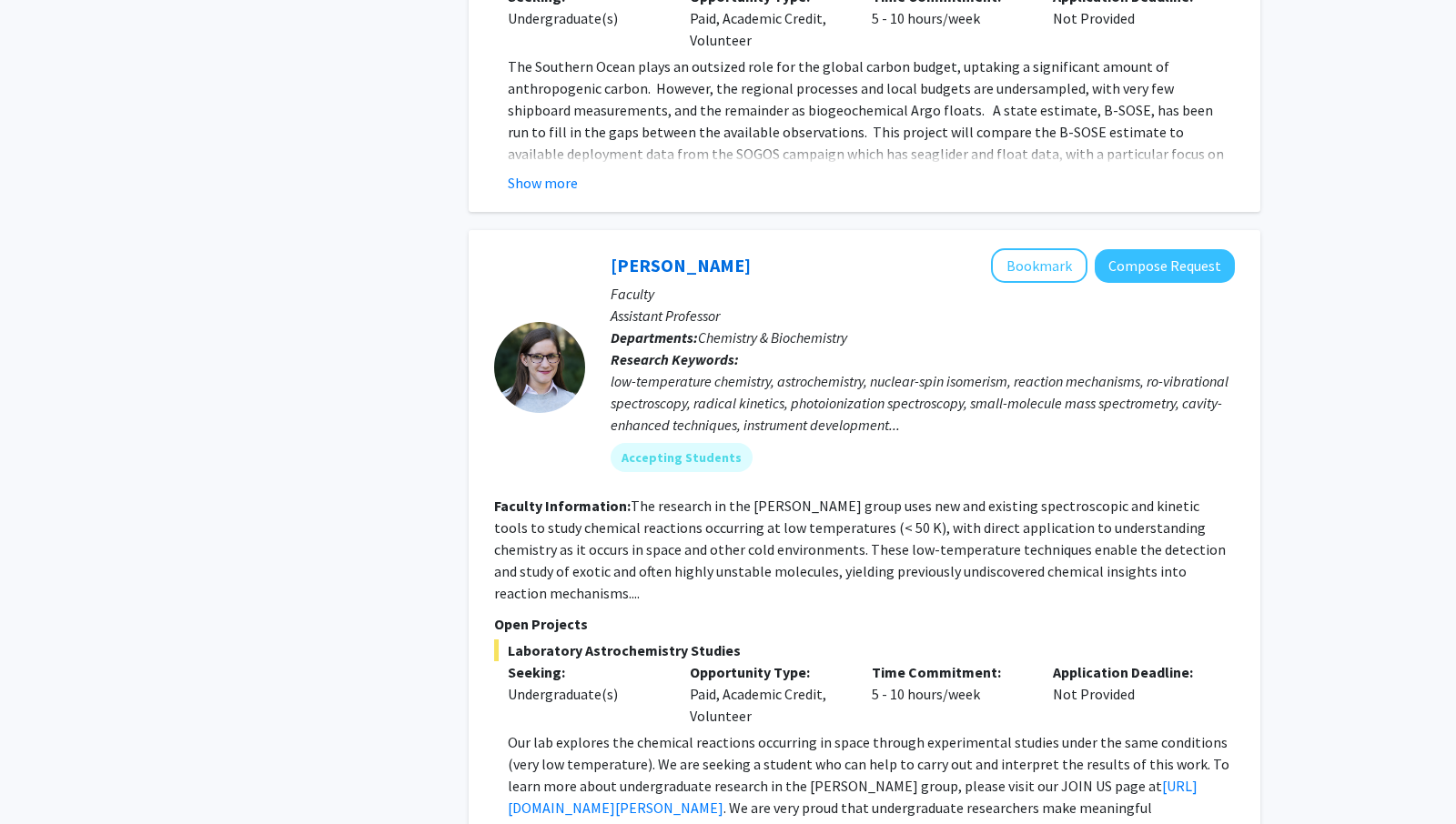
scroll to position [3336, 0]
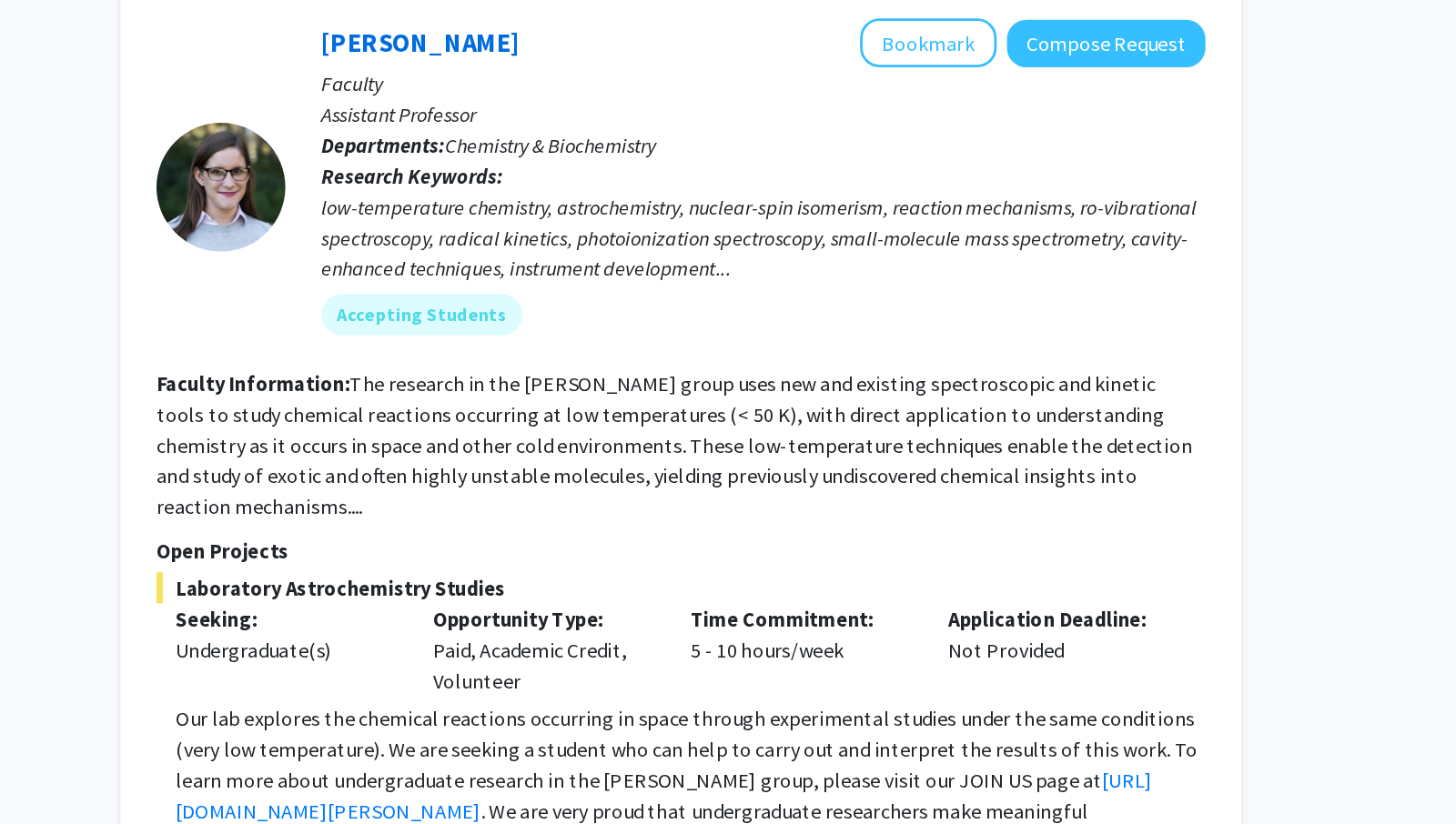
click at [992, 457] on section "Faculty Information: The research in the Dodson group uses new and existing spe…" at bounding box center [864, 512] width 741 height 109
click at [988, 480] on section "Faculty Information: The research in the Dodson group uses new and existing spe…" at bounding box center [864, 512] width 741 height 109
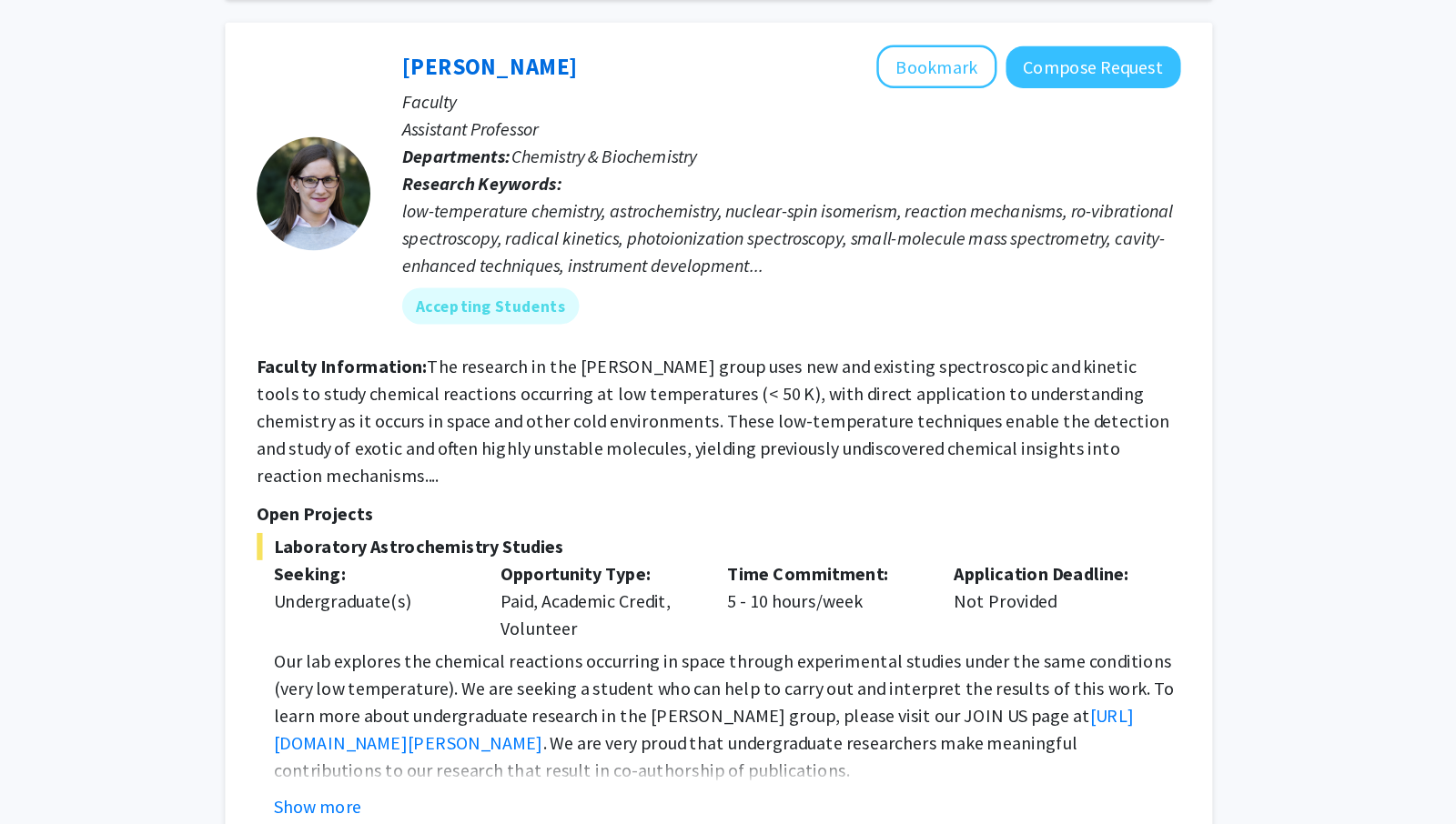
scroll to position [3350, 0]
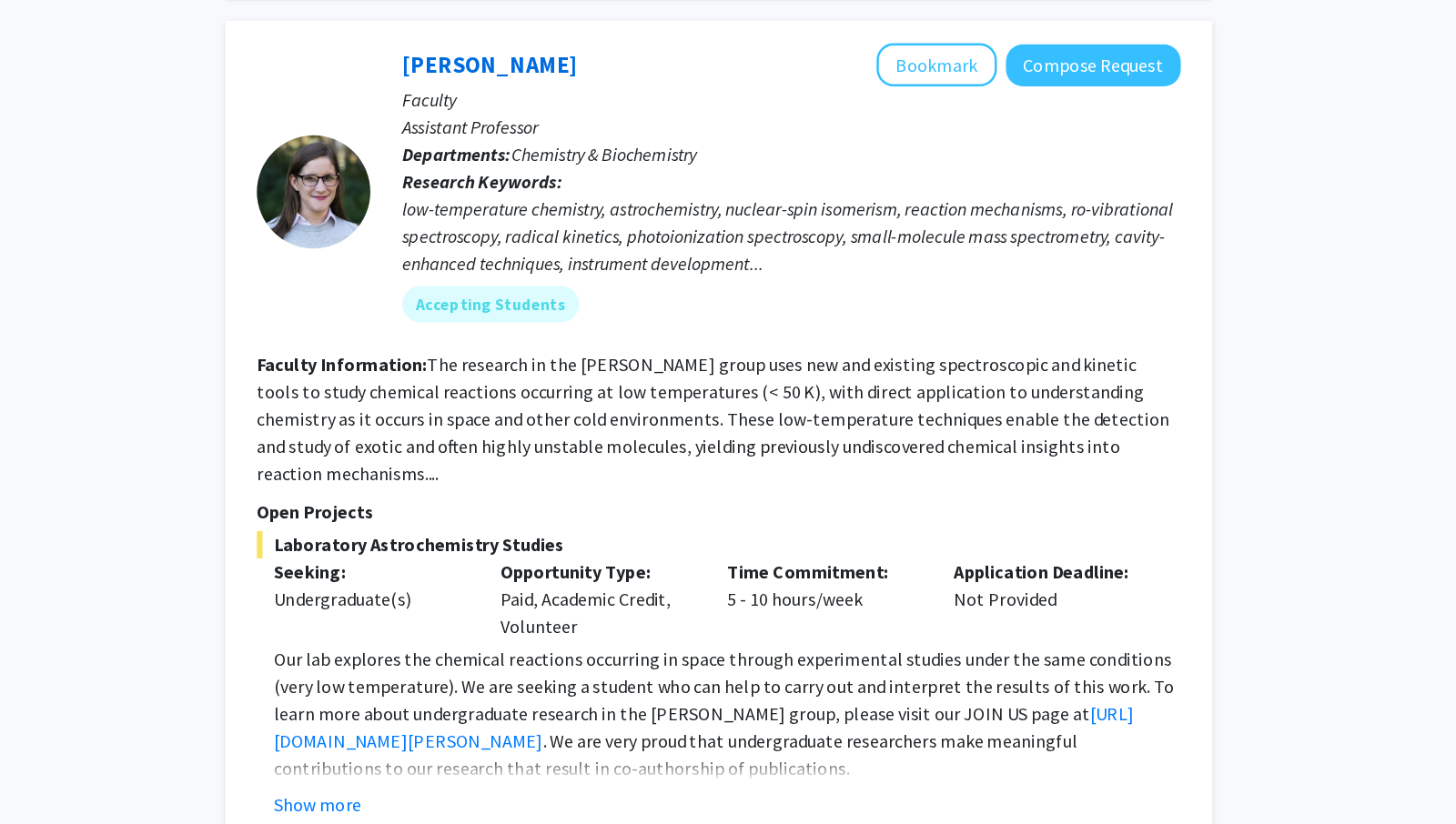
click at [974, 483] on fg-read-more "The research in the Dodson group uses new and existing spectroscopic and kineti…" at bounding box center [859, 499] width 731 height 105
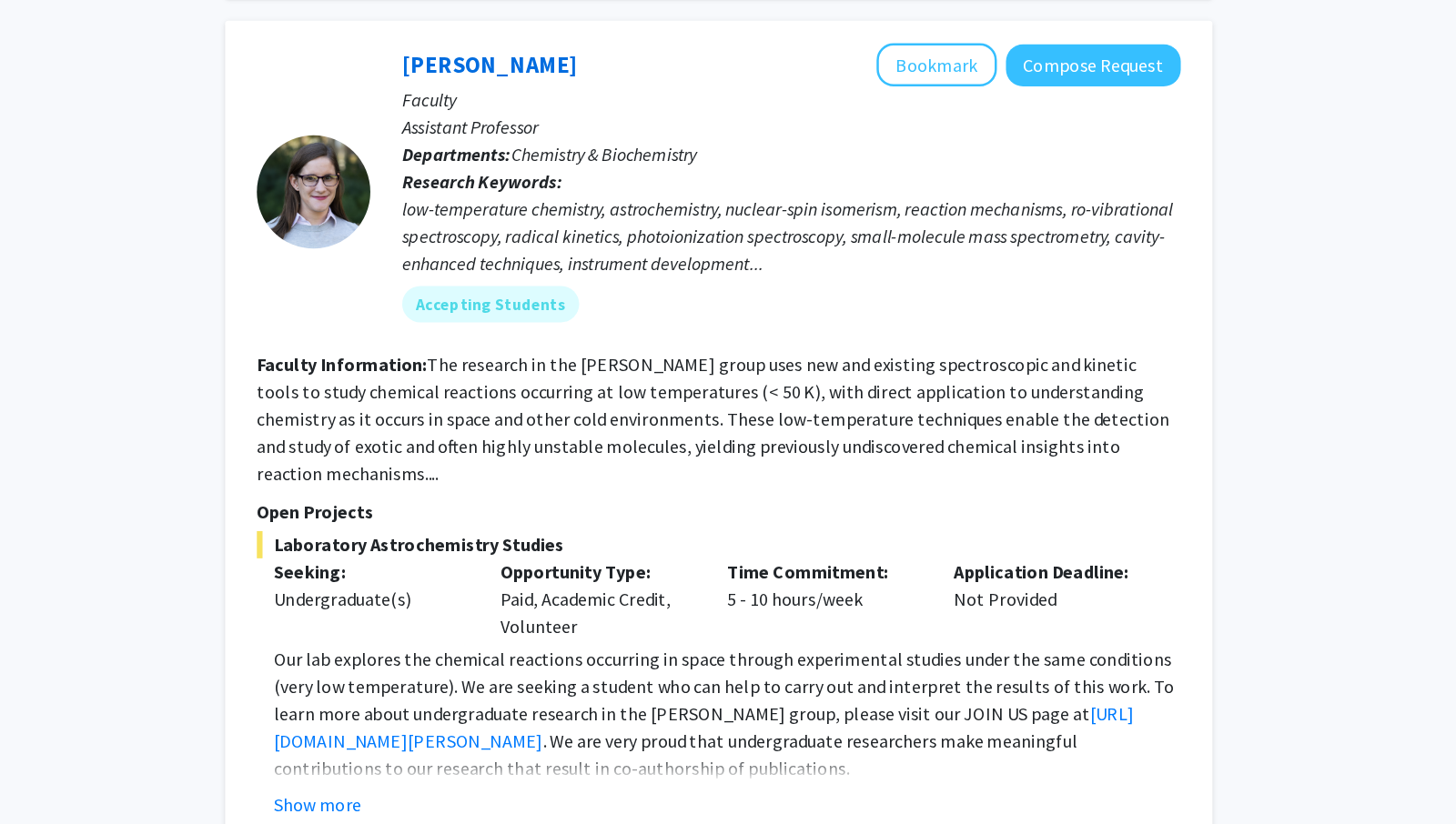
click at [644, 681] on p "Our lab explores the chemical reactions occurring in space through experimental…" at bounding box center [871, 736] width 727 height 109
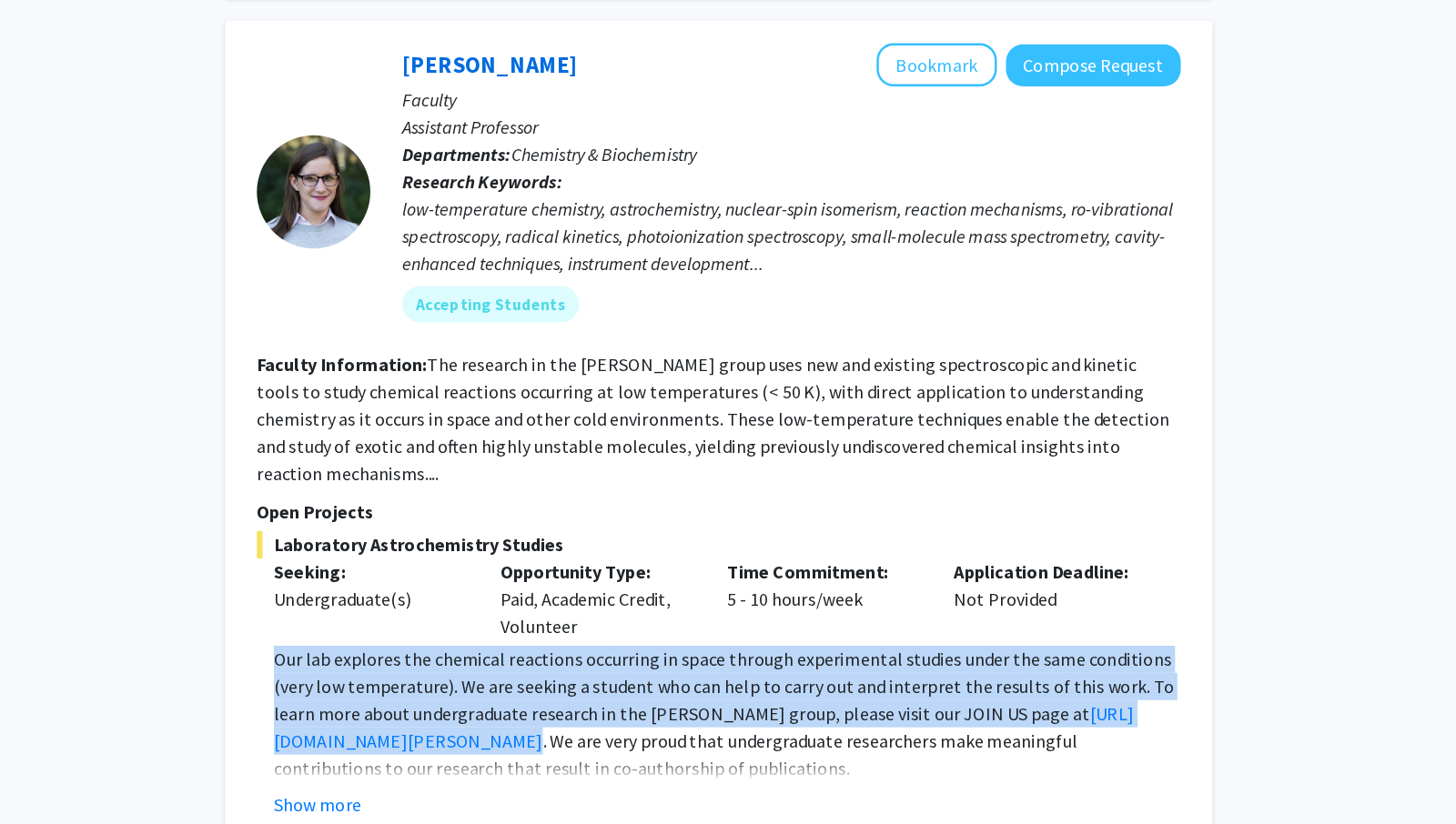
click at [644, 681] on p "Our lab explores the chemical reactions occurring in space through experimental…" at bounding box center [871, 736] width 727 height 109
click at [654, 681] on p "Our lab explores the chemical reactions occurring in space through experimental…" at bounding box center [871, 736] width 727 height 109
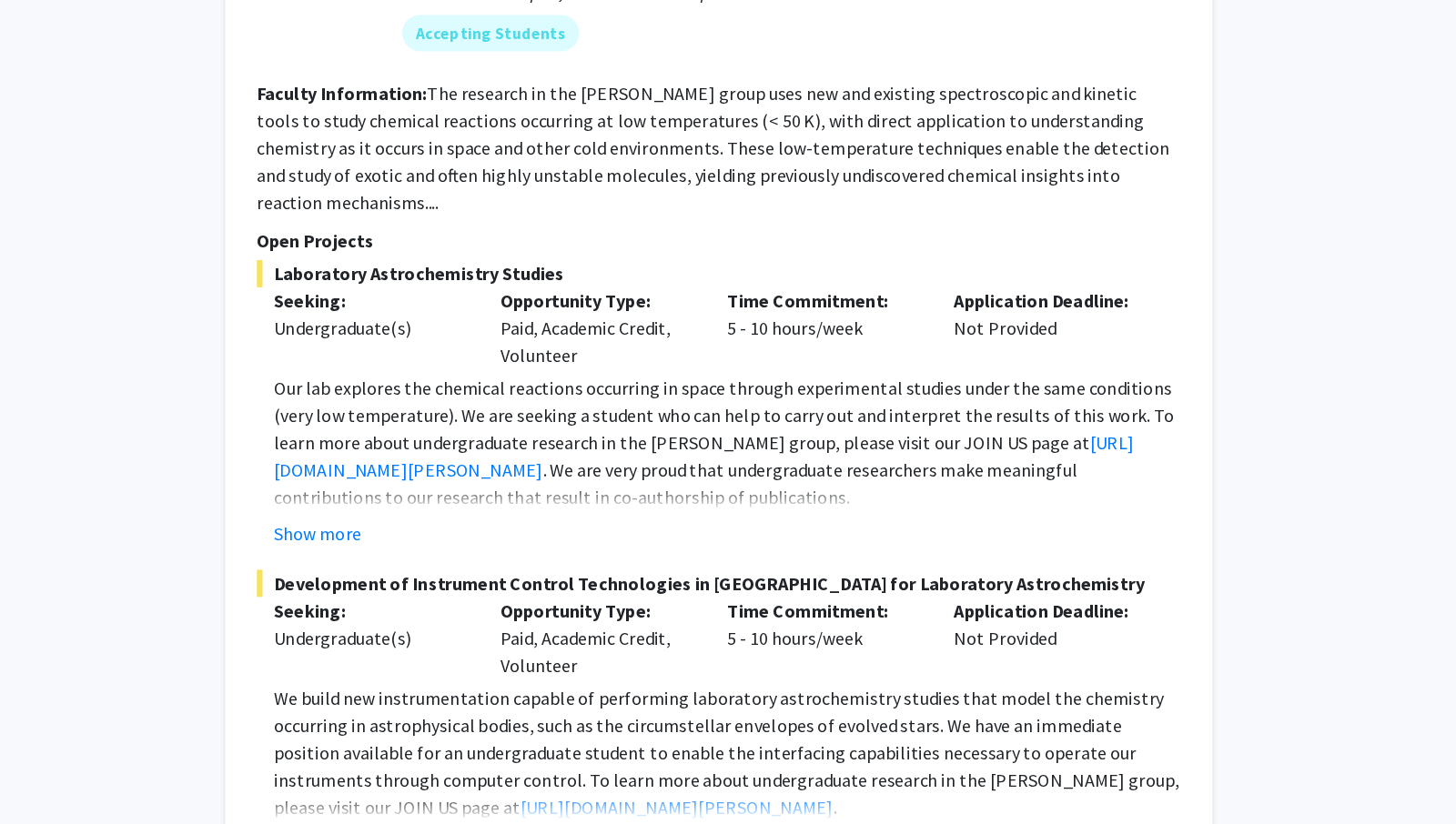
scroll to position [3576, 0]
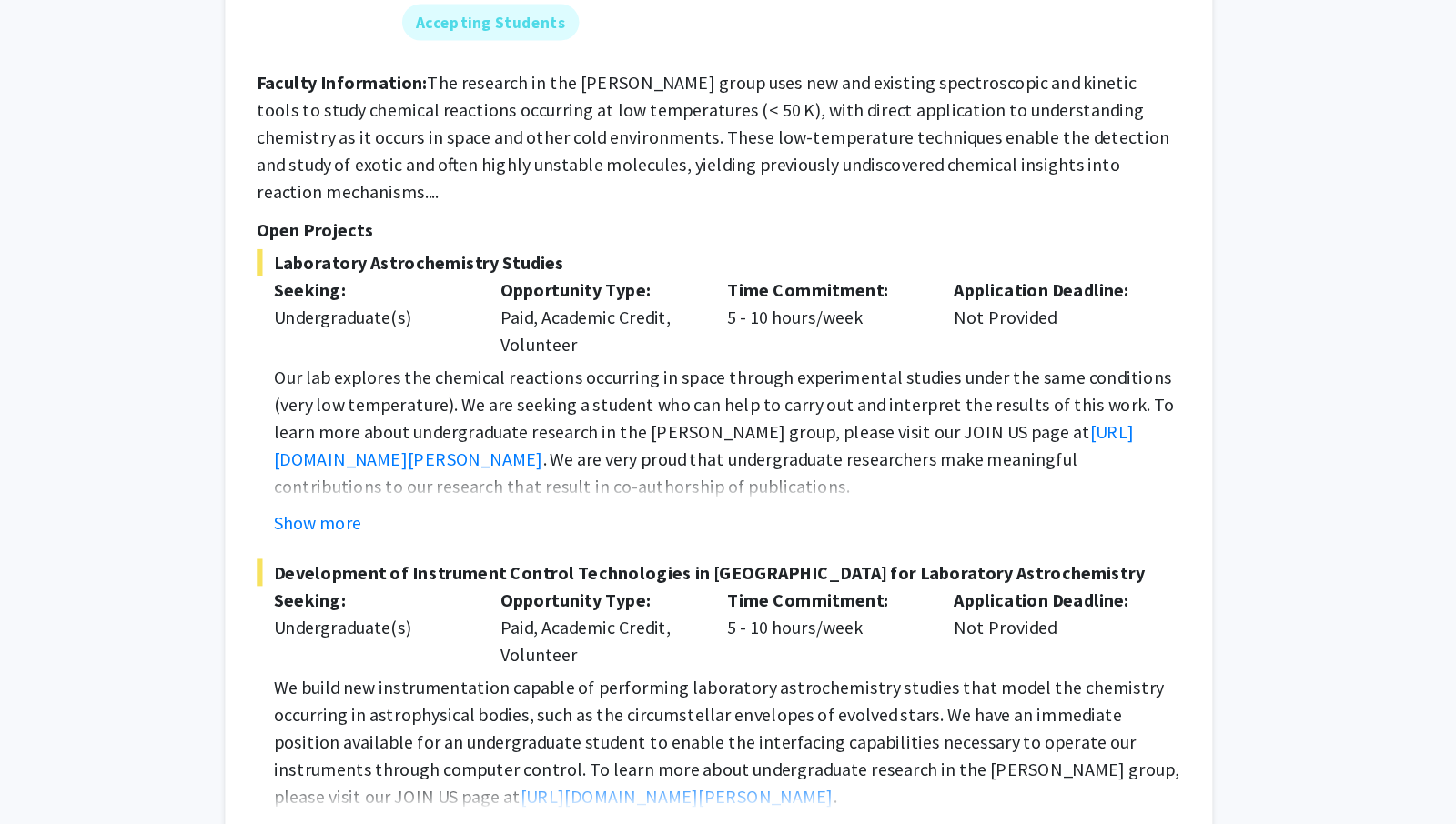
click at [676, 611] on span "Development of Instrument Control Technologies in LabVIEW for Laboratory Astroc…" at bounding box center [864, 622] width 741 height 22
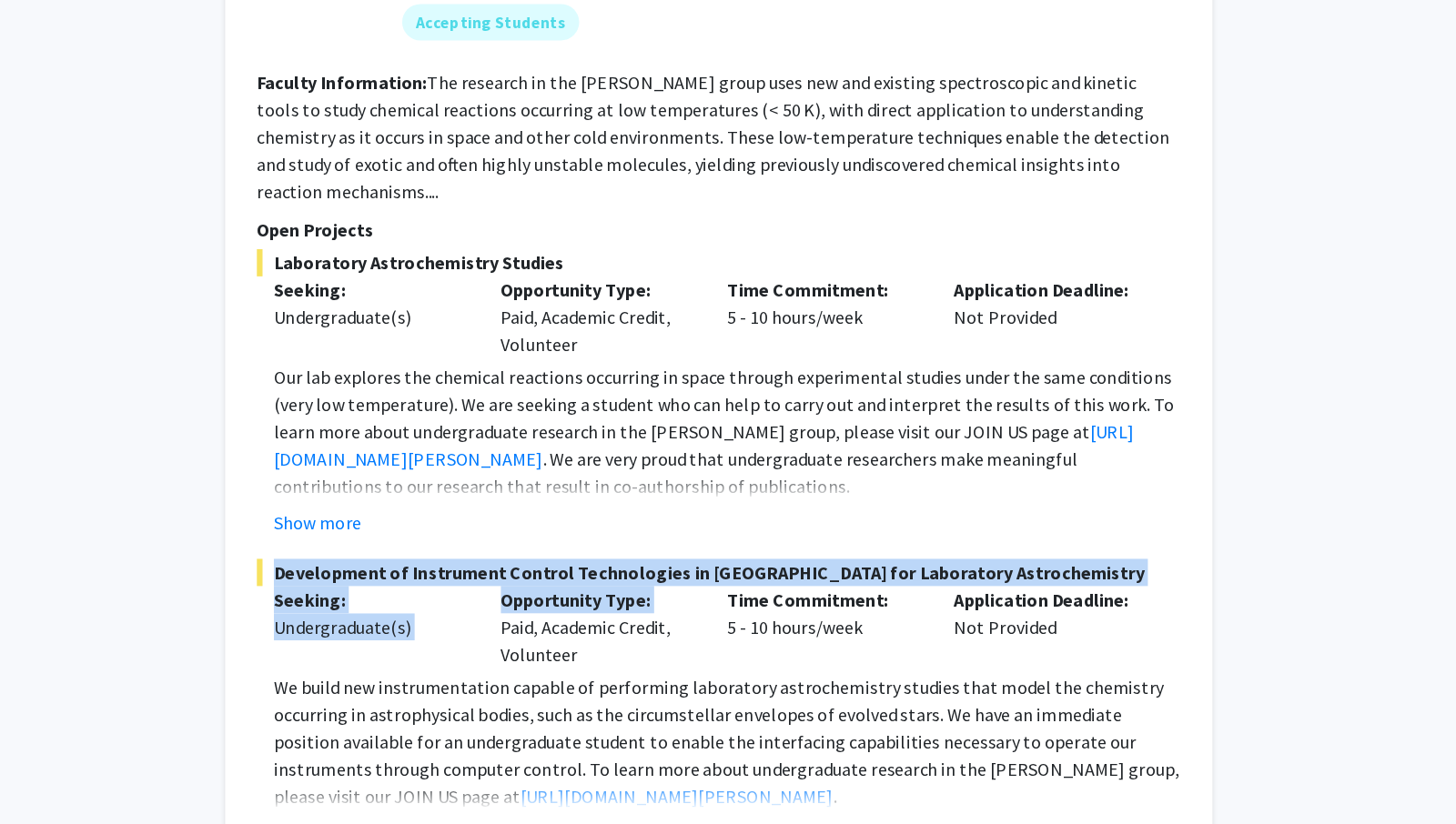
drag, startPoint x: 676, startPoint y: 562, endPoint x: 875, endPoint y: 640, distance: 213.7
click at [875, 640] on div "Development of Instrument Control Technologies in LabVIEW for Laboratory Astroc…" at bounding box center [864, 726] width 741 height 230
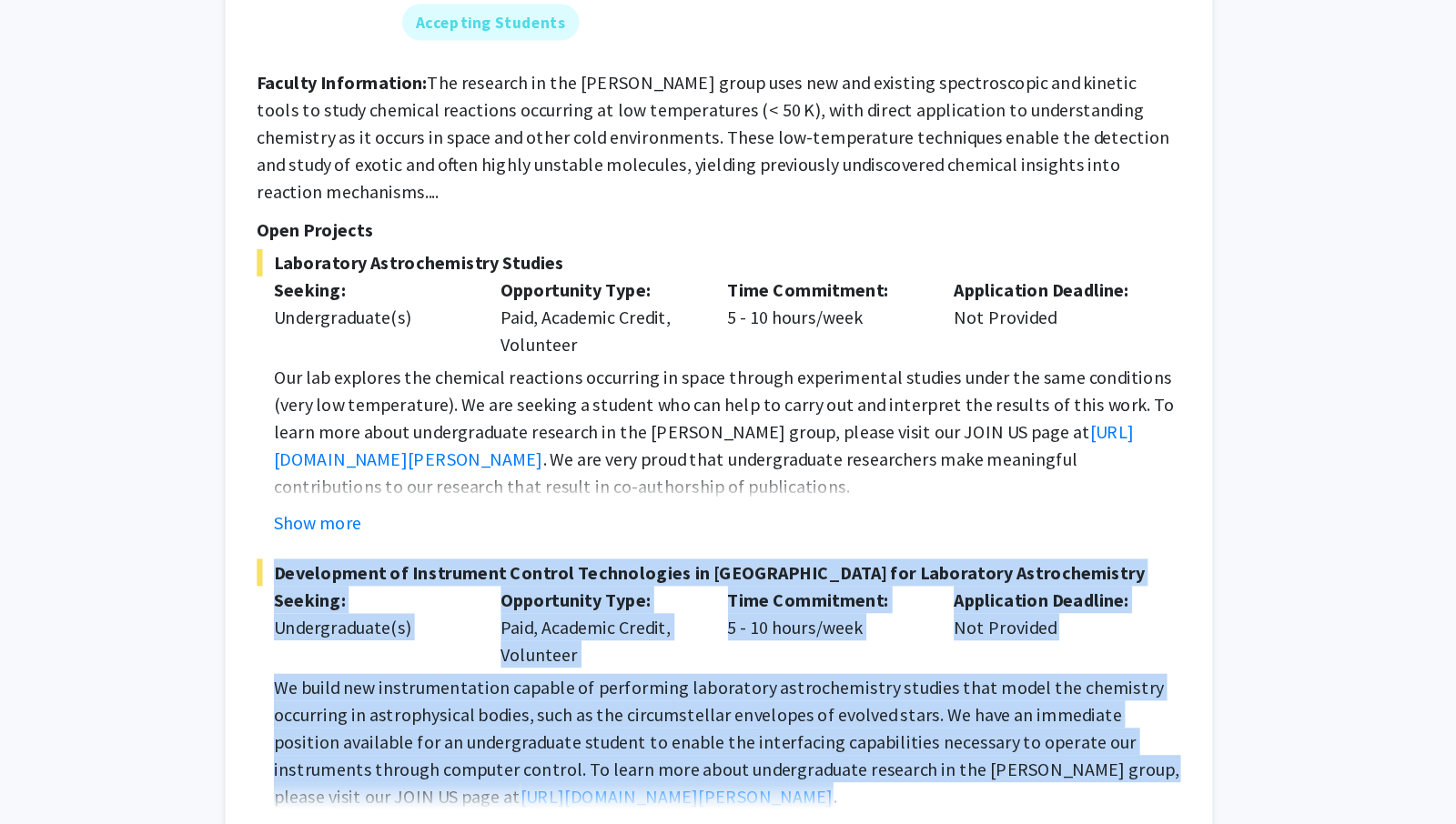
click at [875, 703] on p "We build new instrumentation capable of performing laboratory astrochemistry st…" at bounding box center [871, 757] width 727 height 109
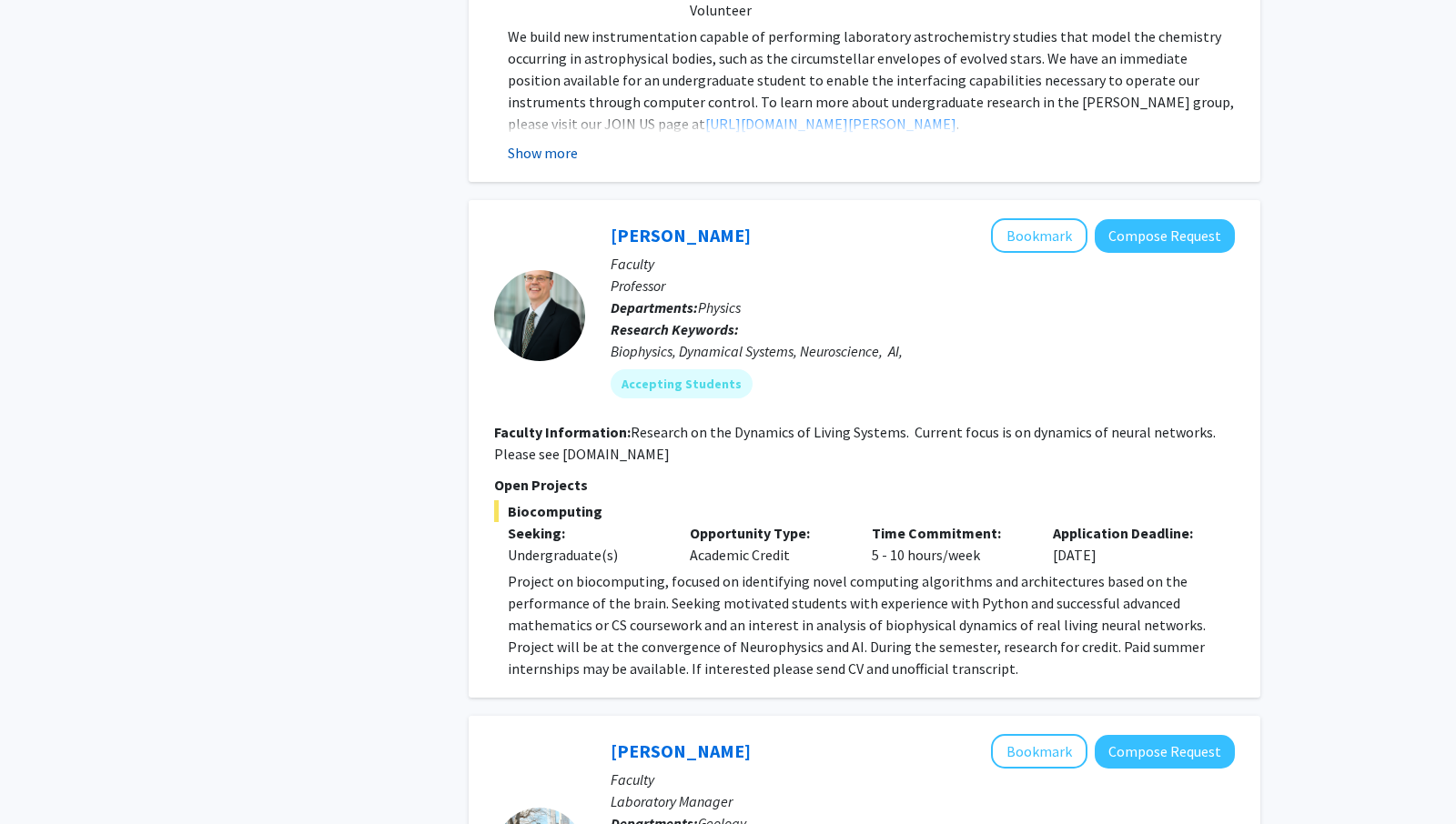
scroll to position [4255, 0]
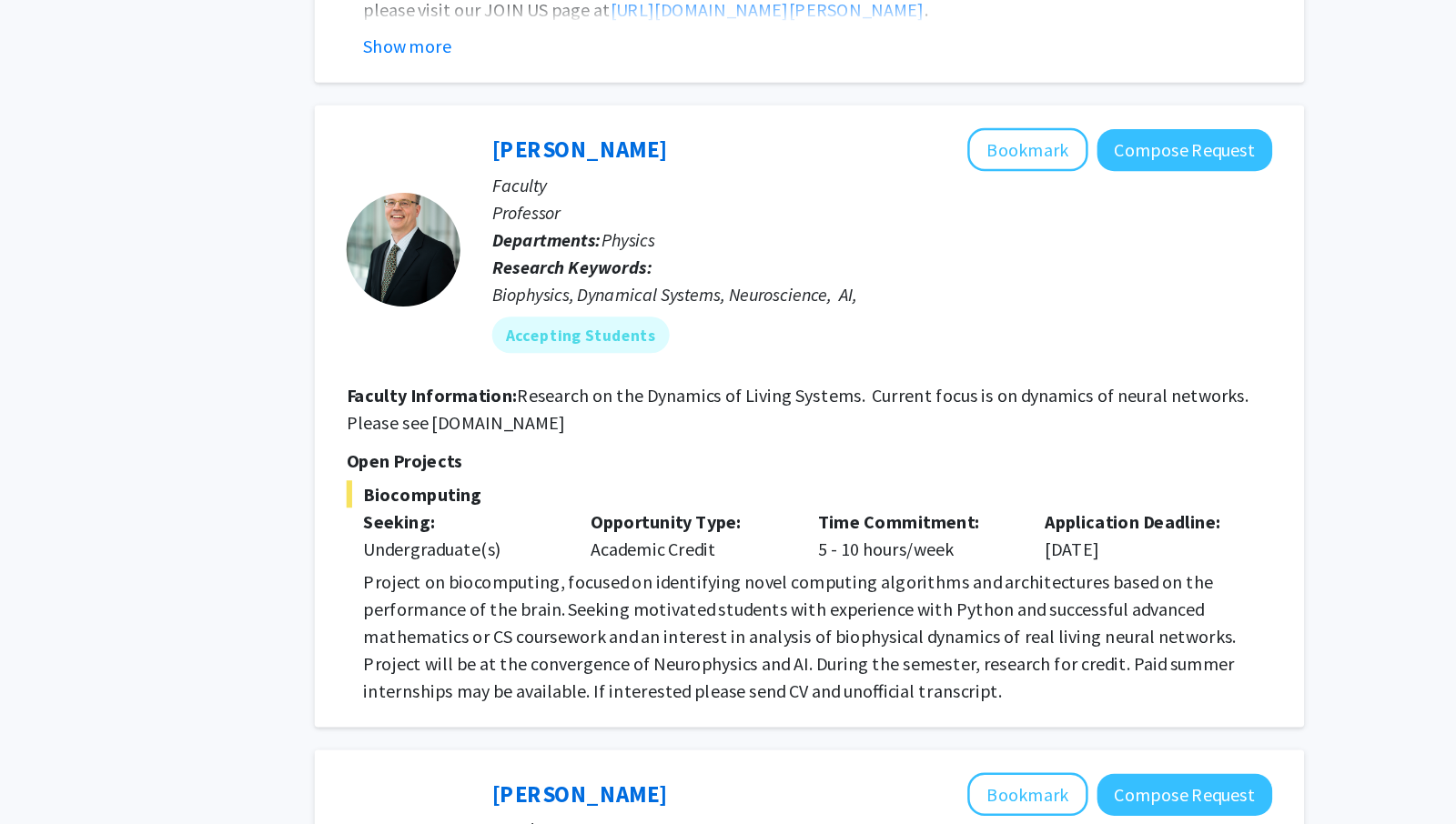
click at [882, 420] on section "Faculty Information: Research on the Dynamics of Living Systems. Current focus …" at bounding box center [864, 442] width 741 height 43
drag, startPoint x: 882, startPoint y: 376, endPoint x: 930, endPoint y: 367, distance: 48.8
click at [930, 420] on section "Faculty Information: Research on the Dynamics of Living Systems. Current focus …" at bounding box center [864, 442] width 741 height 43
click at [930, 422] on fg-read-more "Research on the Dynamics of Living Systems. Current focus is on dynamics of neu…" at bounding box center [855, 442] width 722 height 40
drag, startPoint x: 930, startPoint y: 367, endPoint x: 923, endPoint y: 390, distance: 24.0
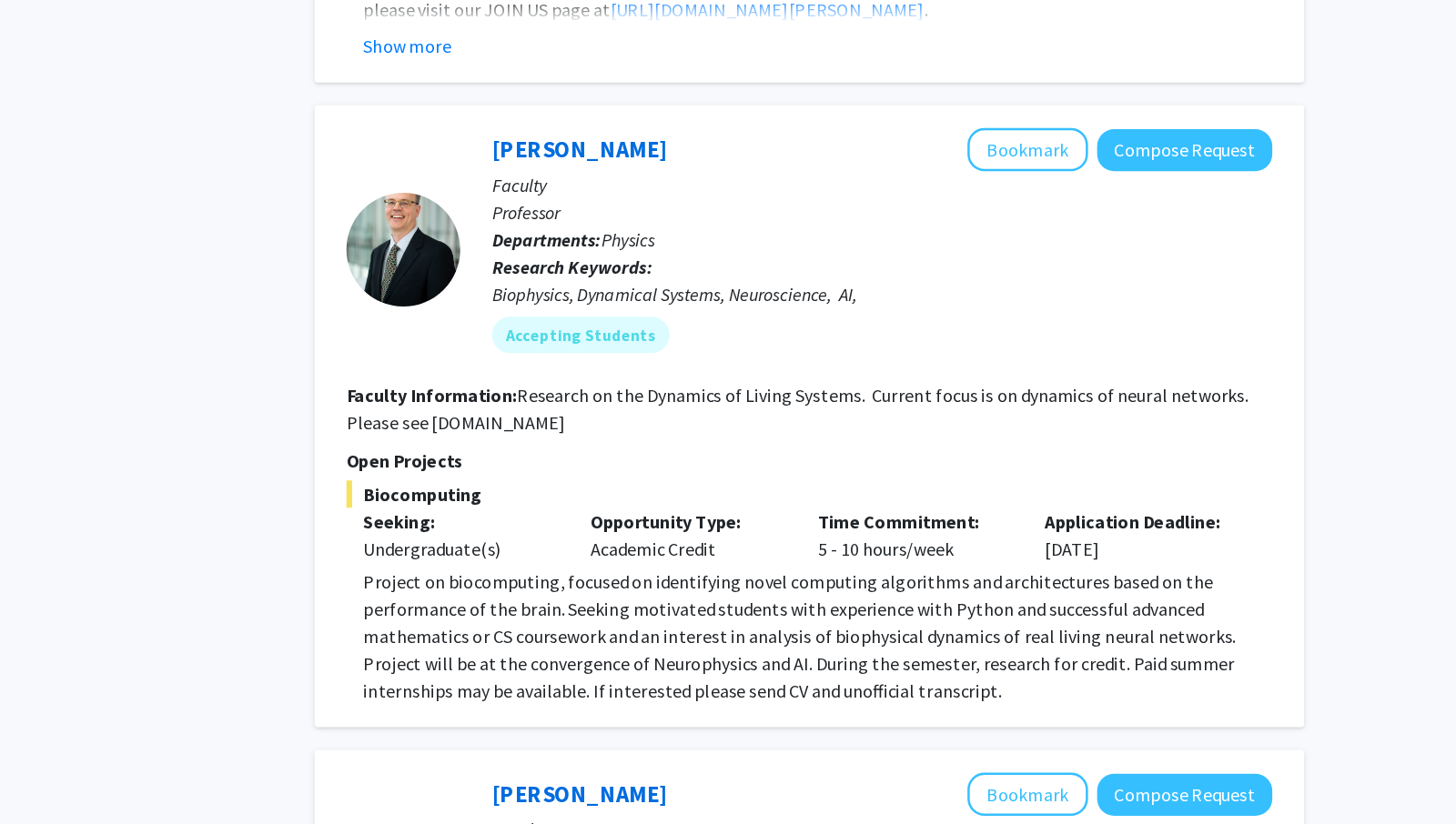
click at [923, 420] on section "Faculty Information: Research on the Dynamics of Living Systems. Current focus …" at bounding box center [864, 442] width 741 height 43
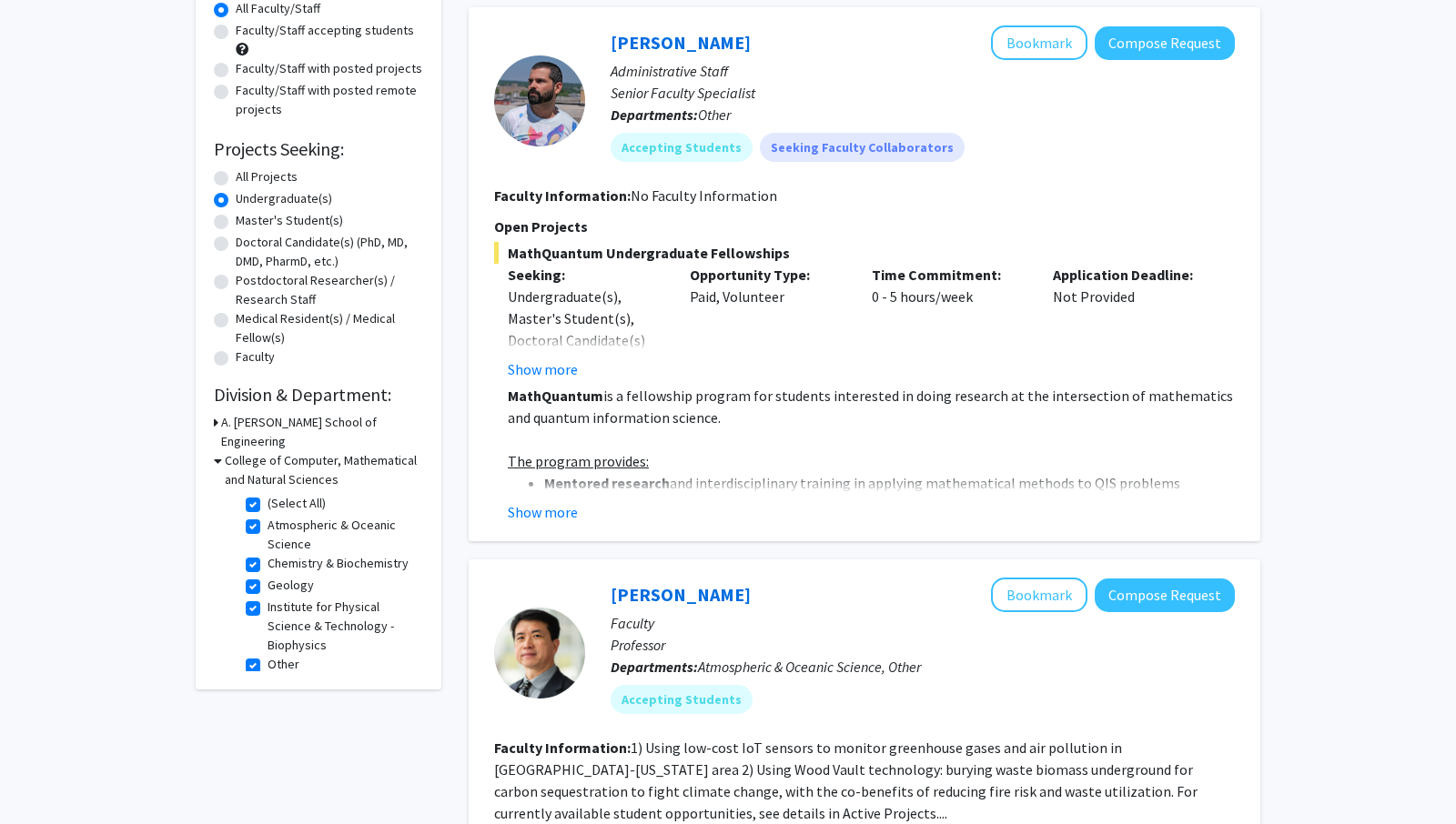
scroll to position [177, 0]
click at [676, 356] on div "Seeking: Undergraduate(s), Master's Student(s), Doctoral Candidate(s) (PhD, MD,…" at bounding box center [584, 322] width 182 height 117
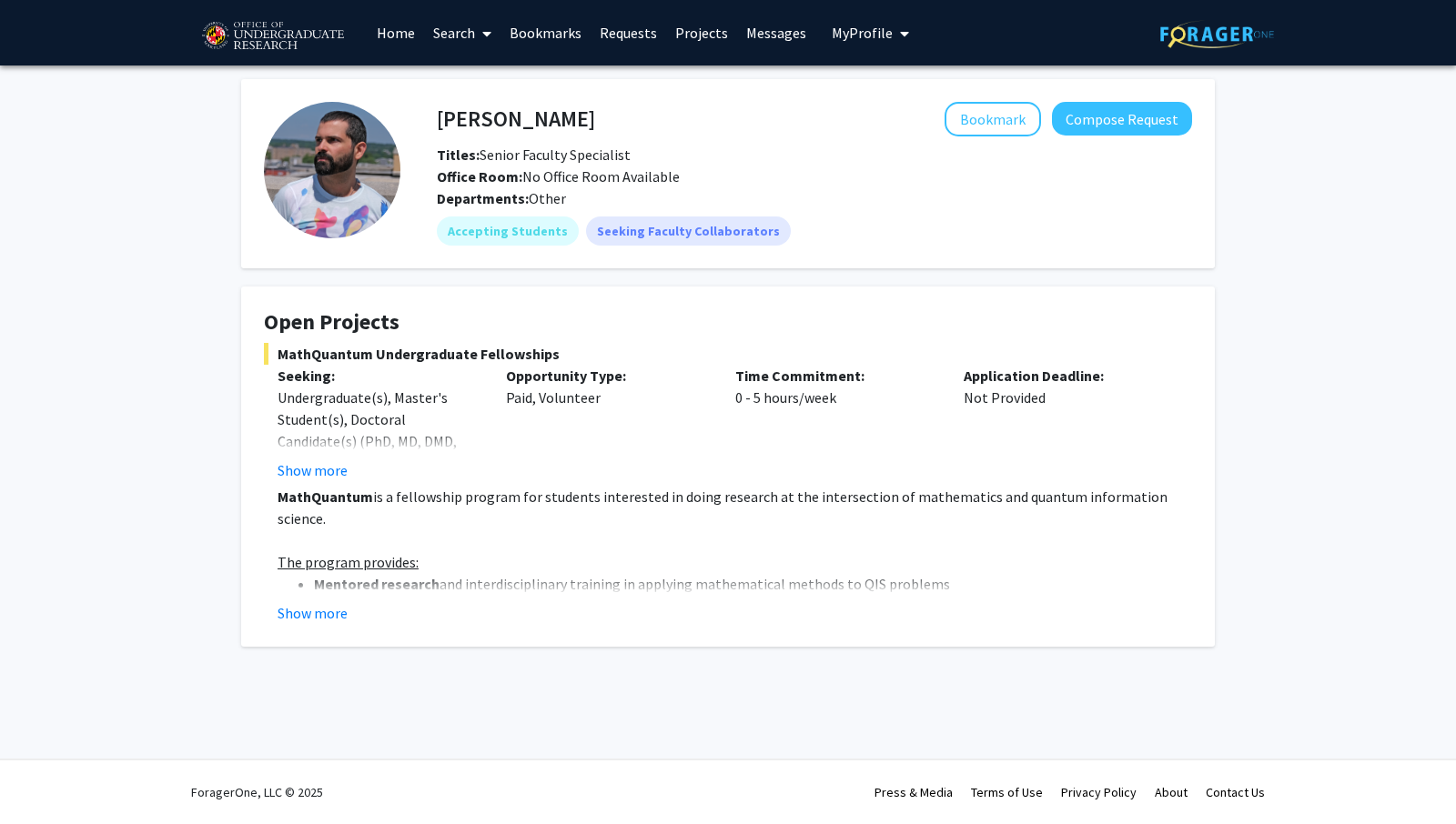
click at [696, 118] on div "Bookmark Compose Request" at bounding box center [893, 119] width 597 height 35
click at [482, 117] on h4 "[PERSON_NAME]" at bounding box center [516, 119] width 158 height 34
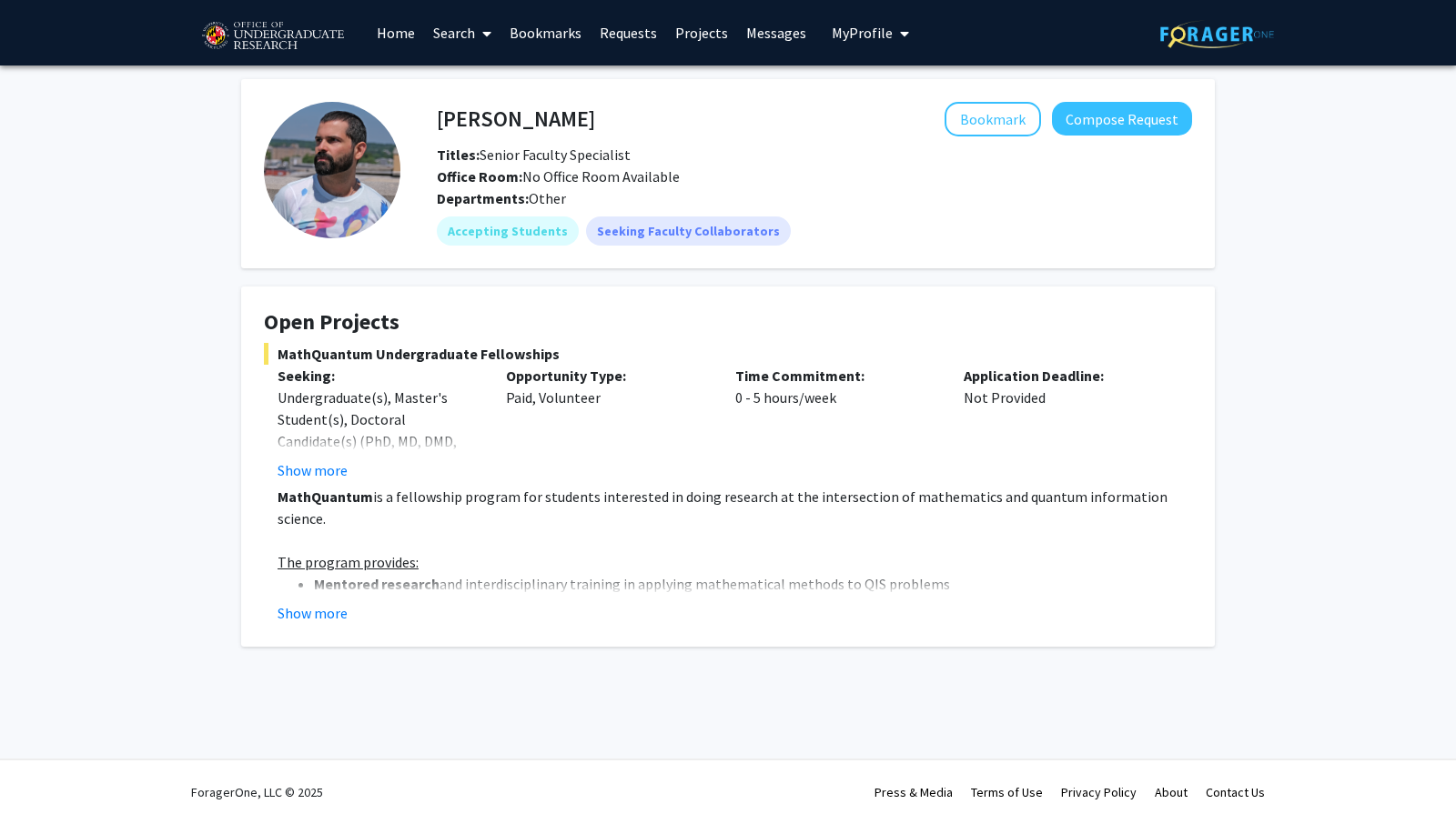
drag, startPoint x: 482, startPoint y: 117, endPoint x: 563, endPoint y: 121, distance: 81.1
click at [563, 121] on h4 "[PERSON_NAME]" at bounding box center [516, 119] width 158 height 34
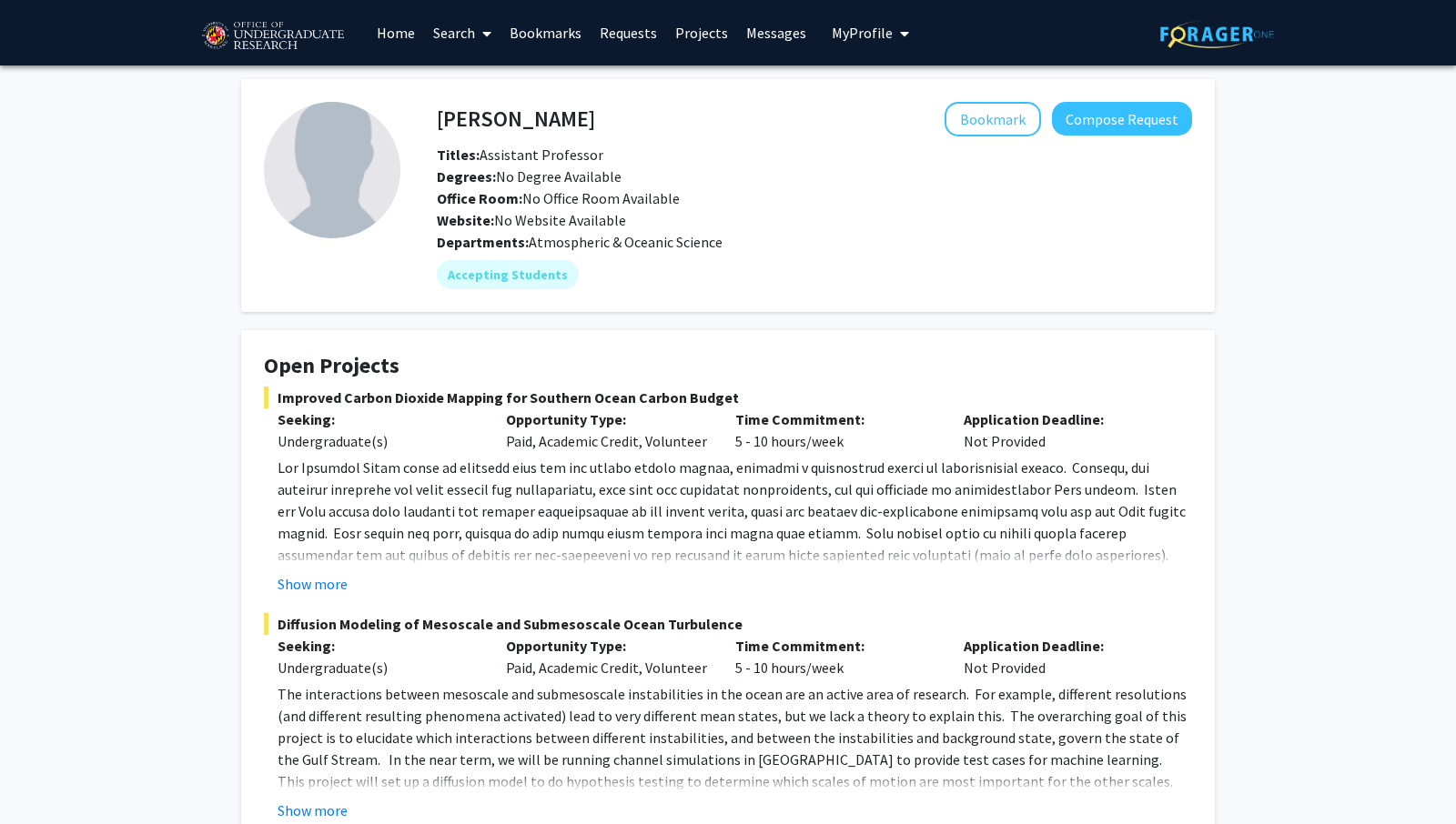
scroll to position [360, 0]
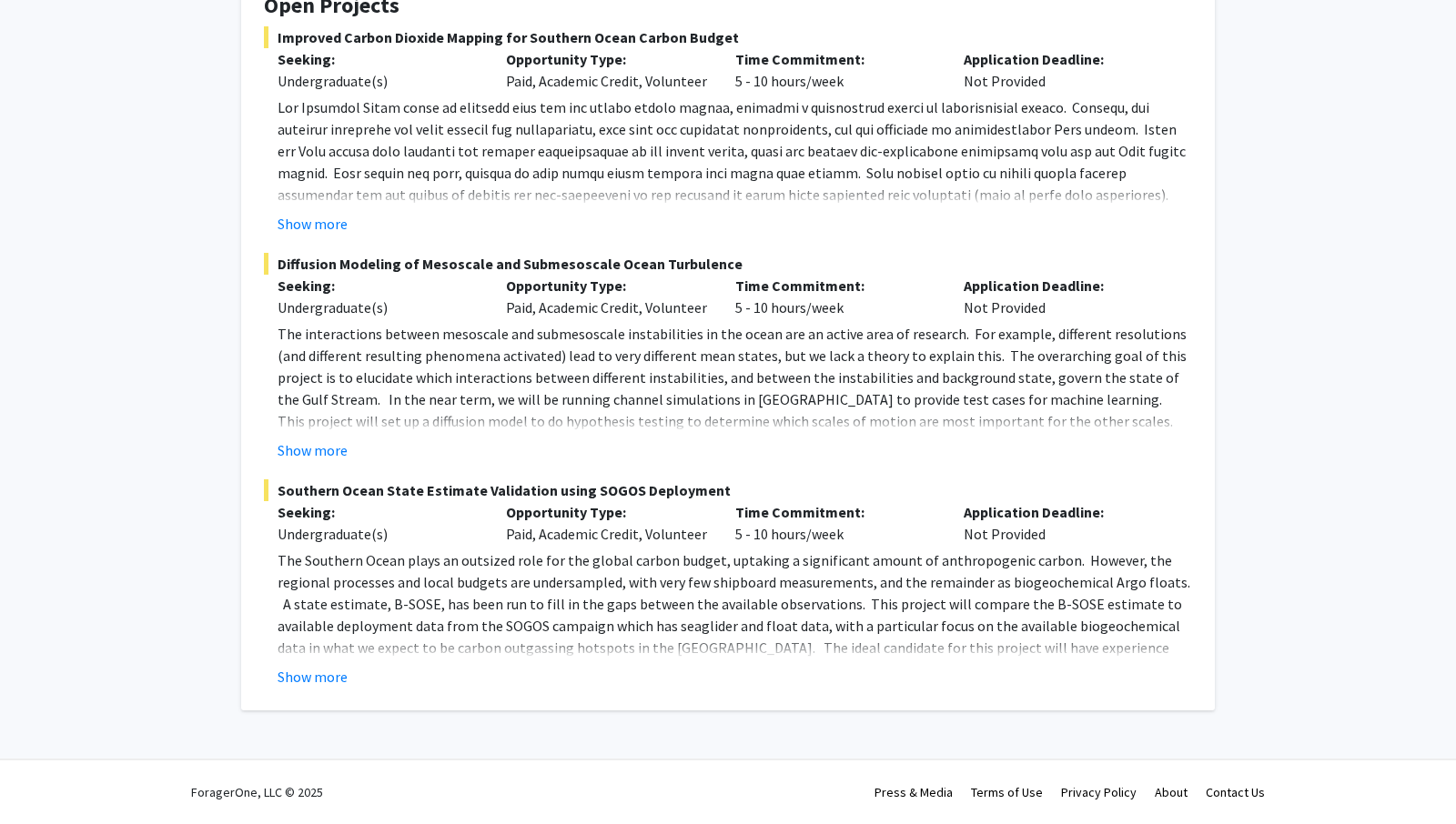
click at [800, 375] on span "The interactions between mesoscale and submesoscale instabilities in the ocean …" at bounding box center [732, 399] width 909 height 150
click at [792, 410] on p "The interactions between mesoscale and submesoscale instabilities in the ocean …" at bounding box center [735, 399] width 915 height 152
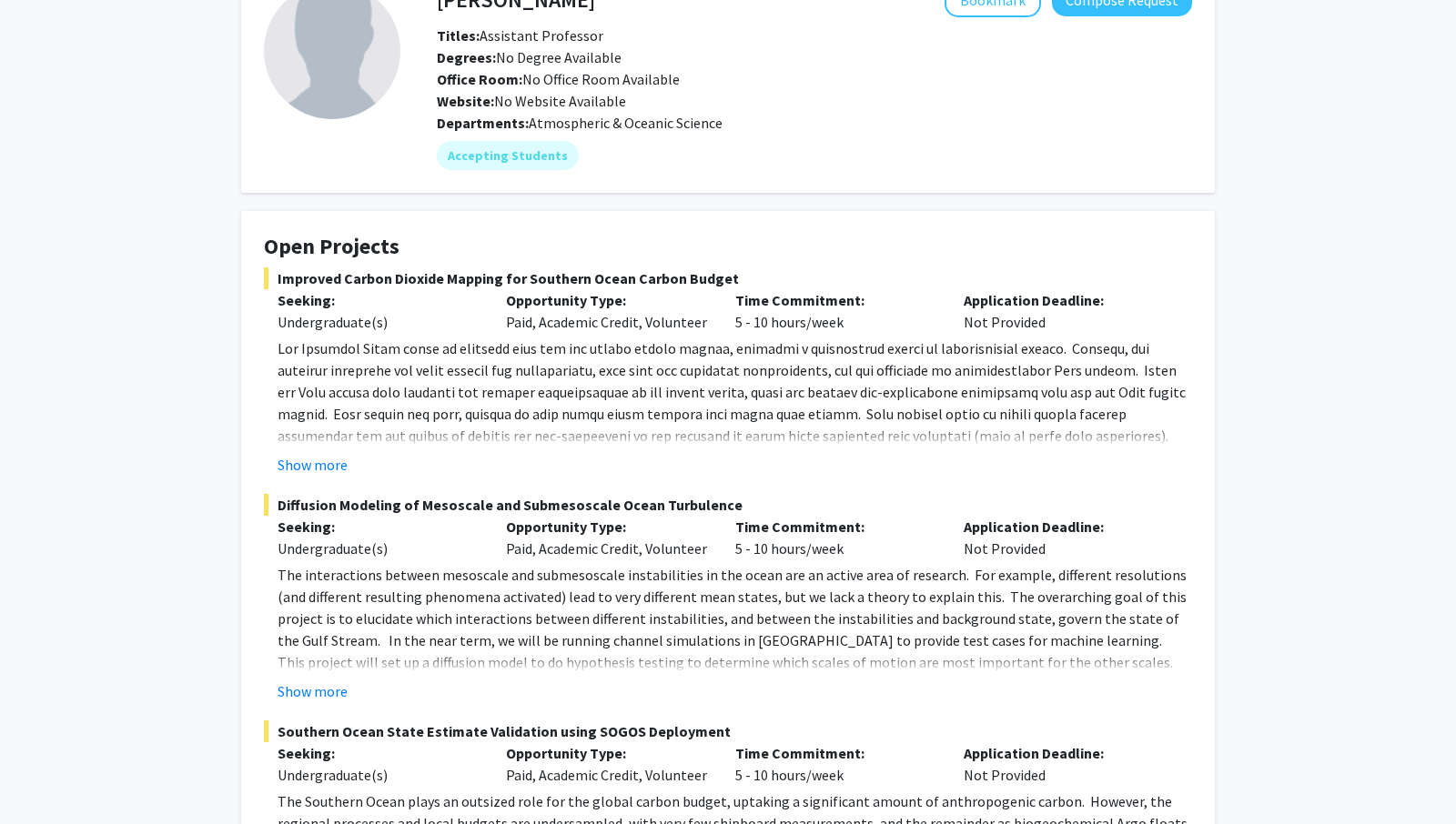
scroll to position [0, 0]
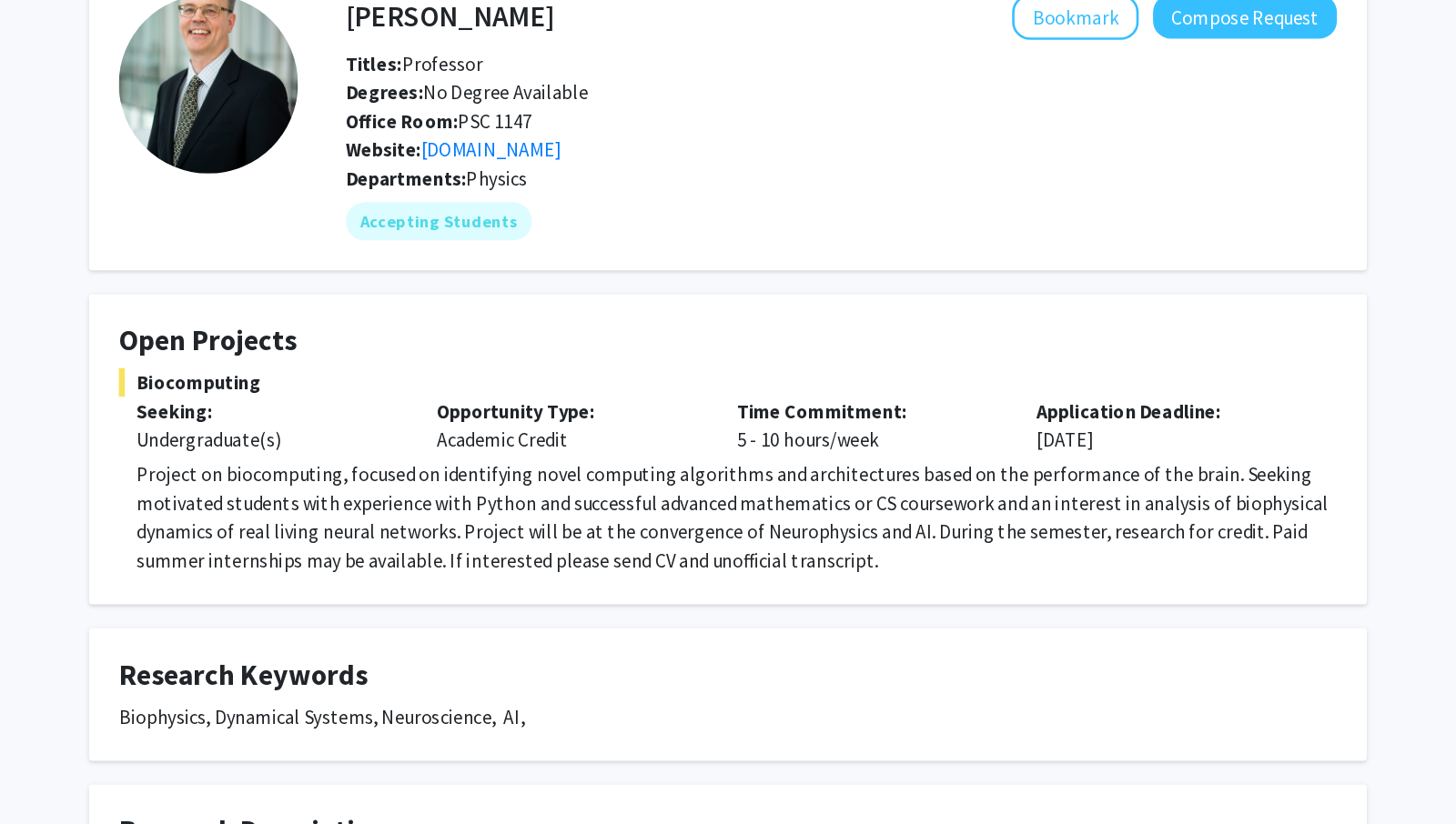
click at [756, 501] on p "Project on biocomputing, focused on identifying novel computing algorithms and …" at bounding box center [735, 499] width 915 height 87
click at [1097, 473] on p "Project on biocomputing, focused on identifying novel computing algorithms and …" at bounding box center [735, 499] width 915 height 87
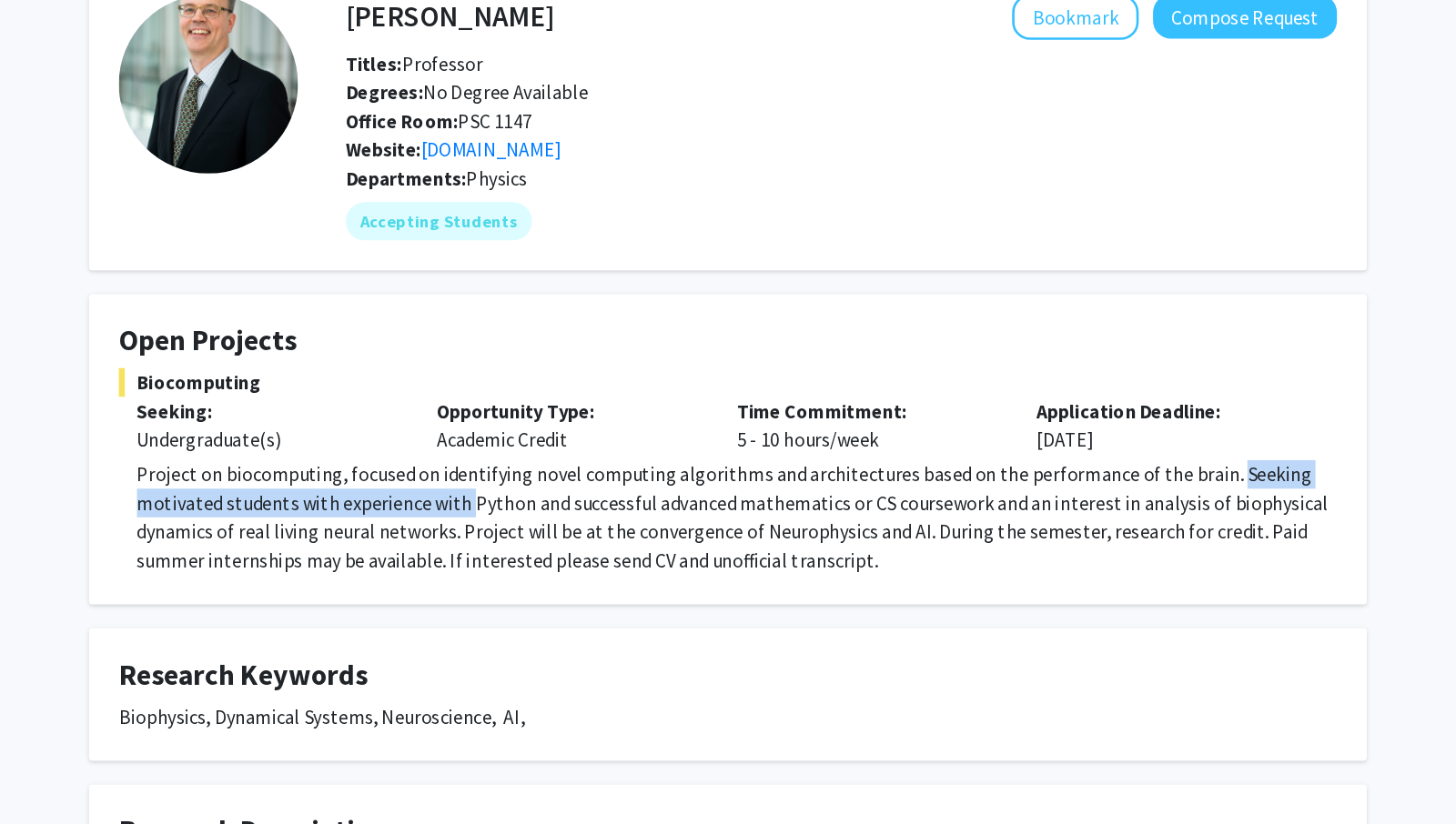
drag, startPoint x: 1097, startPoint y: 473, endPoint x: 525, endPoint y: 490, distance: 572.3
click at [525, 490] on p "Project on biocomputing, focused on identifying novel computing algorithms and …" at bounding box center [735, 499] width 915 height 87
click at [1107, 492] on p "Project on biocomputing, focused on identifying novel computing algorithms and …" at bounding box center [735, 499] width 915 height 87
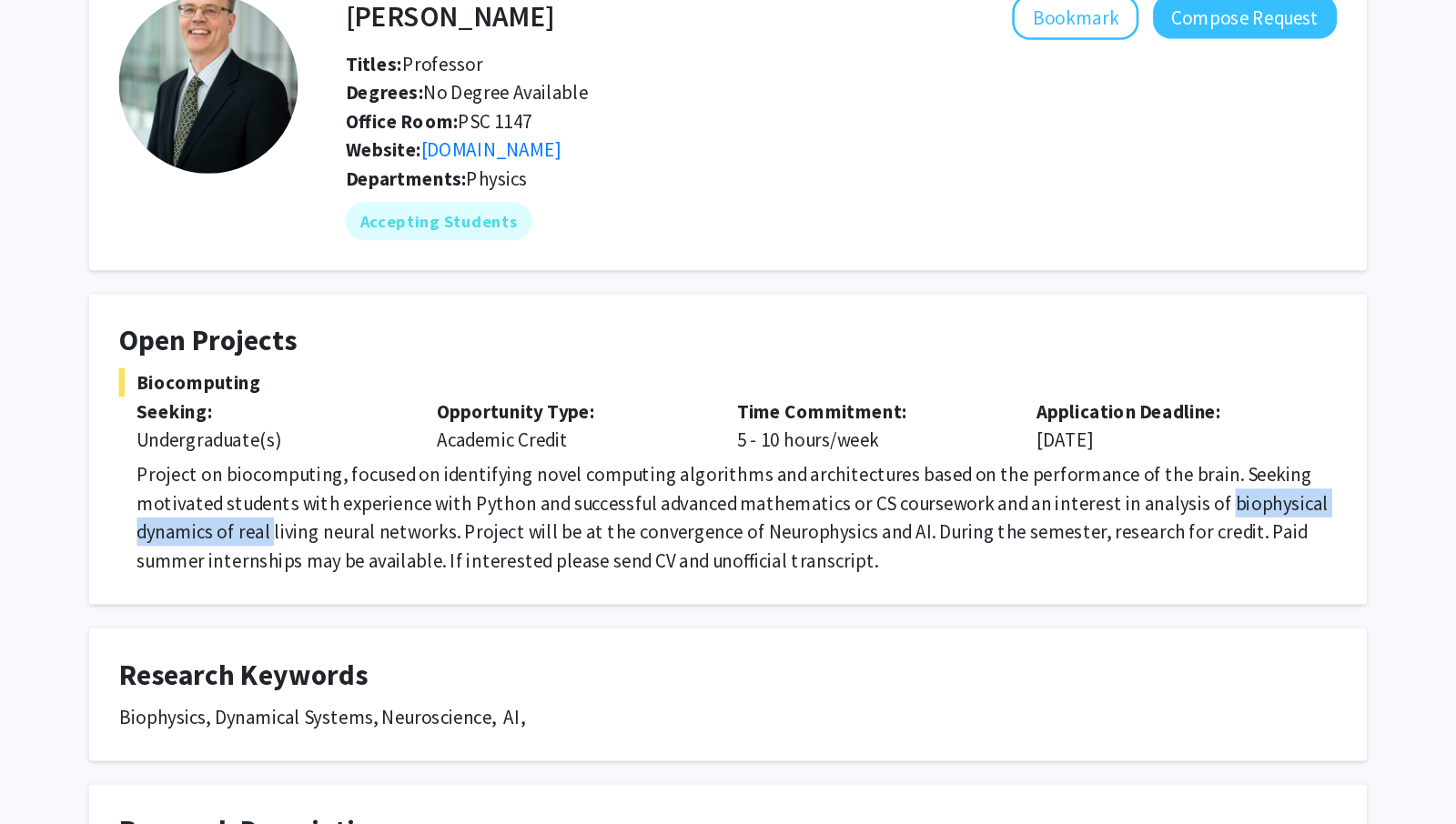
drag, startPoint x: 1107, startPoint y: 492, endPoint x: 369, endPoint y: 520, distance: 738.5
click at [369, 520] on p "Project on biocomputing, focused on identifying novel computing algorithms and …" at bounding box center [735, 499] width 915 height 87
click at [568, 511] on p "Project on biocomputing, focused on identifying novel computing algorithms and …" at bounding box center [735, 499] width 915 height 87
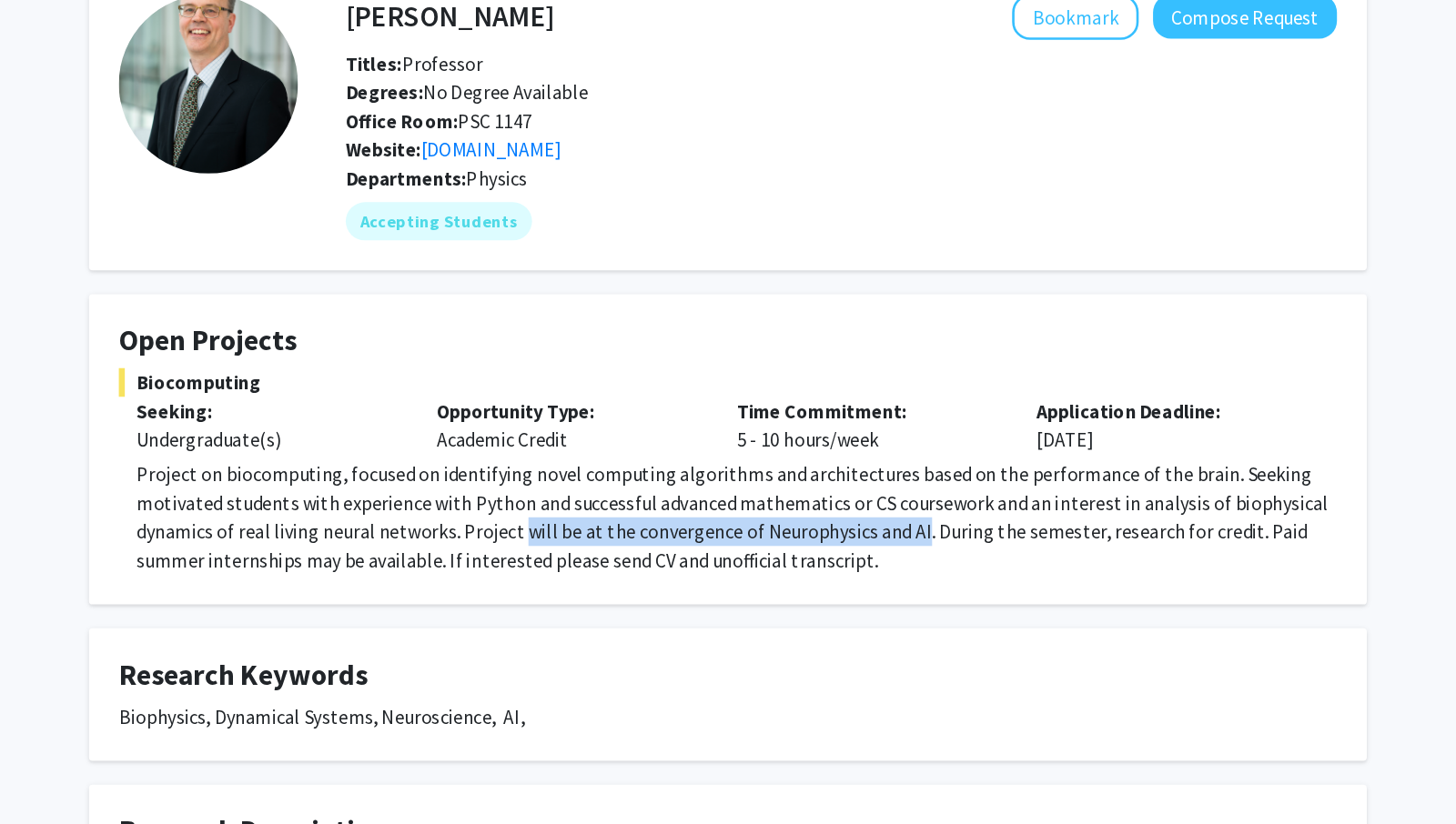
drag, startPoint x: 568, startPoint y: 511, endPoint x: 861, endPoint y: 509, distance: 293.0
click at [861, 509] on p "Project on biocomputing, focused on identifying novel computing algorithms and …" at bounding box center [735, 499] width 915 height 87
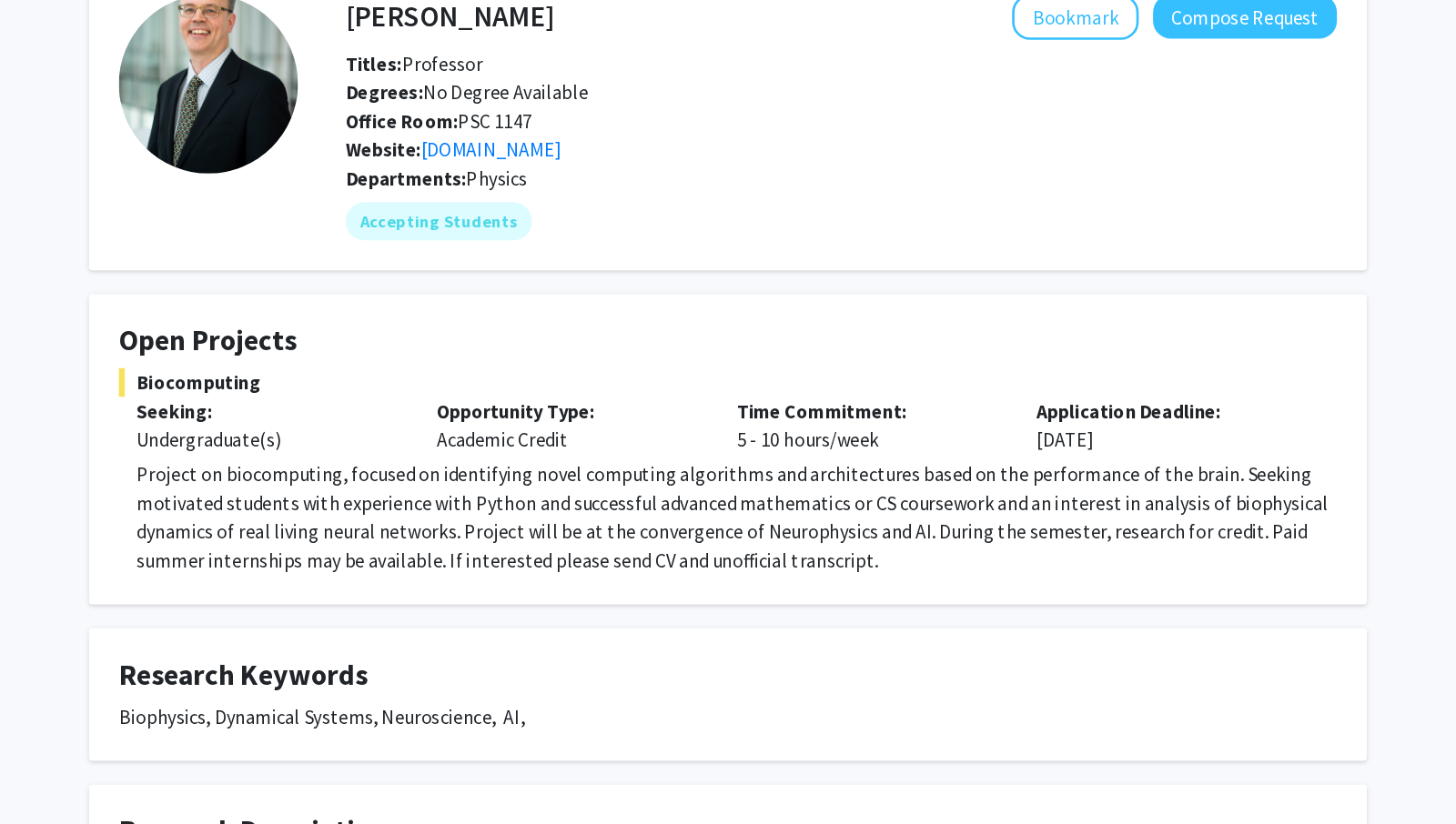
click at [883, 507] on p "Project on biocomputing, focused on identifying novel computing algorithms and …" at bounding box center [735, 499] width 915 height 87
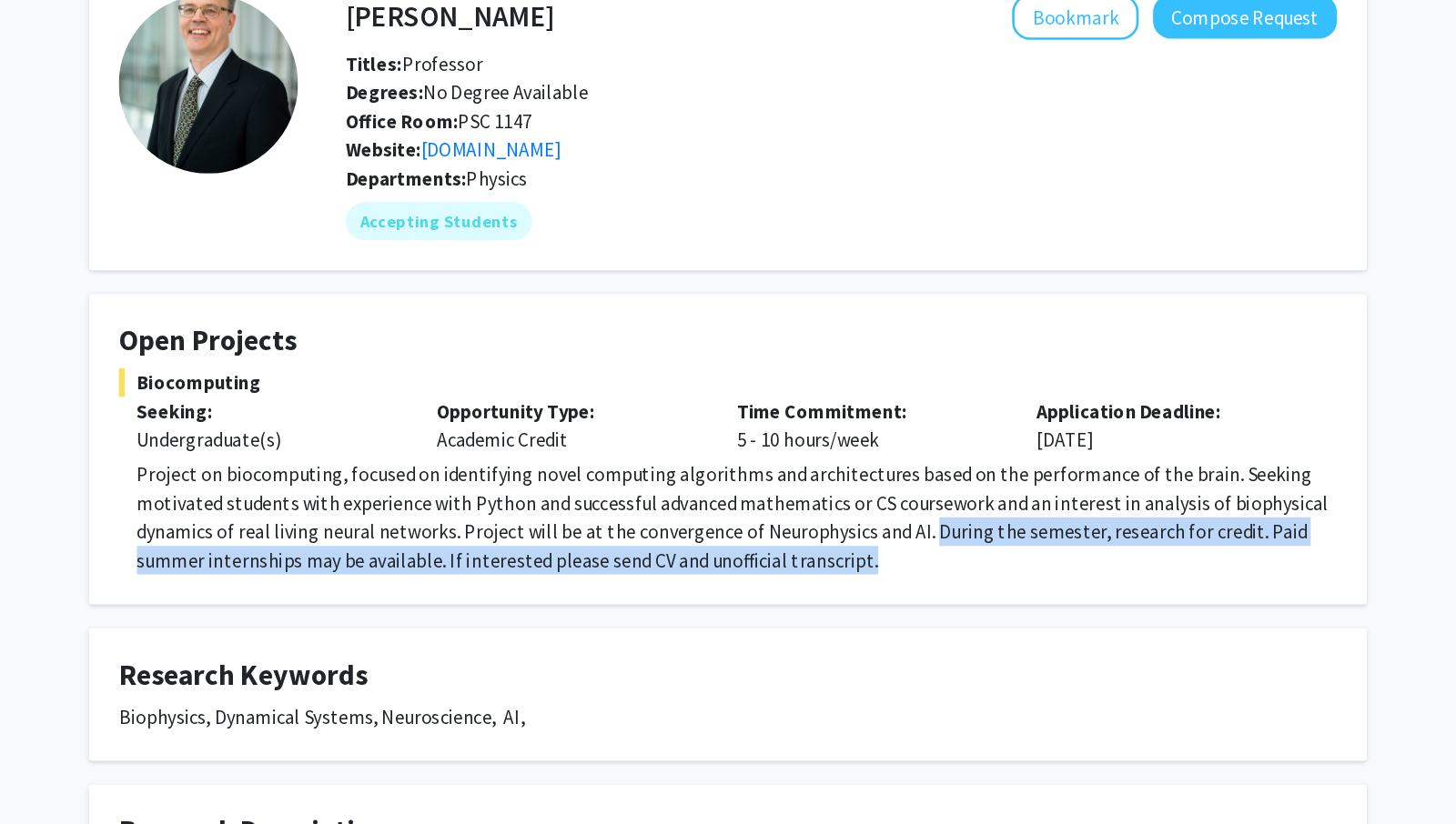
drag, startPoint x: 883, startPoint y: 507, endPoint x: 955, endPoint y: 536, distance: 77.6
click at [955, 536] on p "Project on biocomputing, focused on identifying novel computing algorithms and …" at bounding box center [735, 499] width 915 height 87
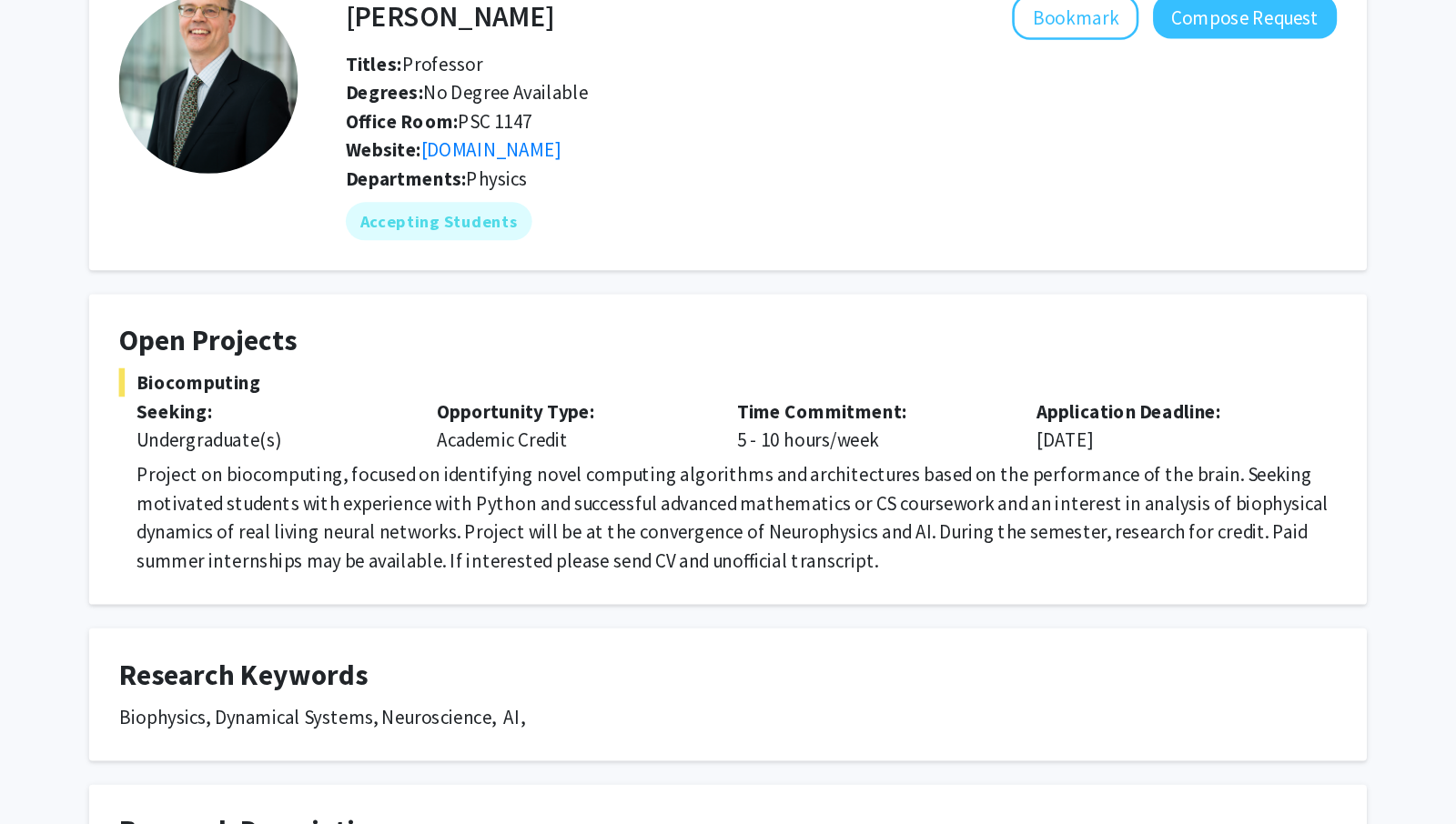
click at [955, 536] on p "Project on biocomputing, focused on identifying novel computing algorithms and …" at bounding box center [735, 499] width 915 height 87
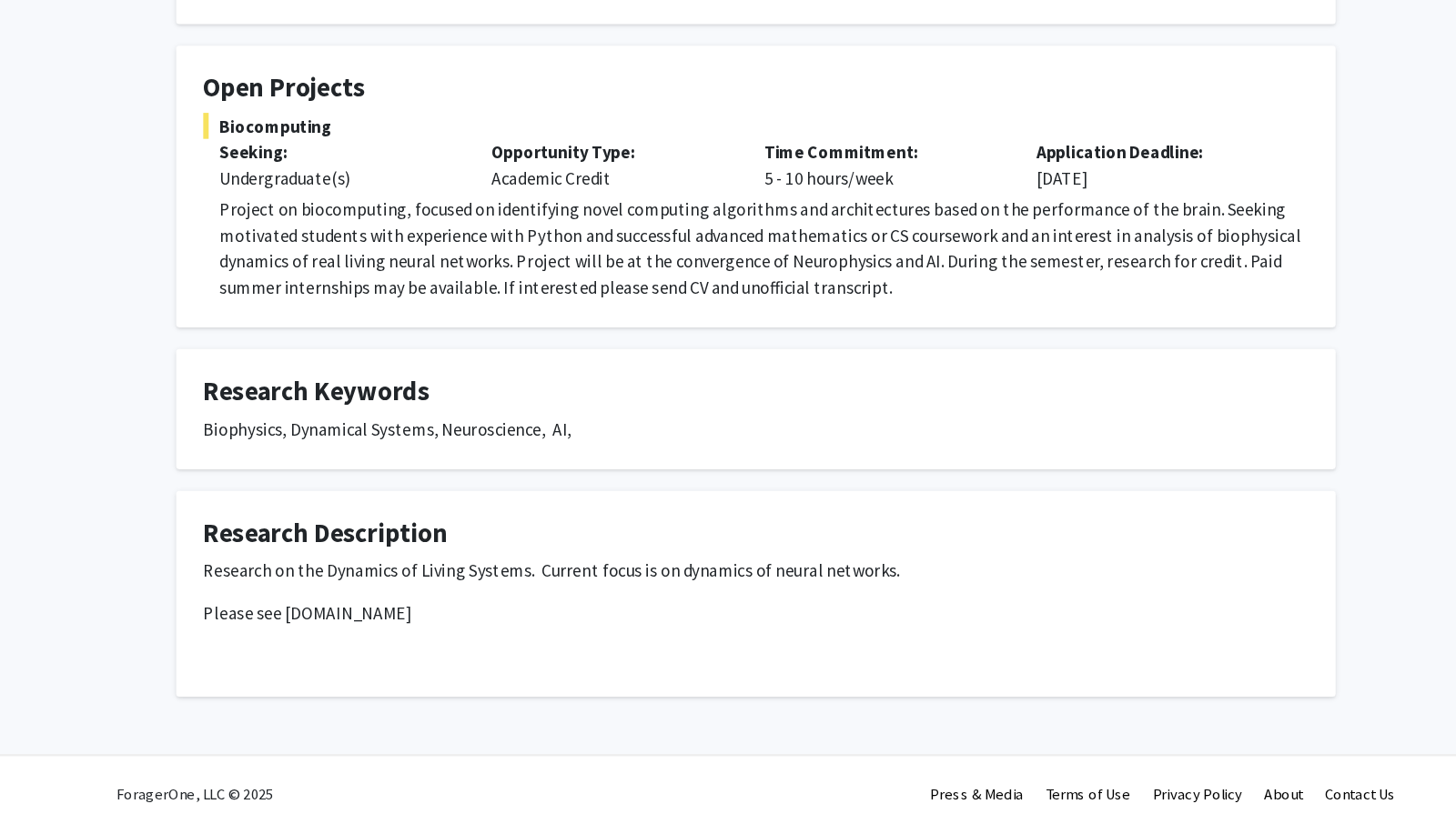
scroll to position [166, 0]
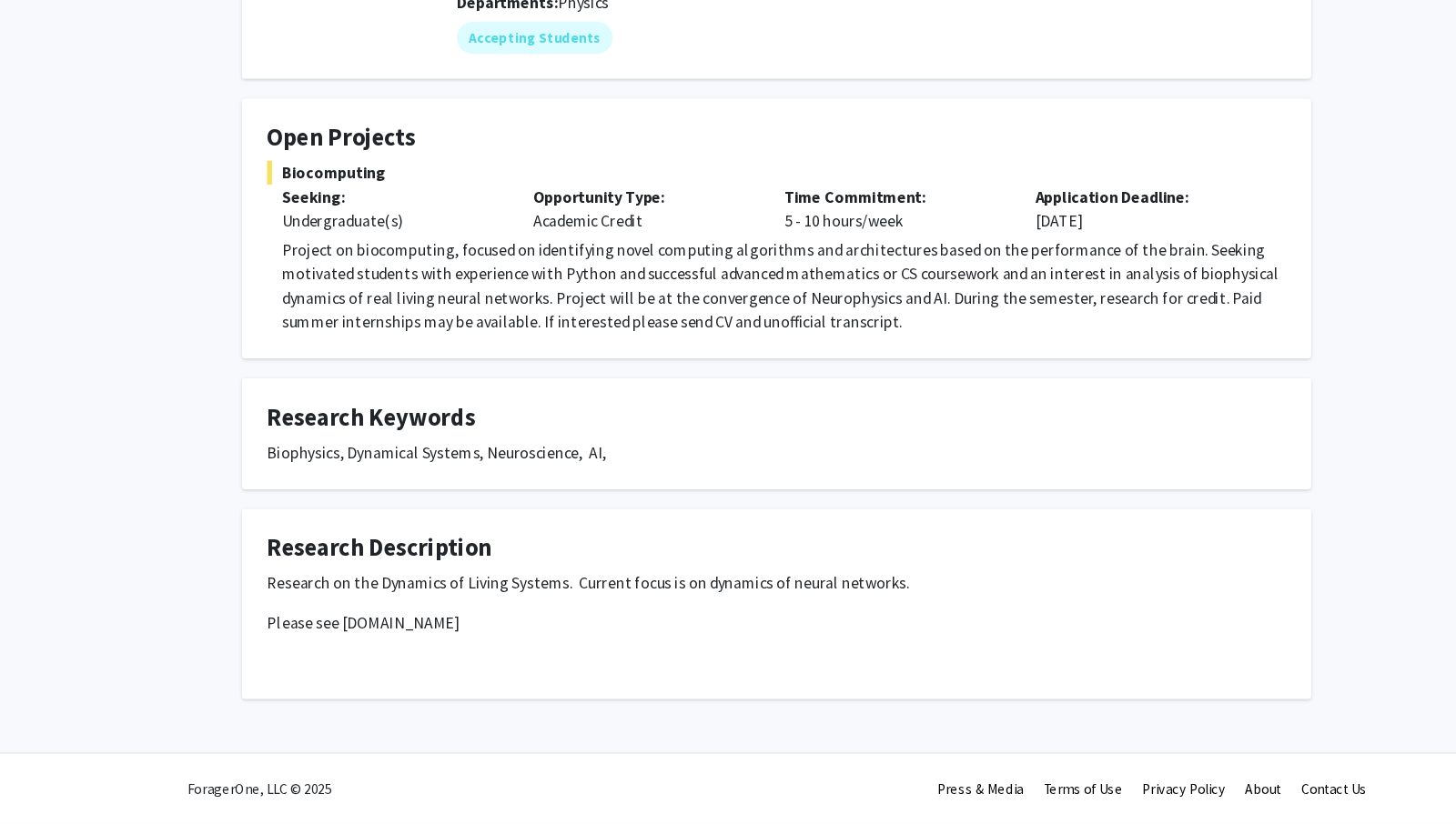
click at [669, 437] on fg-card "Research Keywords Biophysics, Dynamical Systems, Neuroscience, AI," at bounding box center [728, 468] width 973 height 101
click at [676, 524] on div "[PERSON_NAME] Bookmark Compose Request Titles: Professor Degrees: No Degree Ava…" at bounding box center [728, 311] width 1000 height 798
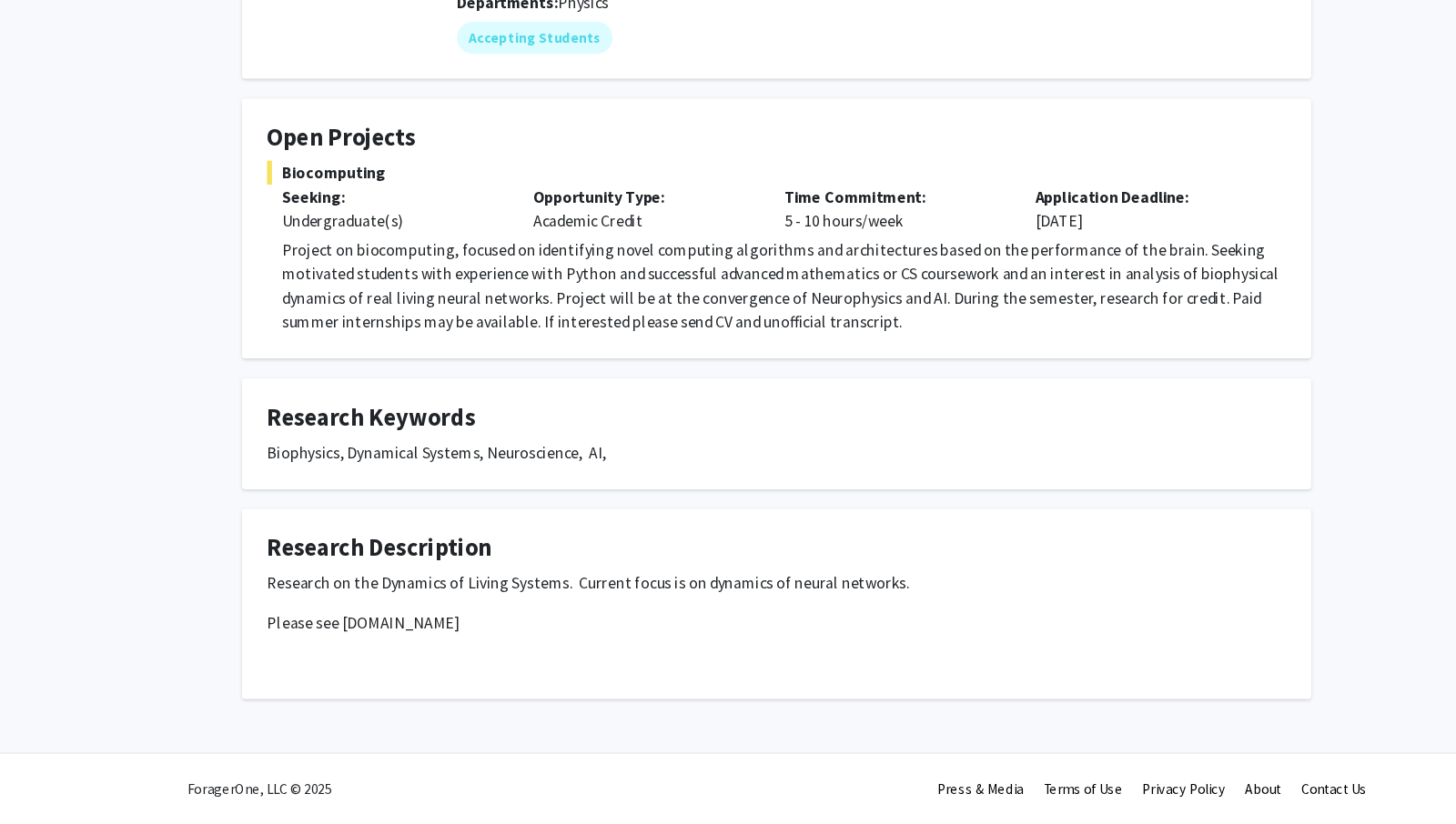
click at [676, 524] on div "[PERSON_NAME] Bookmark Compose Request Titles: Professor Degrees: No Degree Ava…" at bounding box center [728, 311] width 1000 height 798
click at [730, 490] on div "Biophysics, Dynamical Systems, Neuroscience, AI," at bounding box center [728, 485] width 928 height 22
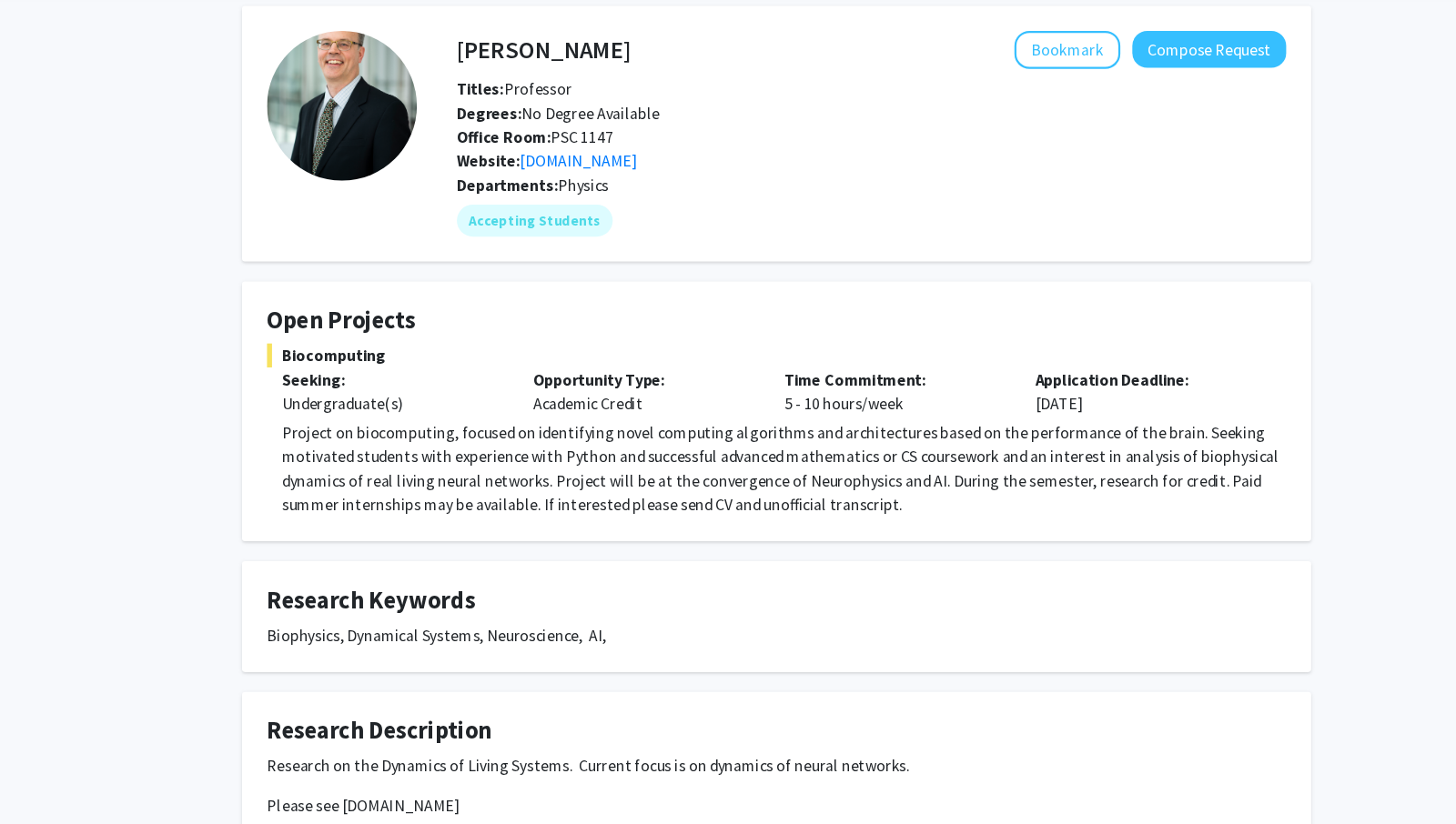
scroll to position [0, 0]
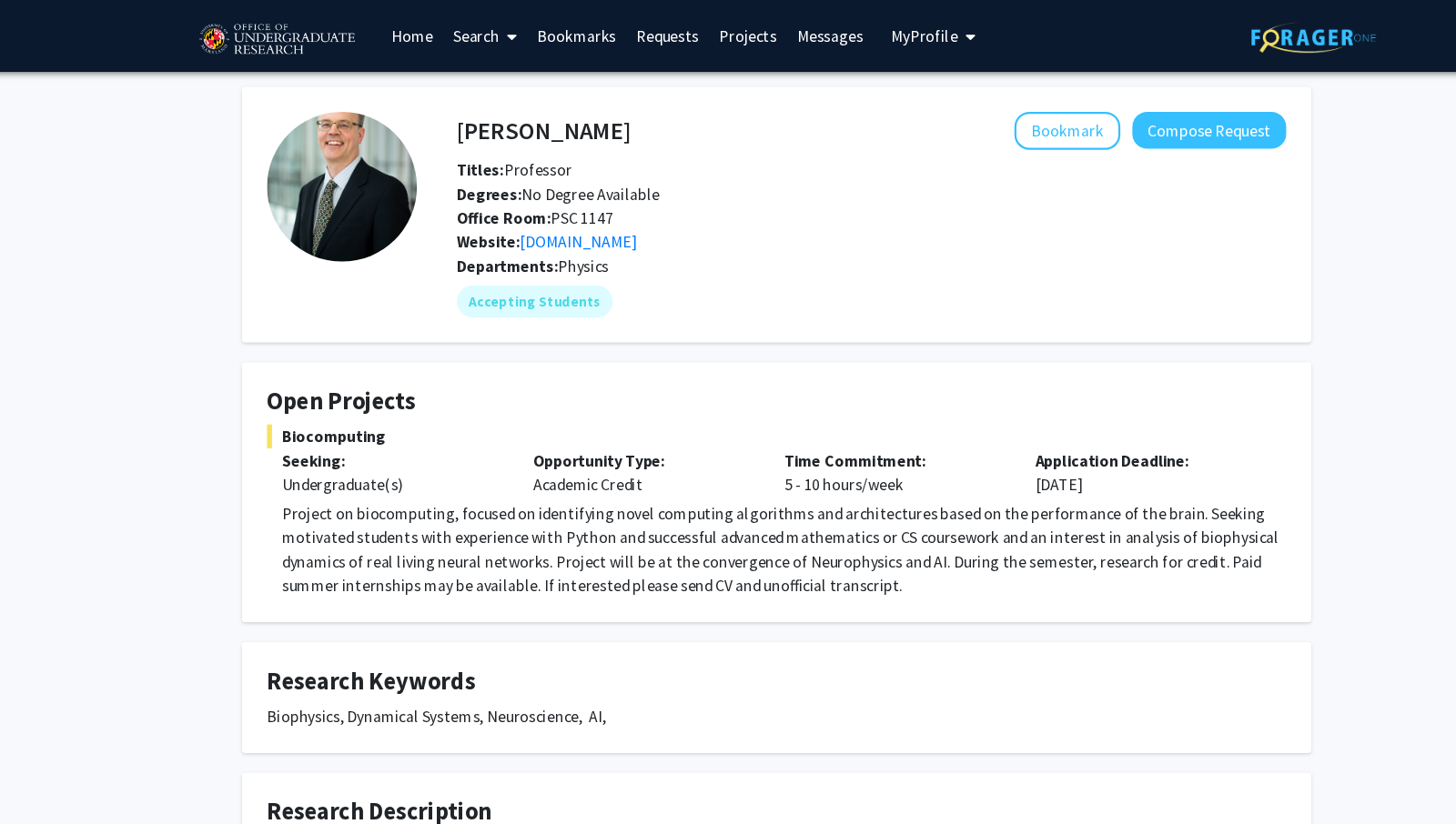
click at [569, 401] on span "Biocomputing" at bounding box center [728, 397] width 928 height 22
click at [537, 132] on h4 "[PERSON_NAME]" at bounding box center [516, 119] width 158 height 34
click at [353, 365] on h4 "Open Projects" at bounding box center [728, 366] width 928 height 26
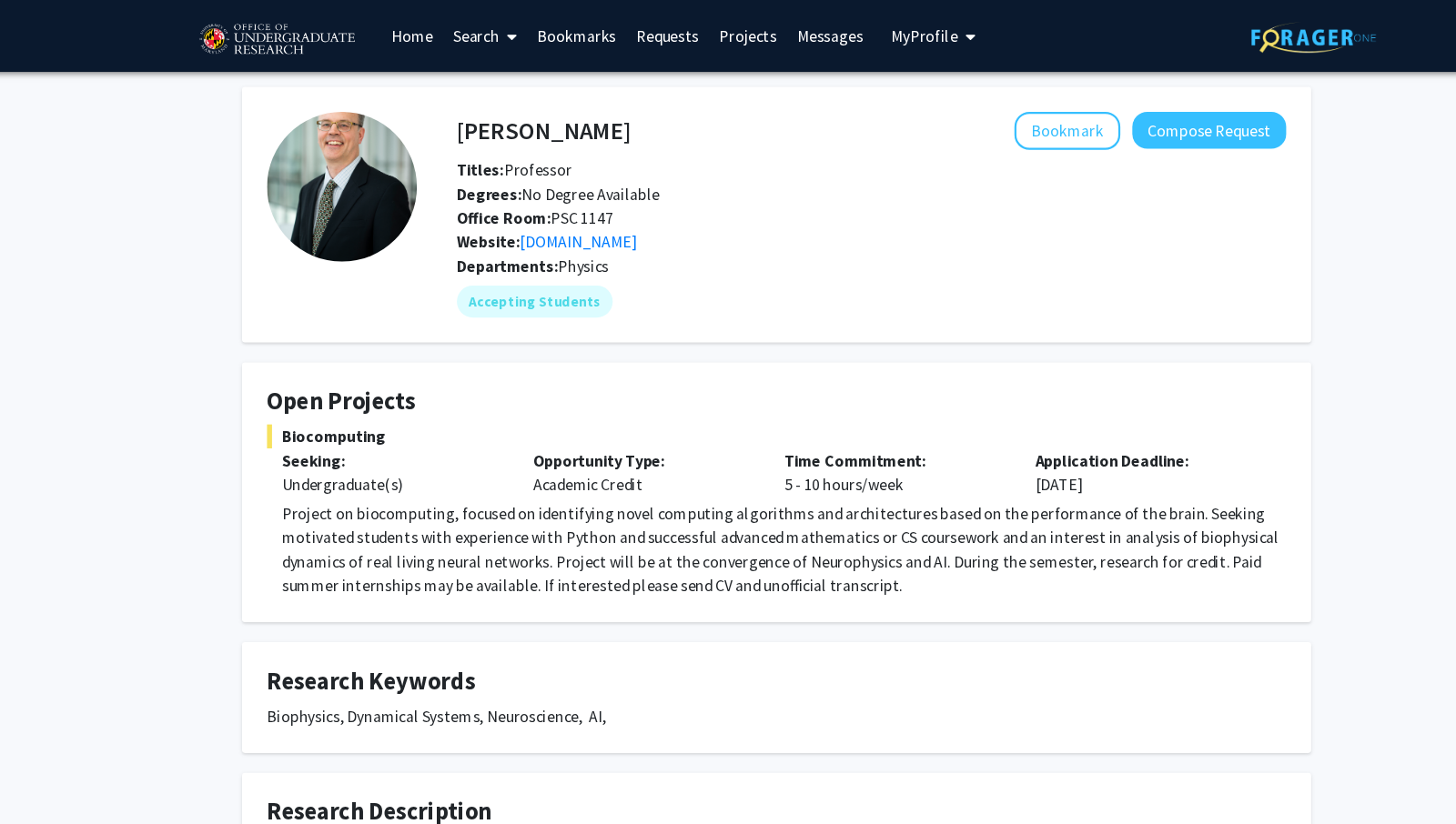
click at [353, 365] on h4 "Open Projects" at bounding box center [728, 366] width 928 height 26
drag, startPoint x: 353, startPoint y: 365, endPoint x: 464, endPoint y: 393, distance: 114.5
click at [464, 393] on fg-card "Open Projects Biocomputing Seeking: Undergraduate(s) Opportunity Type: Academic…" at bounding box center [728, 448] width 973 height 236
click at [464, 393] on span "Biocomputing" at bounding box center [728, 397] width 928 height 22
